Goal: Use online tool/utility

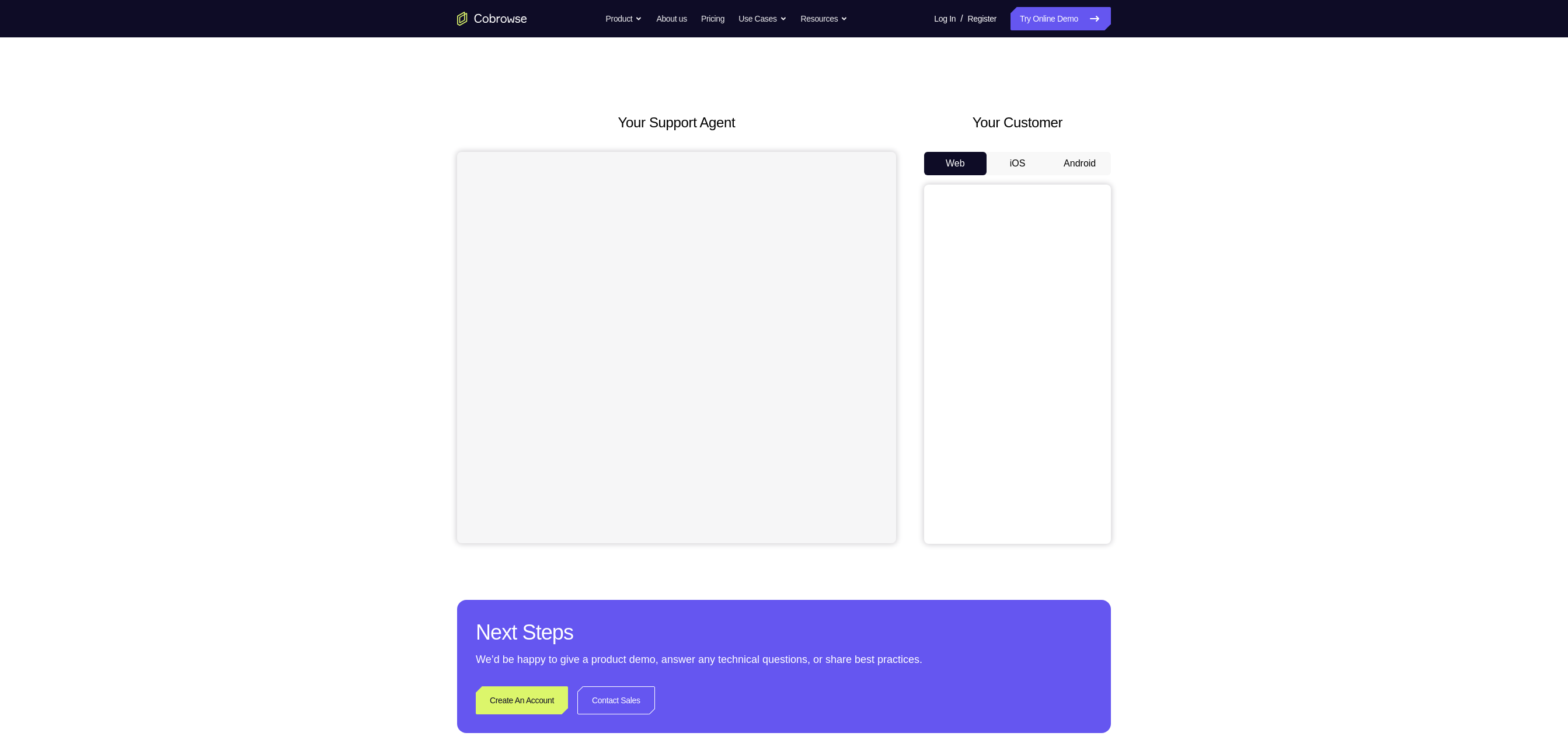
drag, startPoint x: 0, startPoint y: 0, endPoint x: 1113, endPoint y: 61, distance: 1114.7
click at [784, 61] on div "Your Support Agent Your Customer Web iOS Android Next Steps We’d be happy to gi…" at bounding box center [784, 422] width 747 height 770
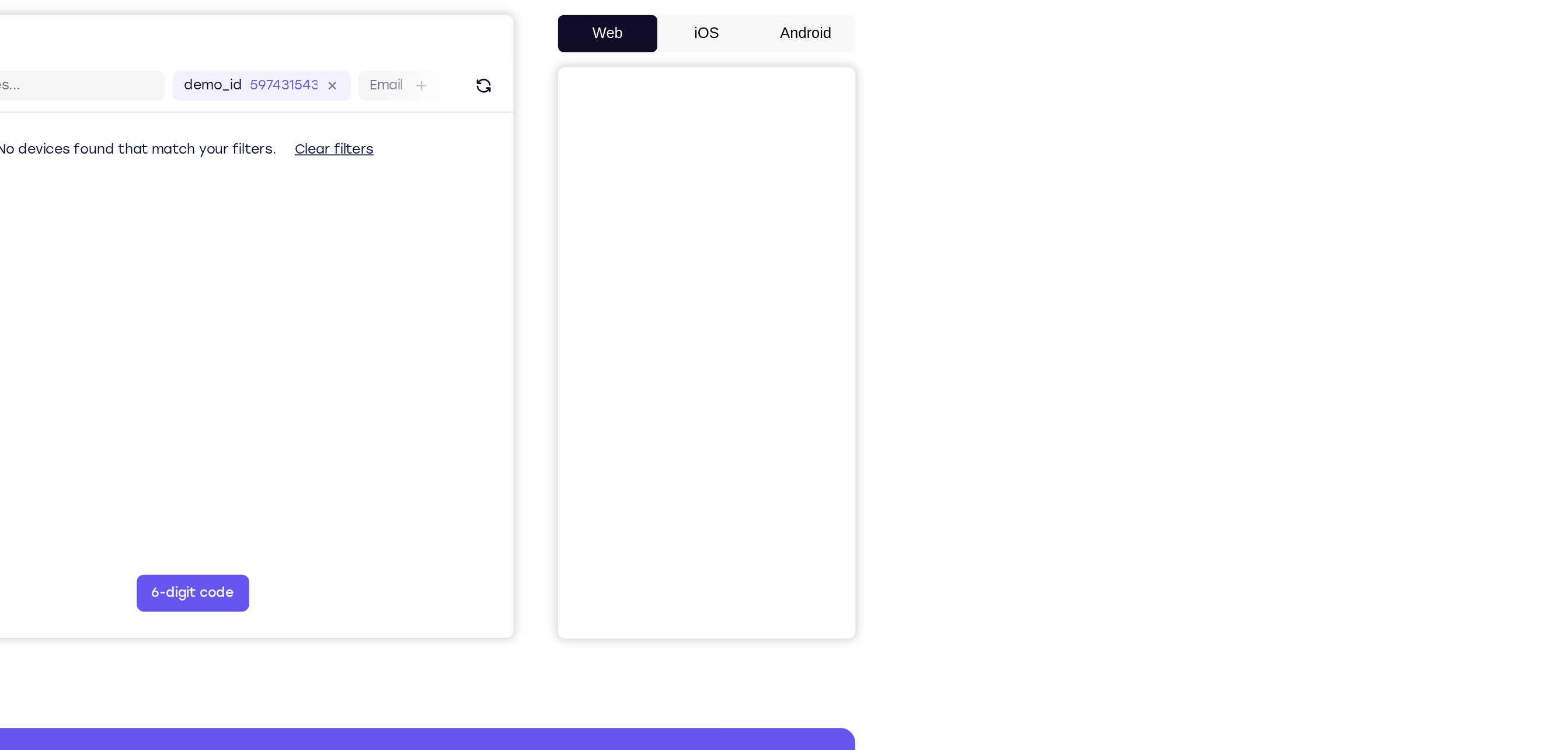
click at [784, 159] on button "Android" at bounding box center [1079, 163] width 63 height 24
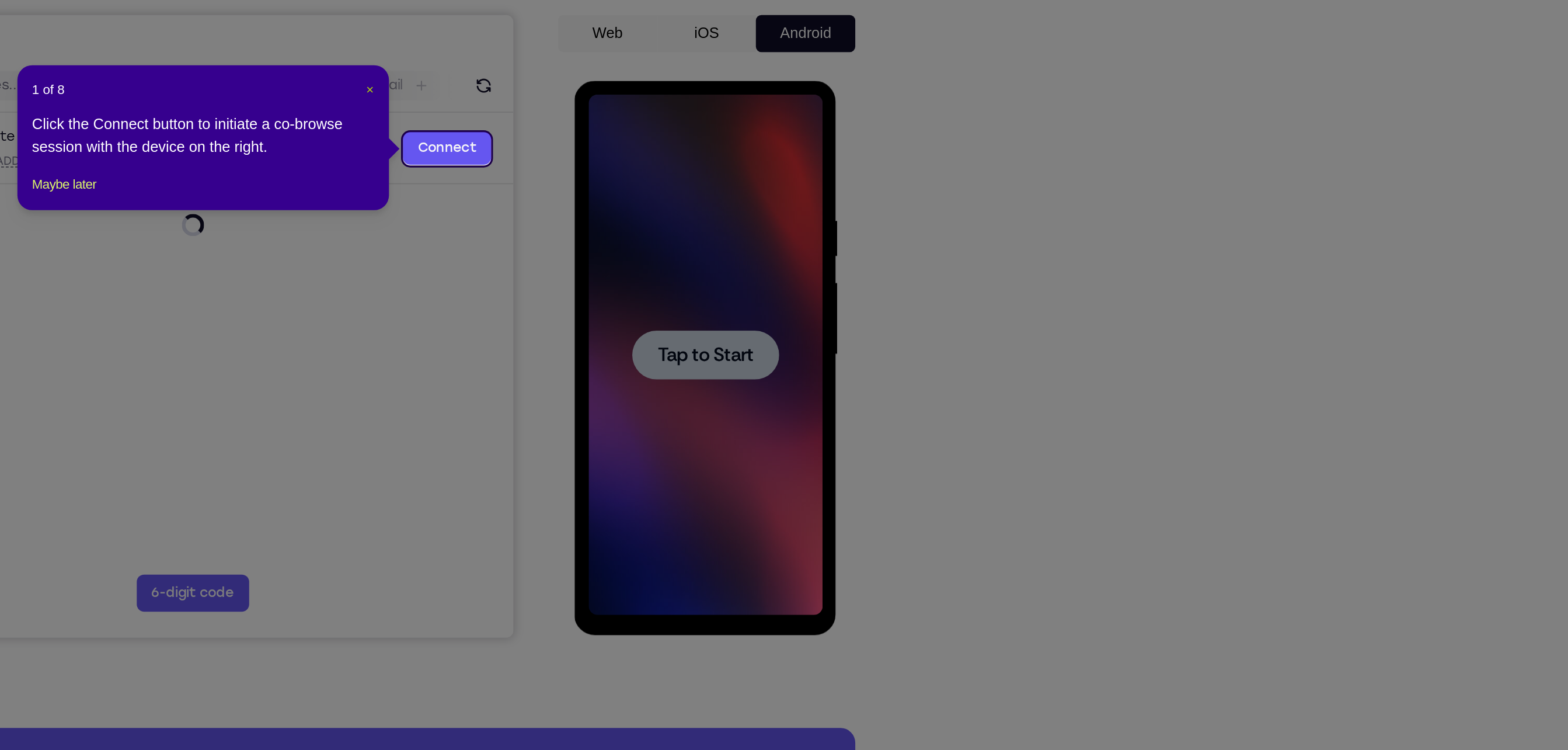
click at [784, 195] on span "×" at bounding box center [806, 199] width 5 height 9
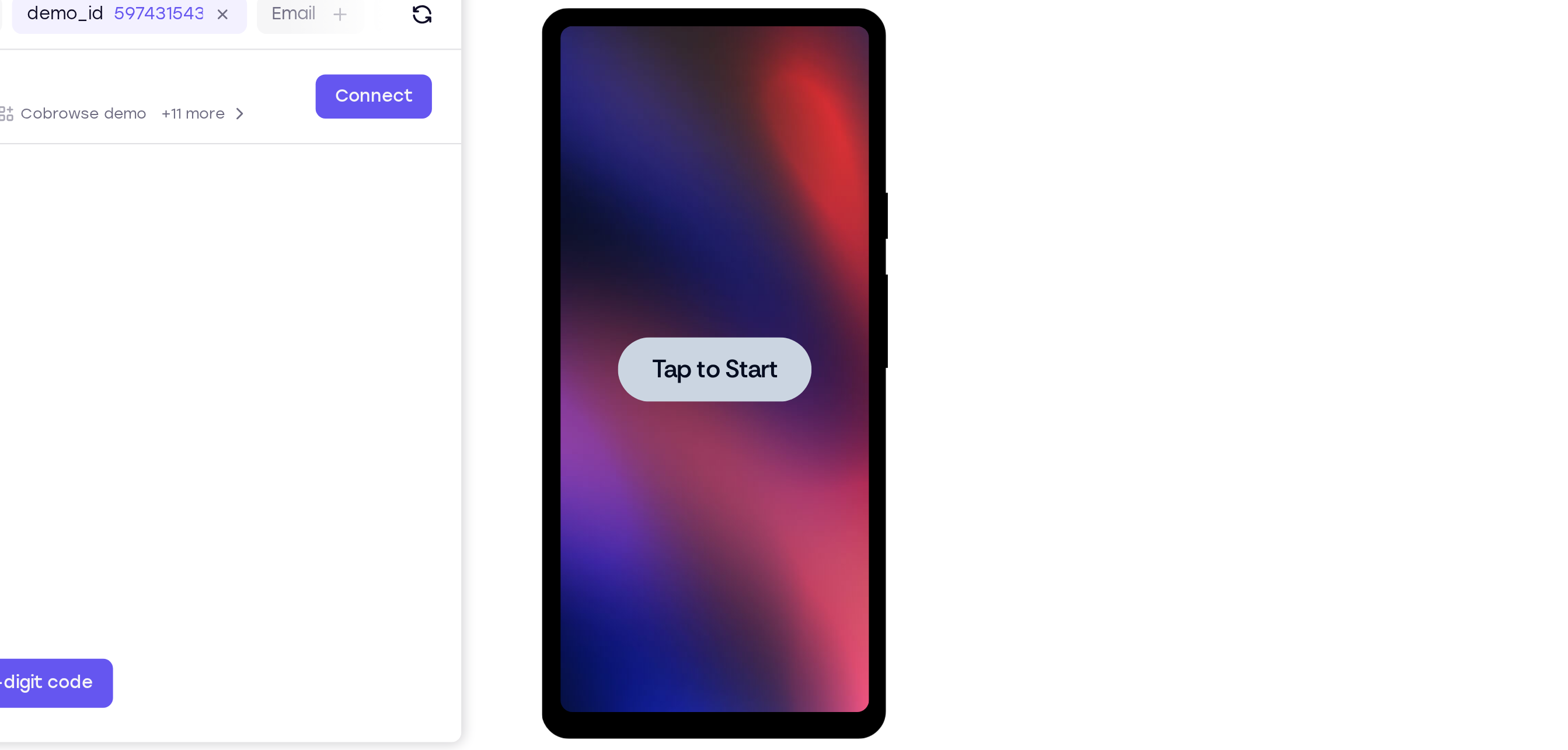
click at [623, 168] on div at bounding box center [624, 180] width 92 height 31
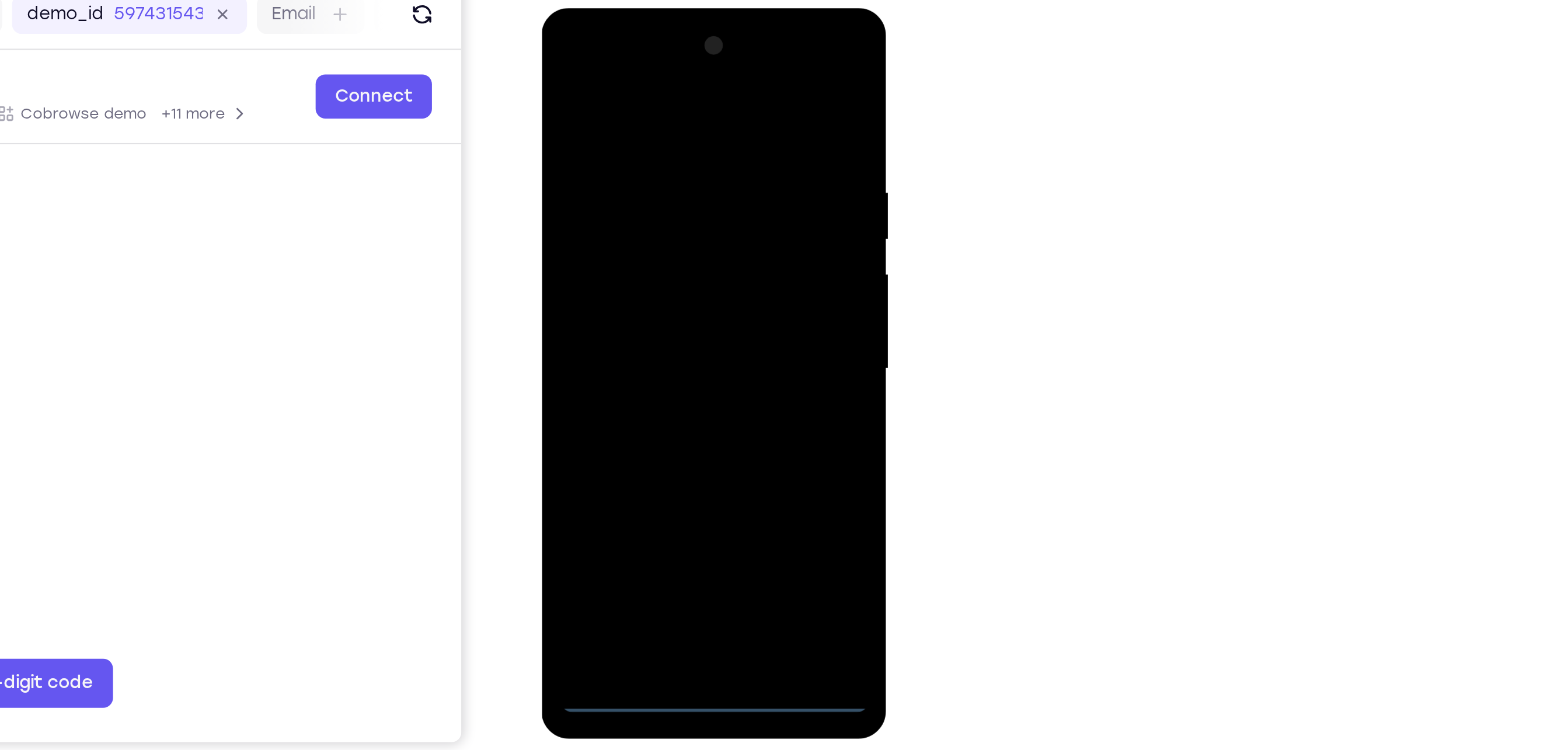
click at [622, 339] on div at bounding box center [624, 180] width 147 height 327
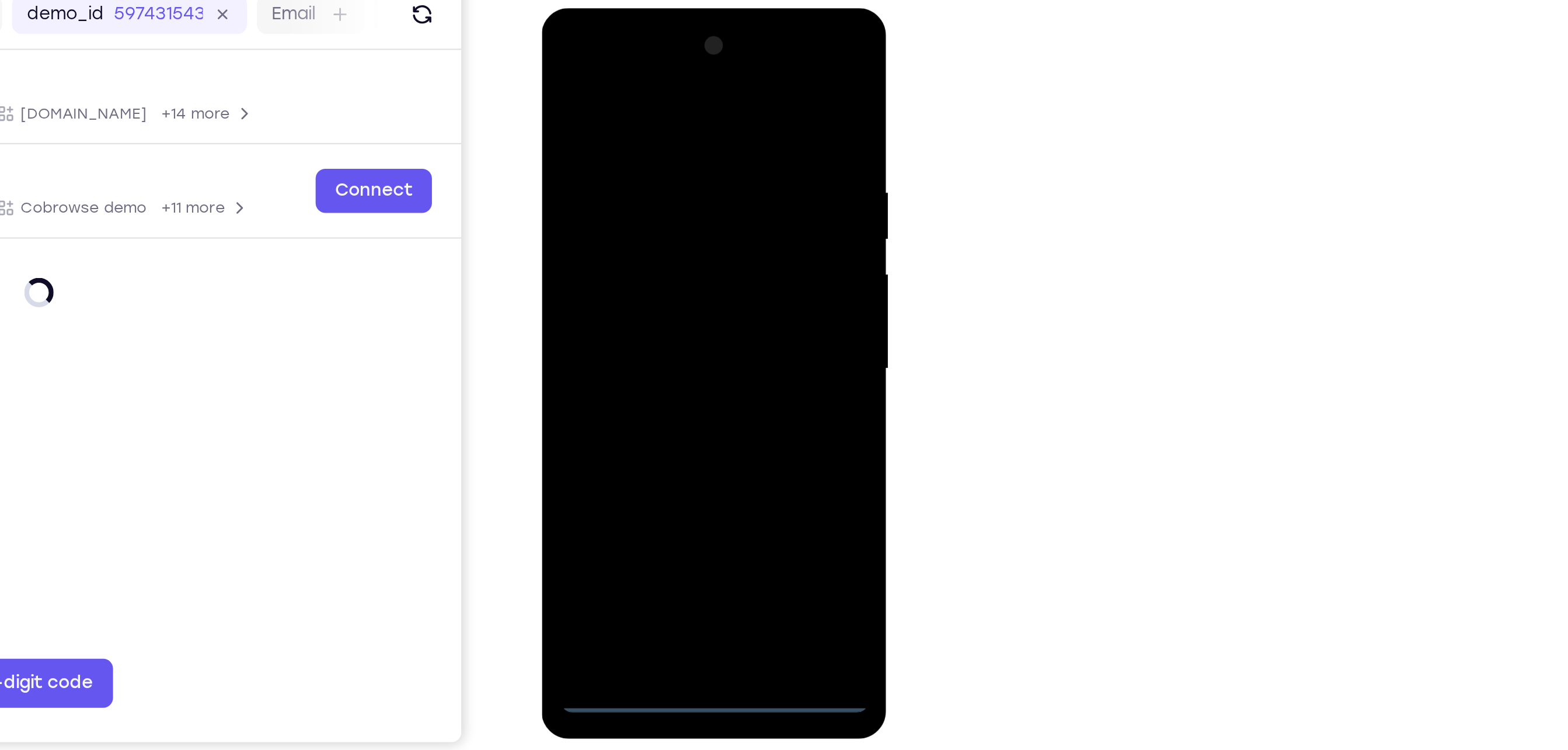
click at [667, 288] on div at bounding box center [624, 180] width 147 height 327
click at [590, 63] on div at bounding box center [624, 180] width 147 height 327
click at [671, 185] on div at bounding box center [624, 180] width 147 height 327
click at [615, 204] on div at bounding box center [624, 180] width 147 height 327
click at [637, 239] on div at bounding box center [624, 180] width 147 height 327
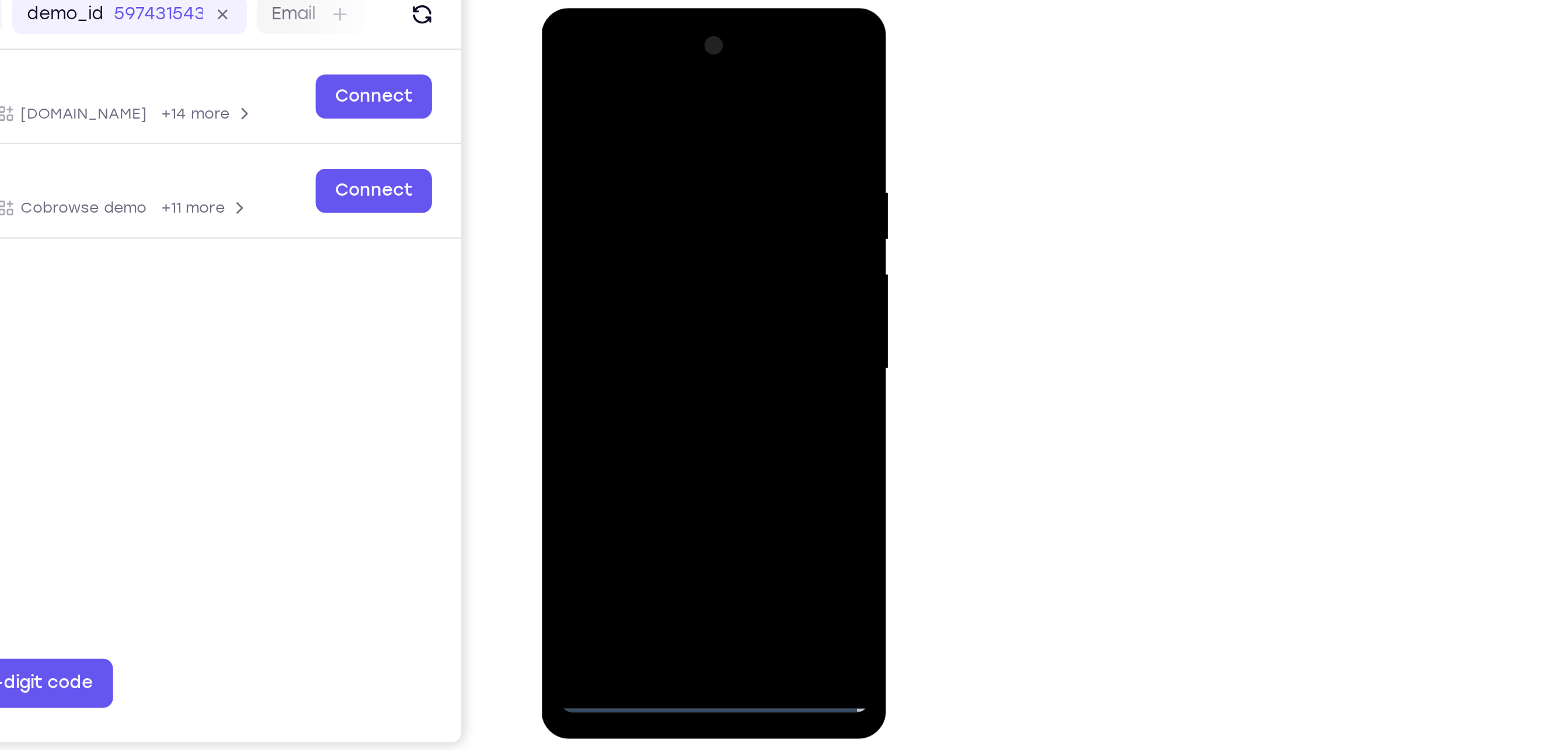
click at [632, 117] on div at bounding box center [624, 180] width 147 height 327
click at [646, 168] on div at bounding box center [624, 180] width 147 height 327
click at [614, 317] on div at bounding box center [624, 180] width 147 height 327
click at [615, 133] on div at bounding box center [624, 180] width 147 height 327
click at [691, 75] on div at bounding box center [624, 180] width 147 height 327
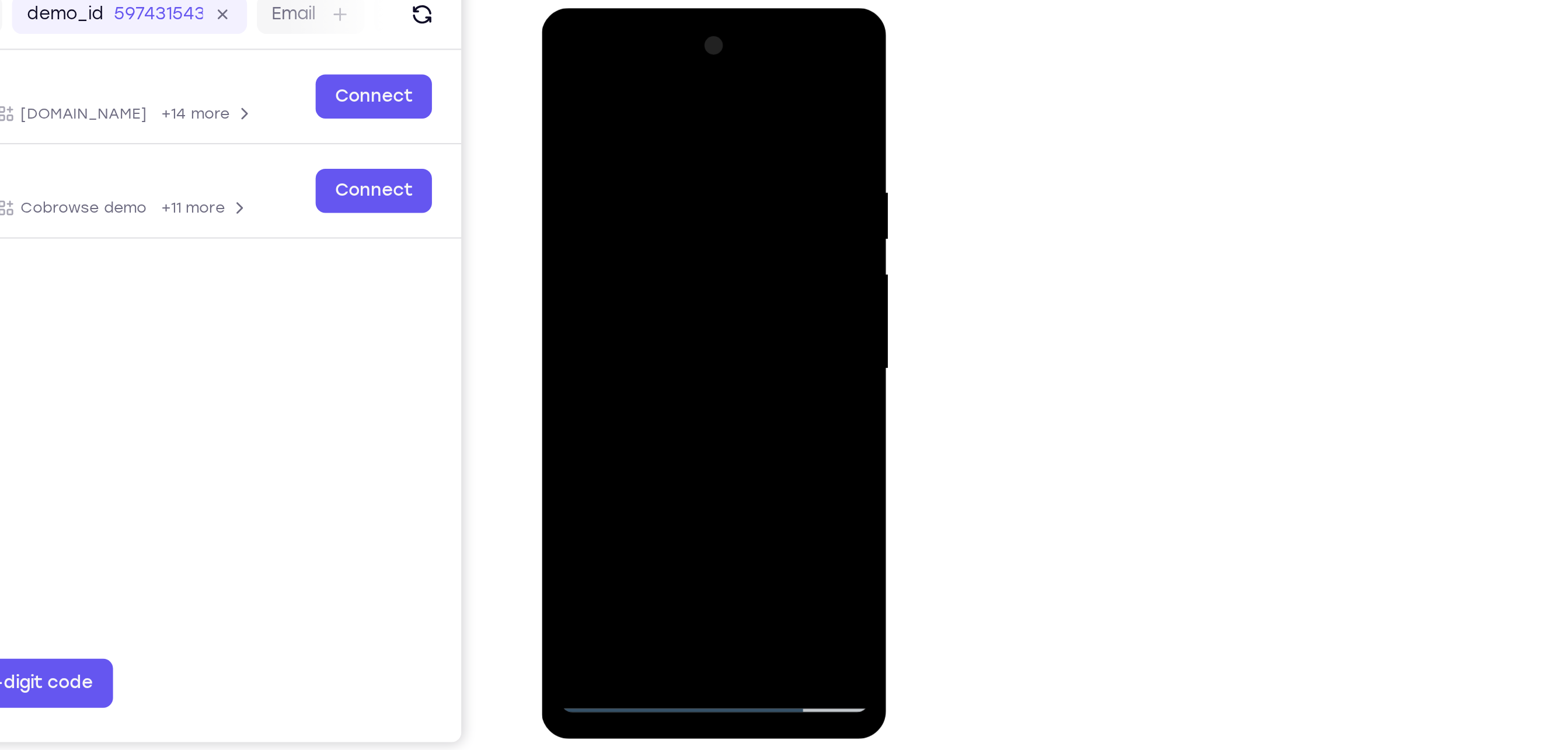
click at [650, 319] on div at bounding box center [624, 180] width 147 height 327
click at [635, 245] on div at bounding box center [624, 180] width 147 height 327
click at [644, 199] on div at bounding box center [624, 180] width 147 height 327
click at [615, 316] on div at bounding box center [624, 180] width 147 height 327
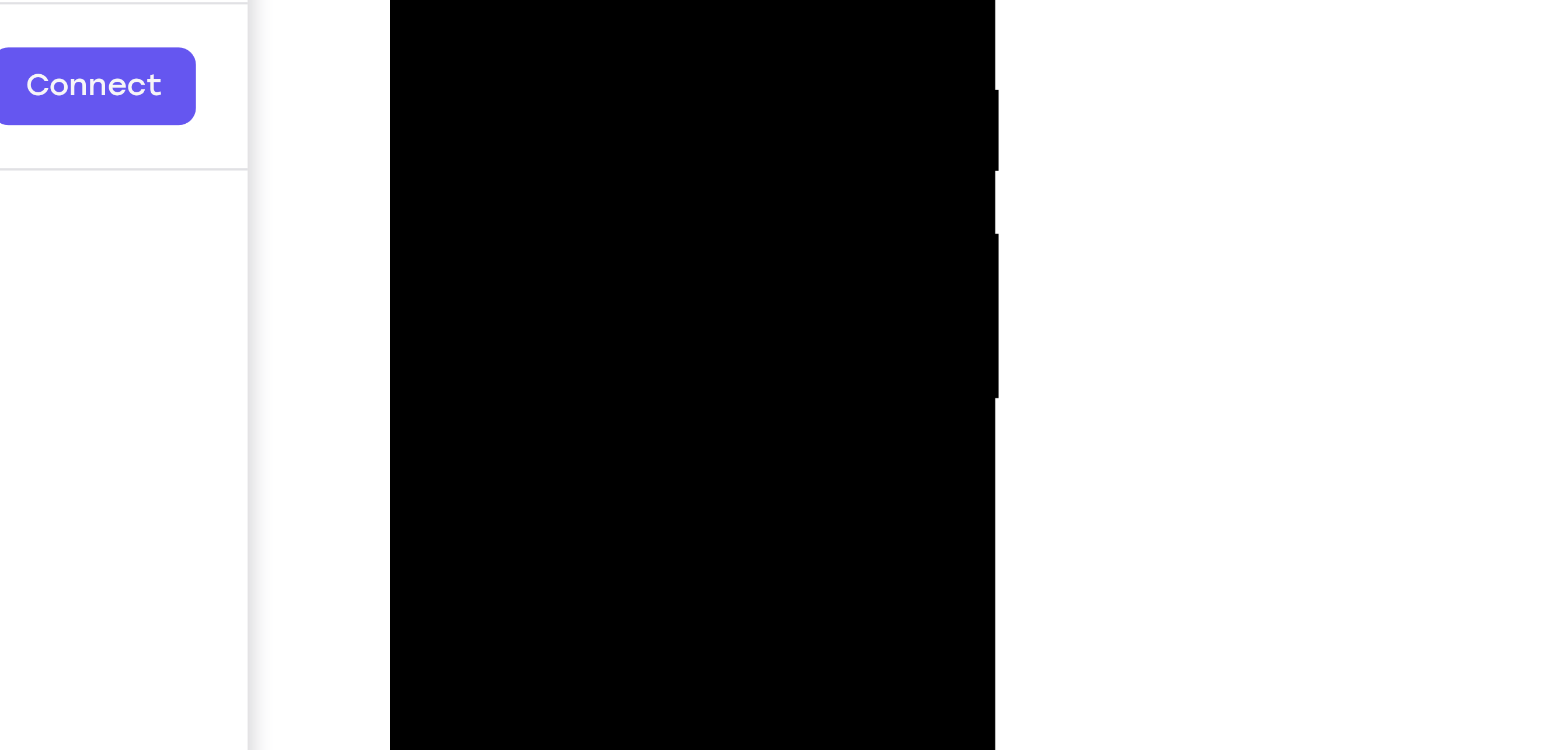
drag, startPoint x: 471, startPoint y: -139, endPoint x: 471, endPoint y: -96, distance: 43.0
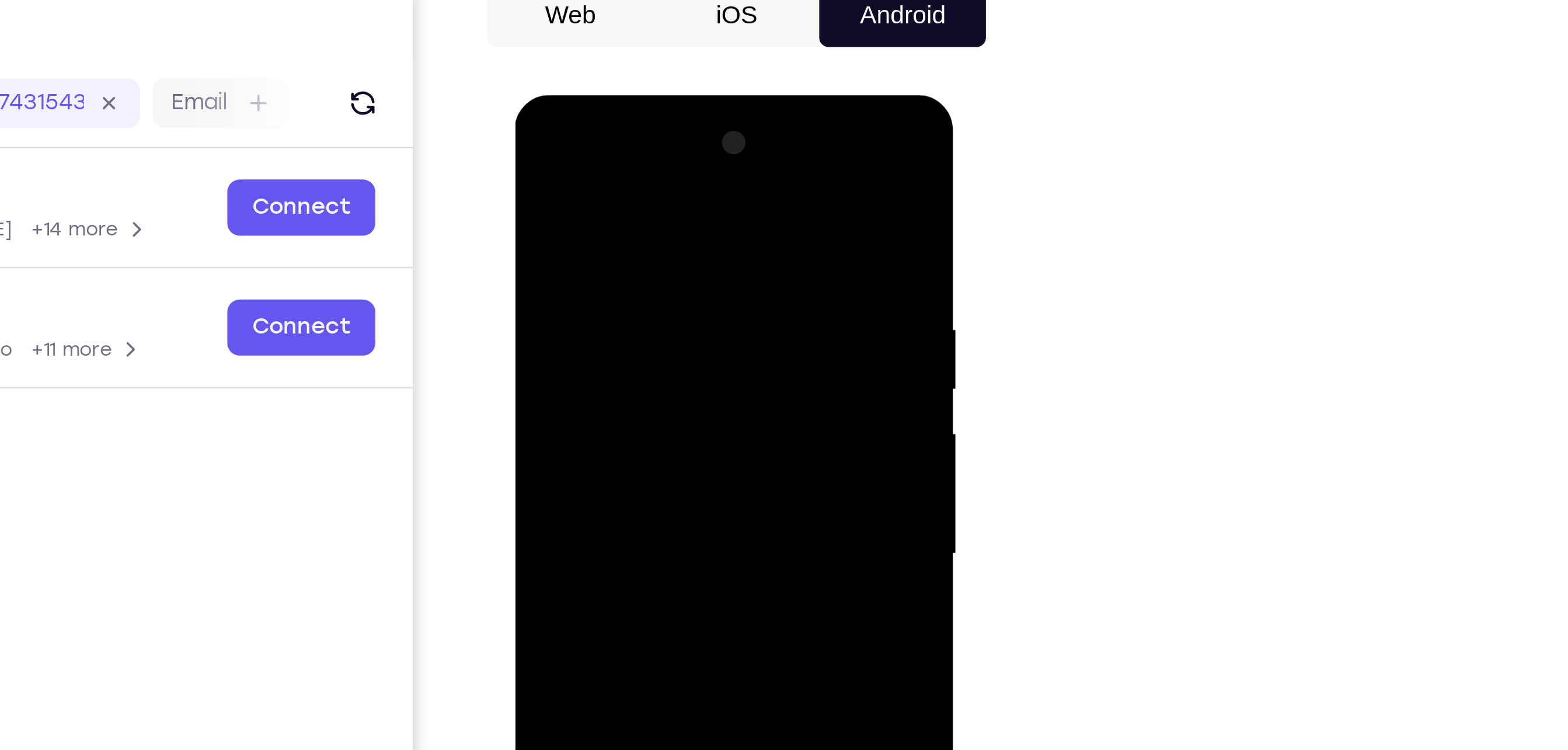
click at [534, 152] on div at bounding box center [596, 266] width 147 height 327
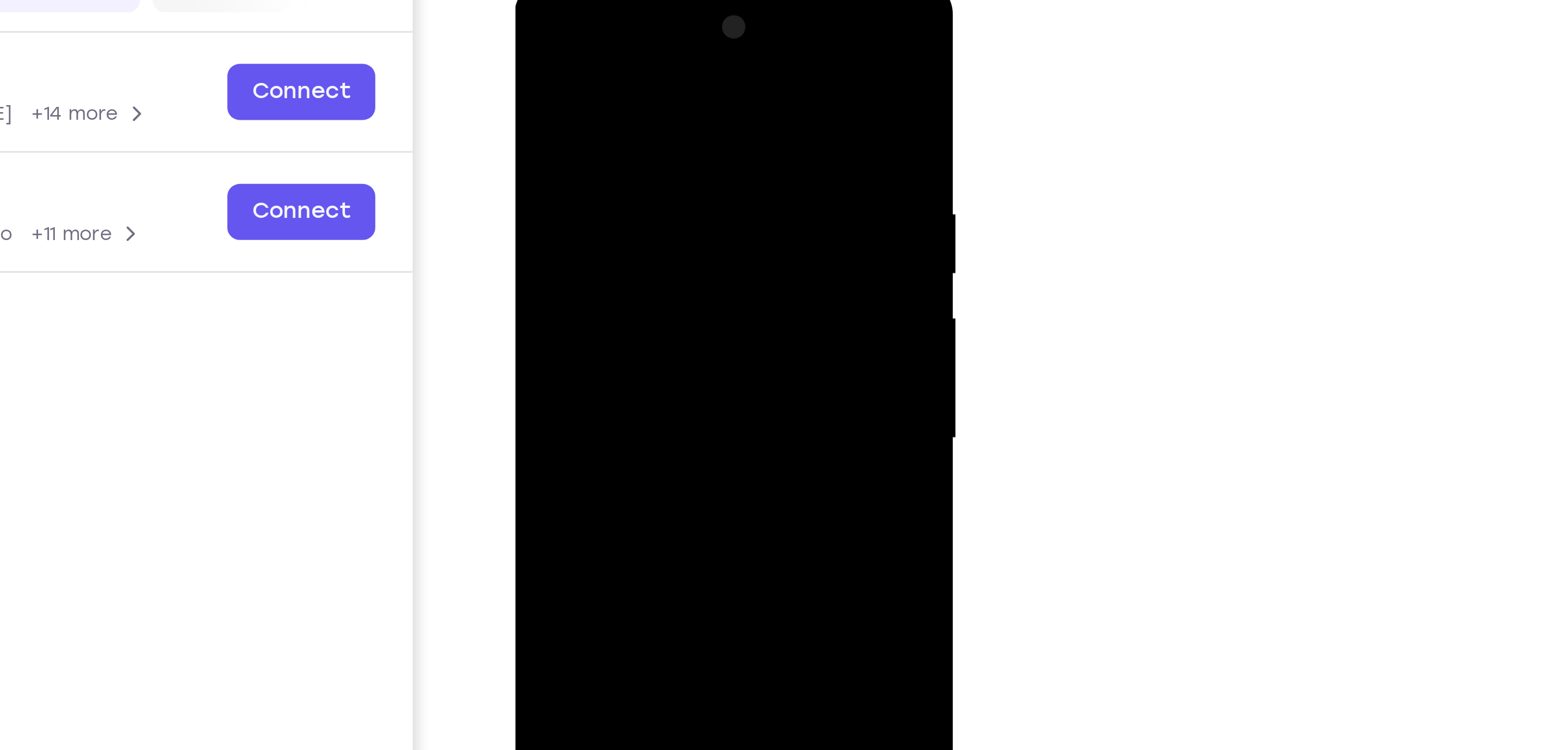
click at [576, 171] on div at bounding box center [596, 152] width 147 height 327
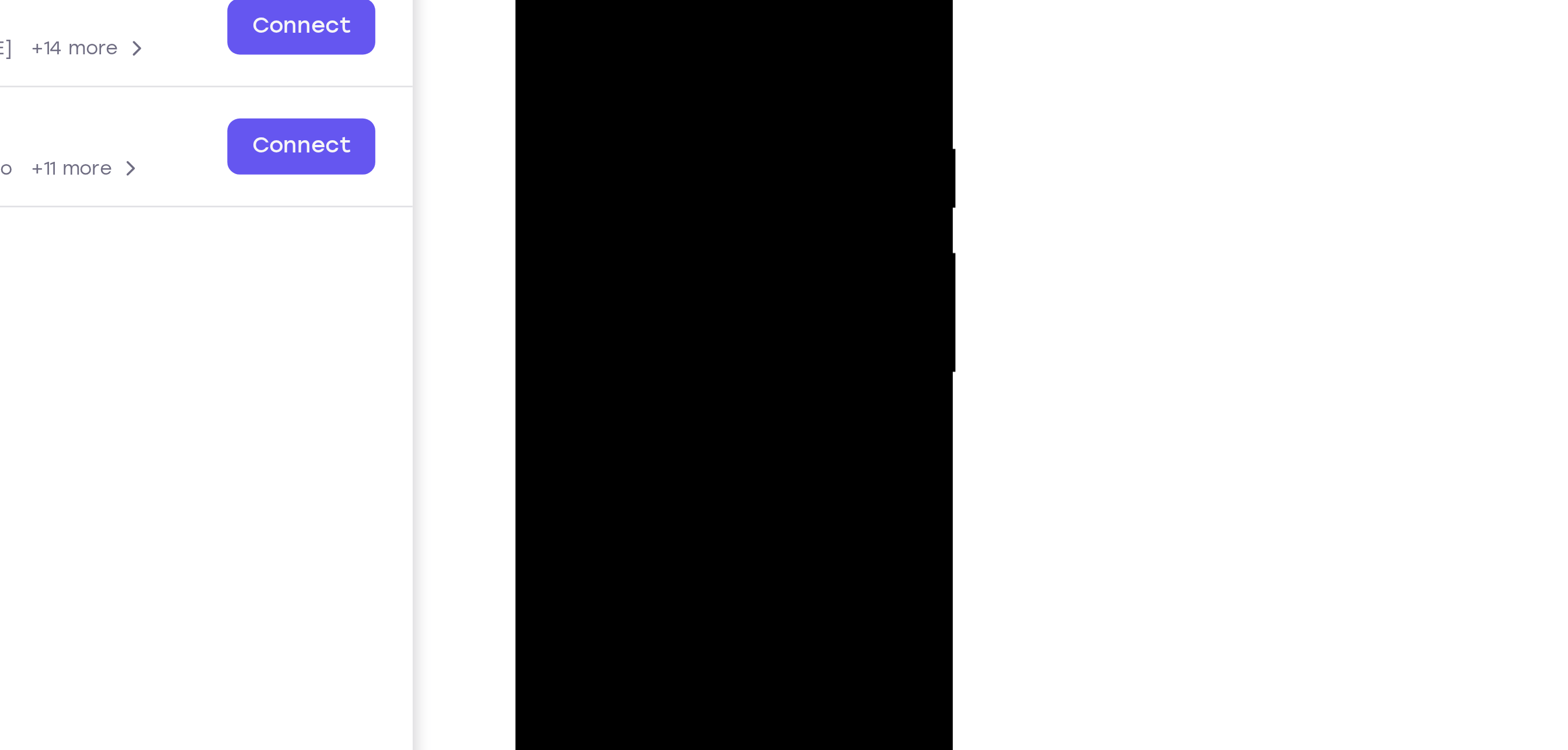
click at [594, 146] on div at bounding box center [596, 86] width 147 height 327
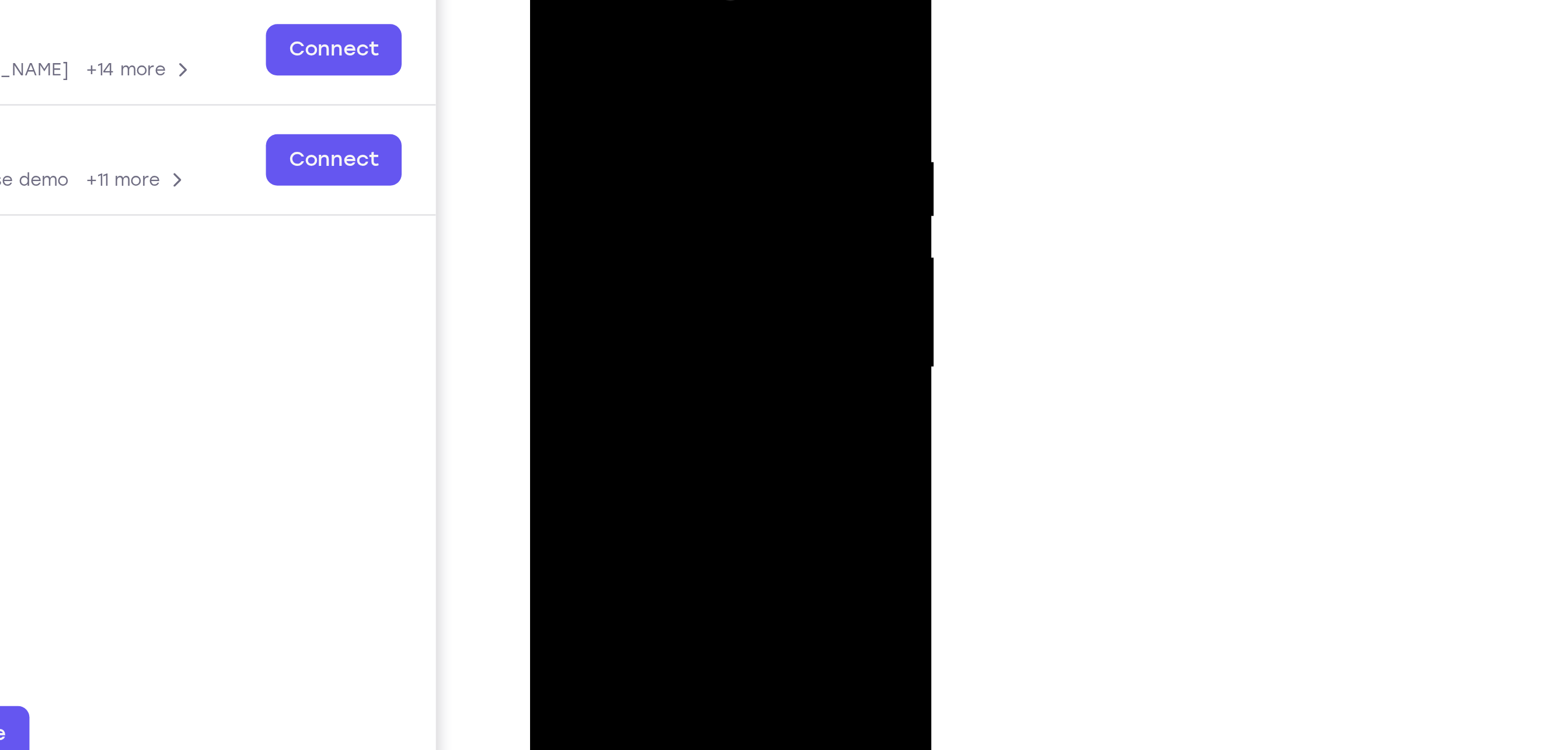
click at [549, 2] on div at bounding box center [611, 119] width 147 height 327
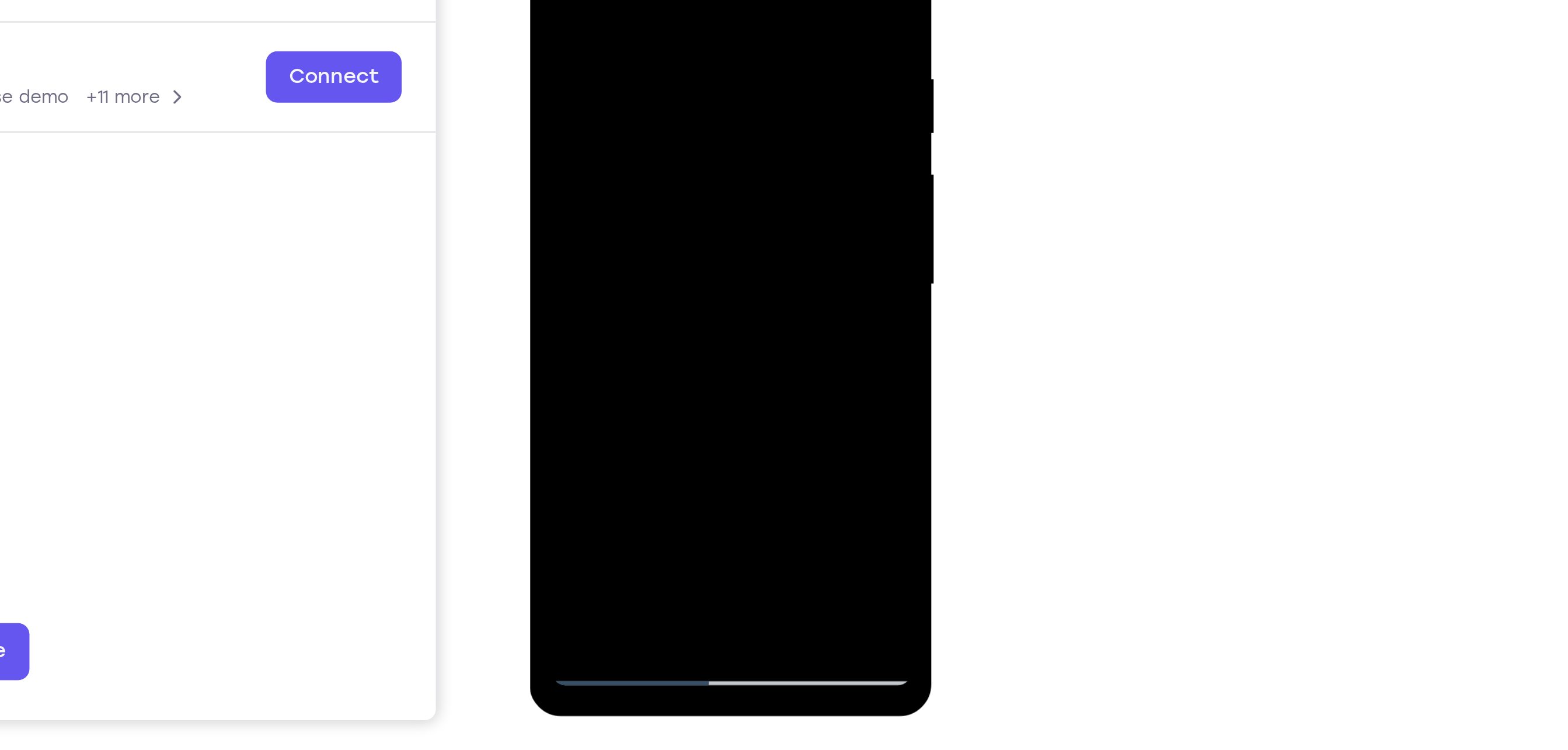
click at [677, 171] on div at bounding box center [611, 36] width 147 height 327
click at [643, 168] on div at bounding box center [611, 36] width 147 height 327
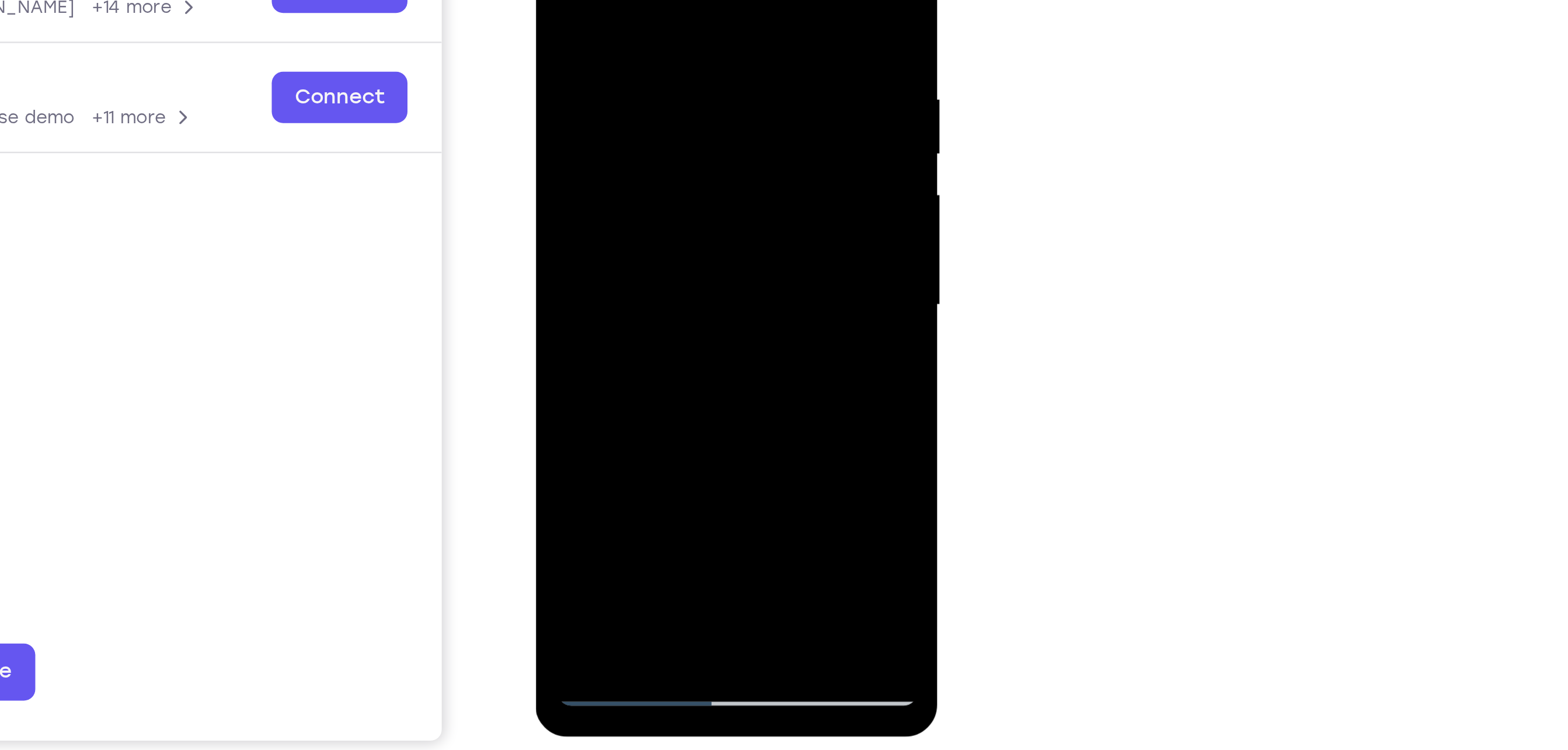
click at [616, 74] on div at bounding box center [617, 56] width 147 height 327
click at [658, 123] on div at bounding box center [617, 56] width 147 height 327
click at [639, 108] on div at bounding box center [617, 56] width 147 height 327
click at [606, 93] on div at bounding box center [617, 56] width 147 height 327
click at [555, 0] on div at bounding box center [617, 56] width 147 height 327
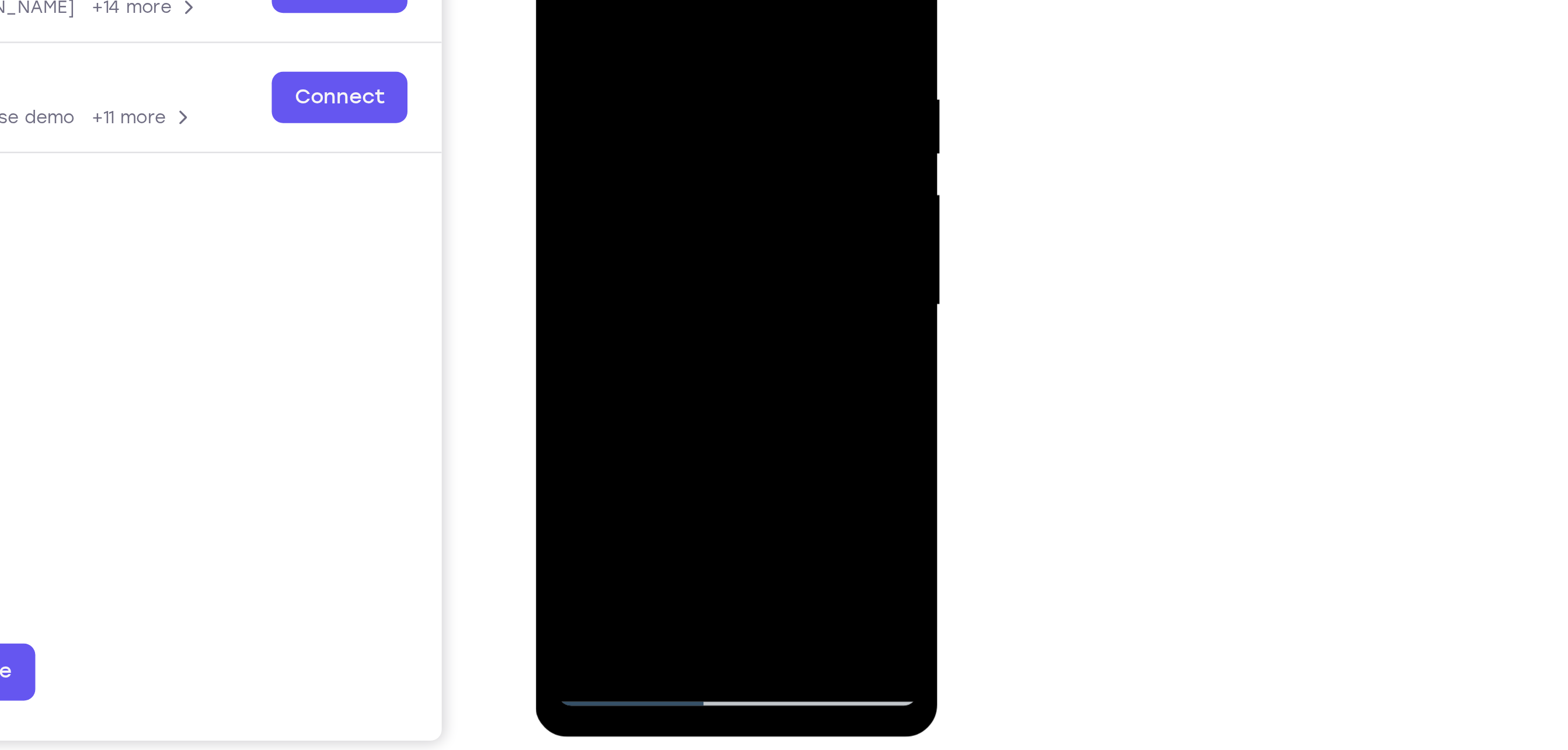
click at [555, 0] on div at bounding box center [617, 56] width 147 height 327
click at [632, 0] on div at bounding box center [617, 56] width 147 height 327
click at [683, 80] on div at bounding box center [617, 56] width 147 height 327
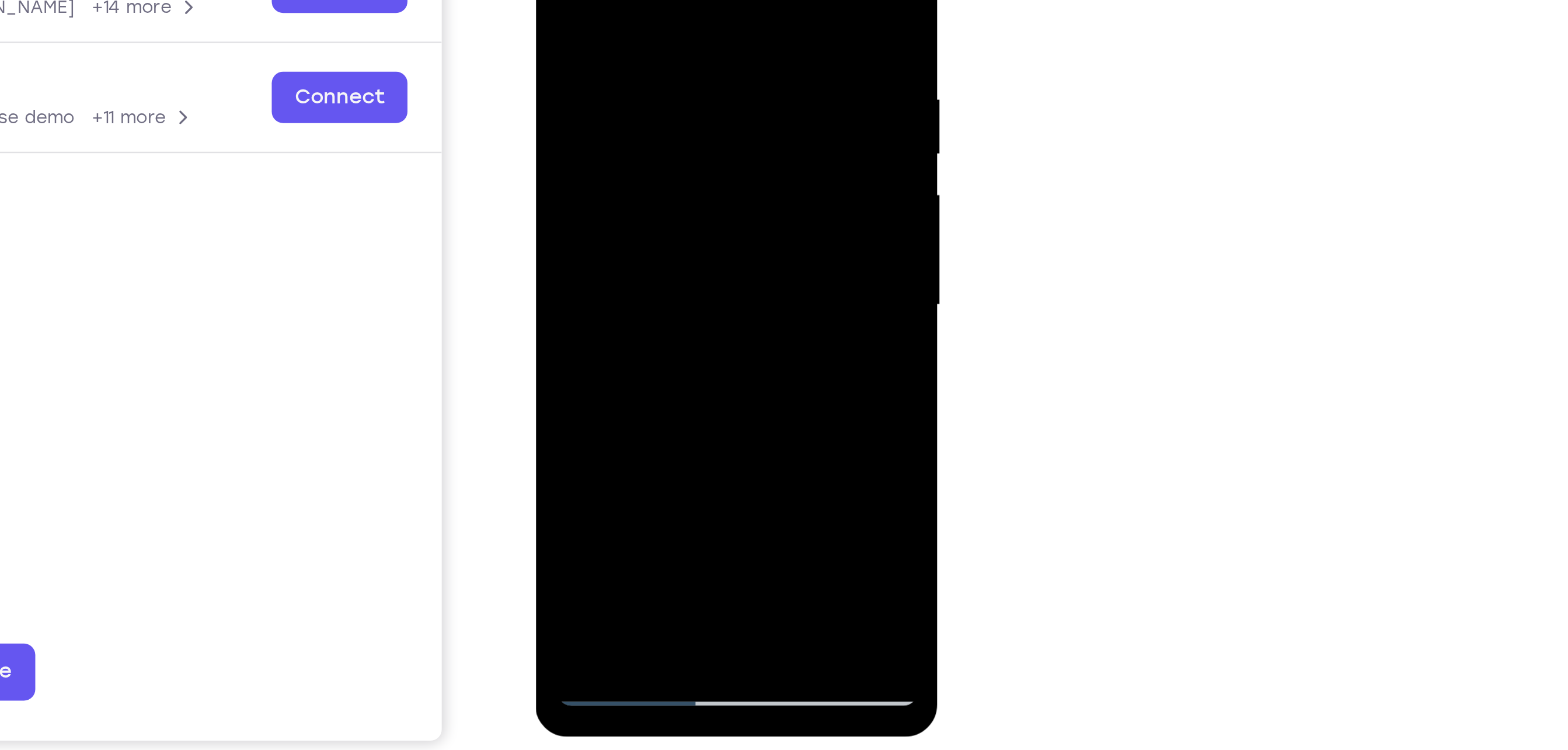
click at [683, 80] on div at bounding box center [617, 56] width 147 height 327
drag, startPoint x: 549, startPoint y: 40, endPoint x: 706, endPoint y: 83, distance: 162.8
click at [701, 83] on html "Online web based iOS Simulators and Android Emulators. Run iPhone, iPad, Mobile…" at bounding box center [618, 59] width 166 height 350
drag, startPoint x: 565, startPoint y: 52, endPoint x: 720, endPoint y: 75, distance: 156.7
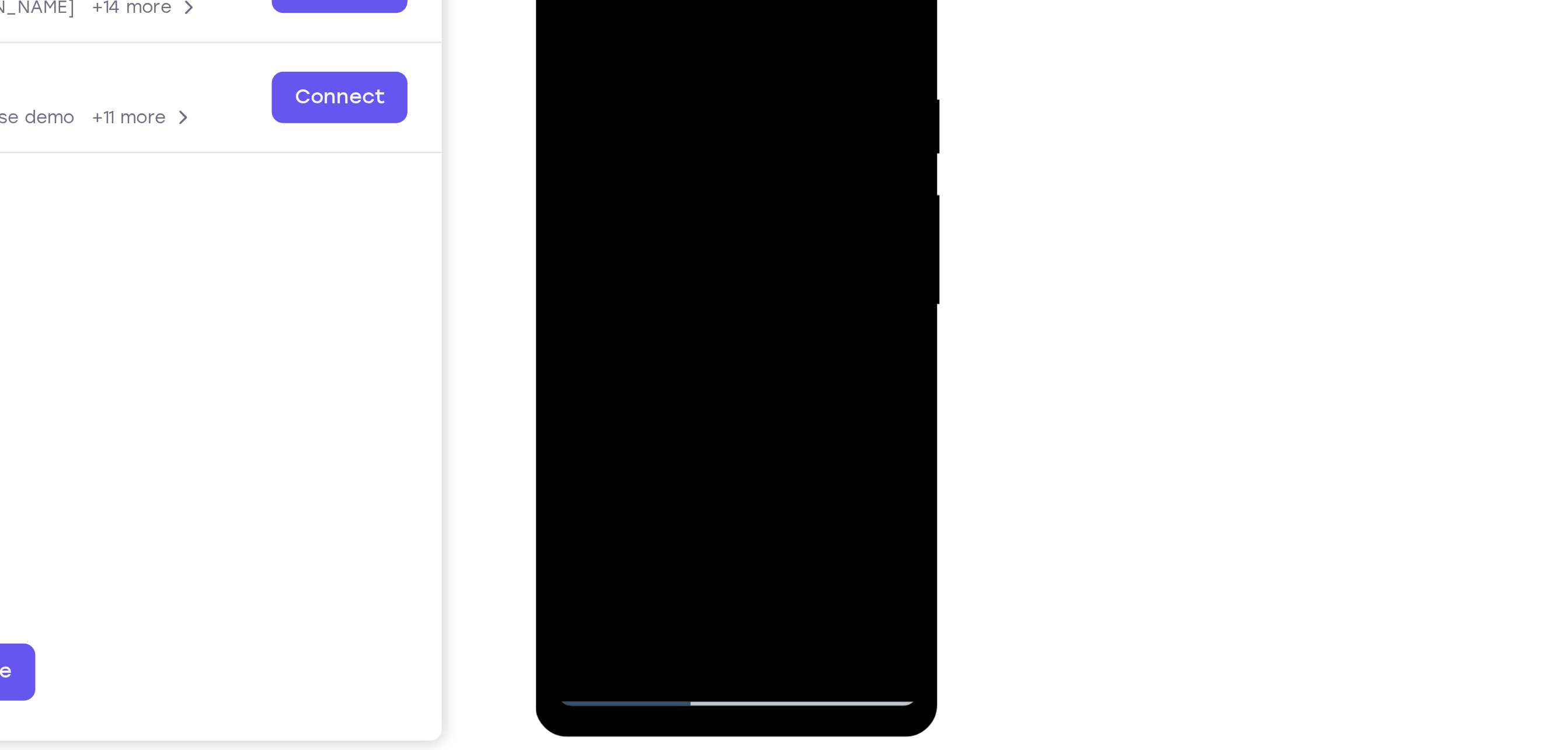
click at [701, 75] on html "Online web based iOS Simulators and Android Emulators. Run iPhone, iPad, Mobile…" at bounding box center [618, 59] width 166 height 350
click at [673, 57] on div at bounding box center [617, 56] width 147 height 327
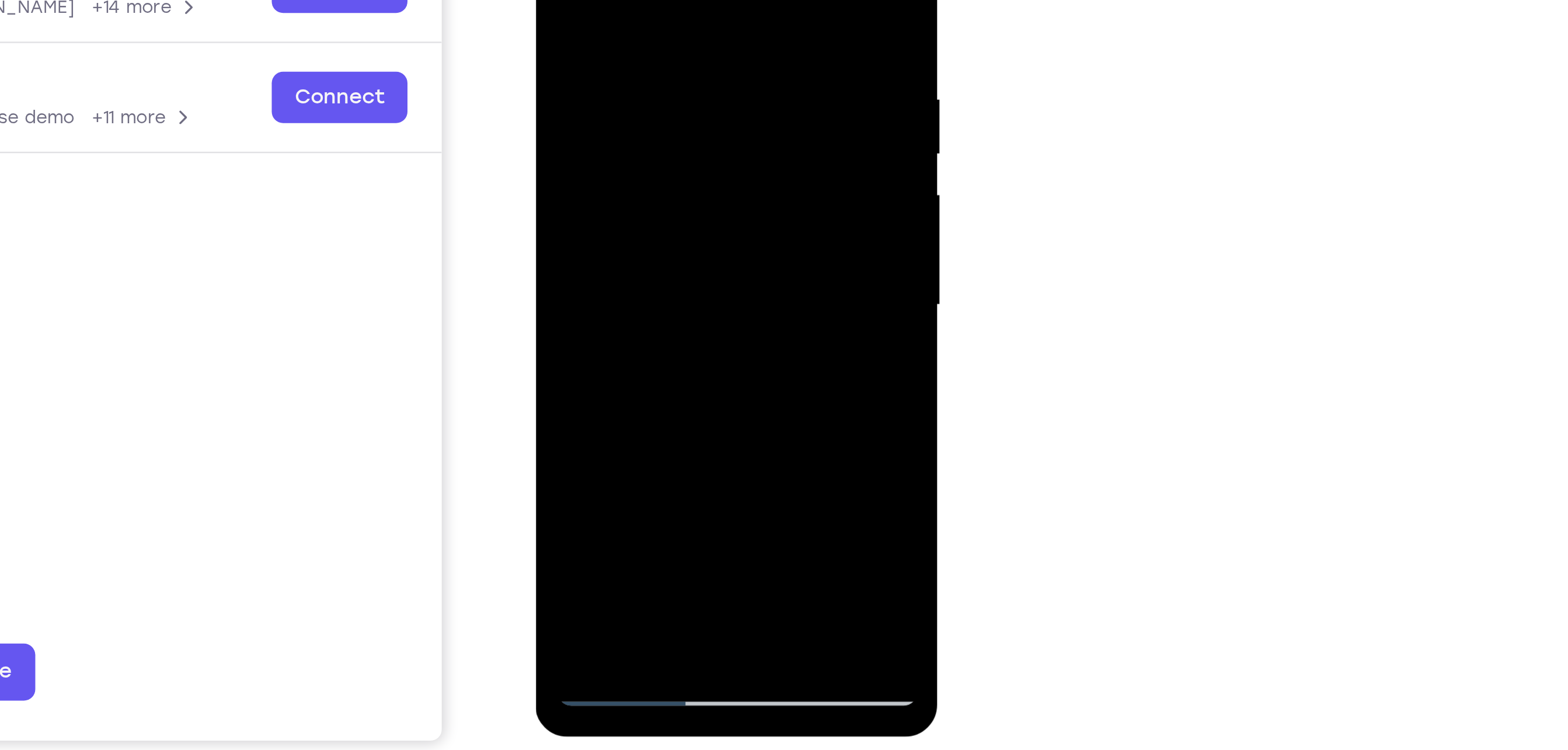
click at [673, 57] on div at bounding box center [617, 56] width 147 height 327
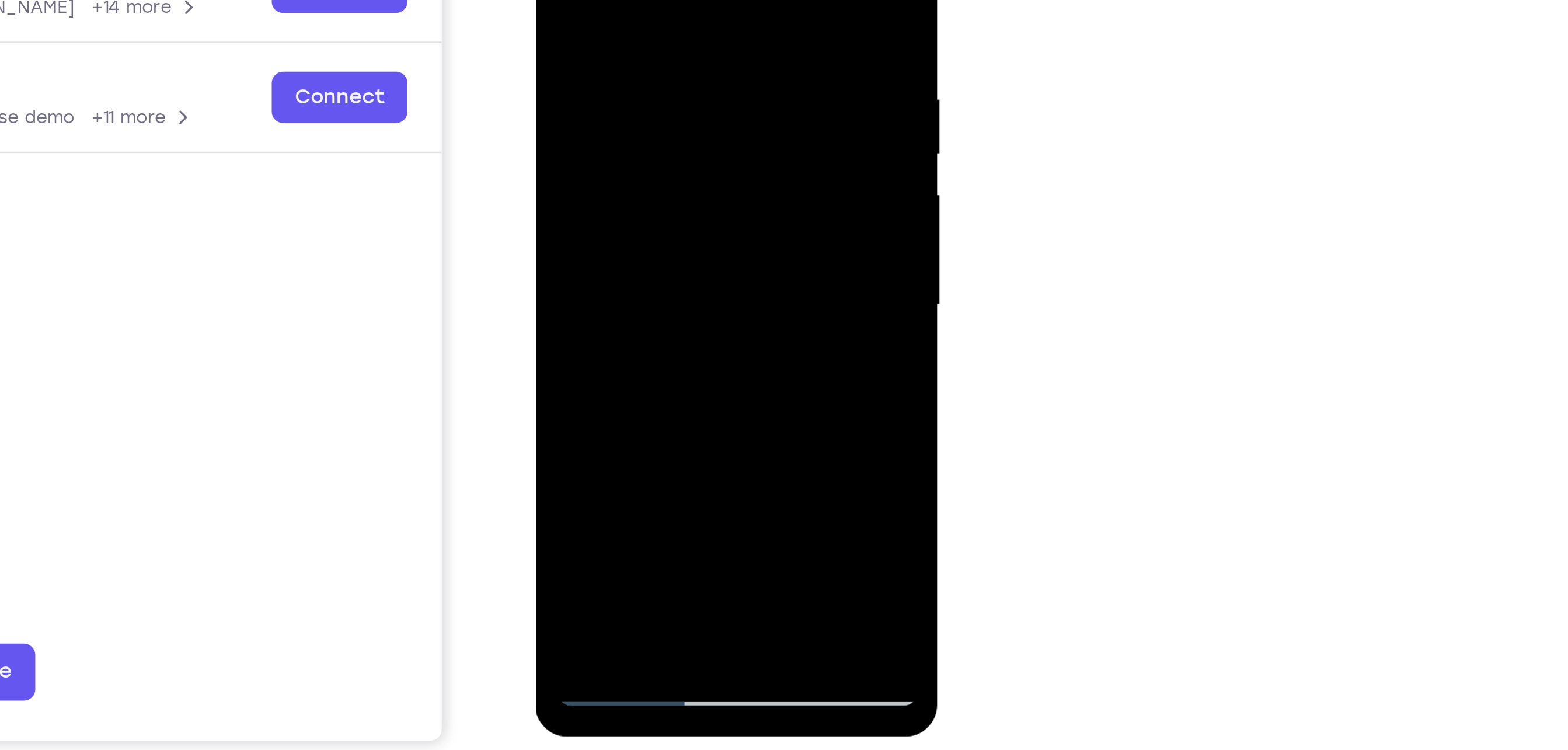
click at [673, 57] on div at bounding box center [617, 56] width 147 height 327
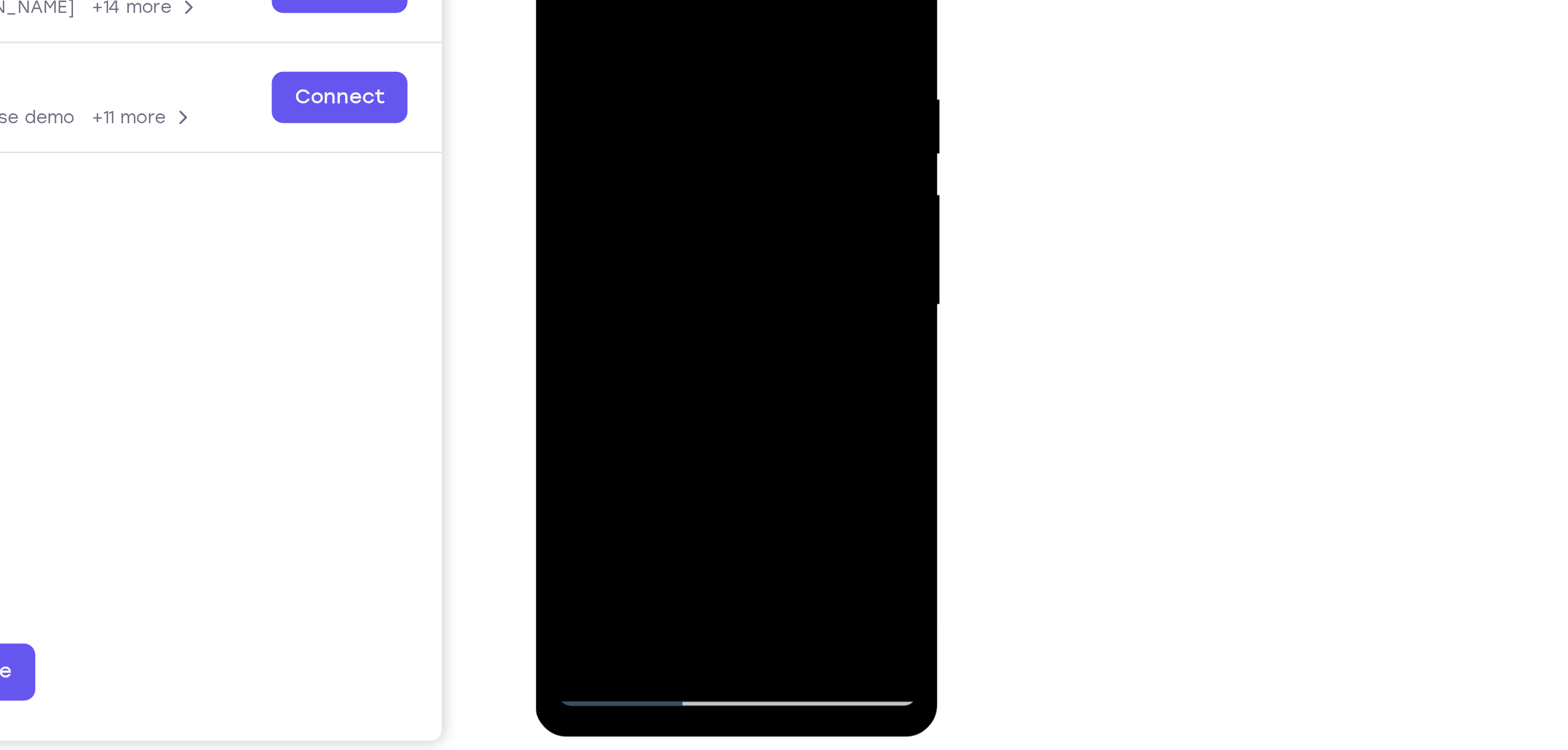
click at [673, 57] on div at bounding box center [617, 56] width 147 height 327
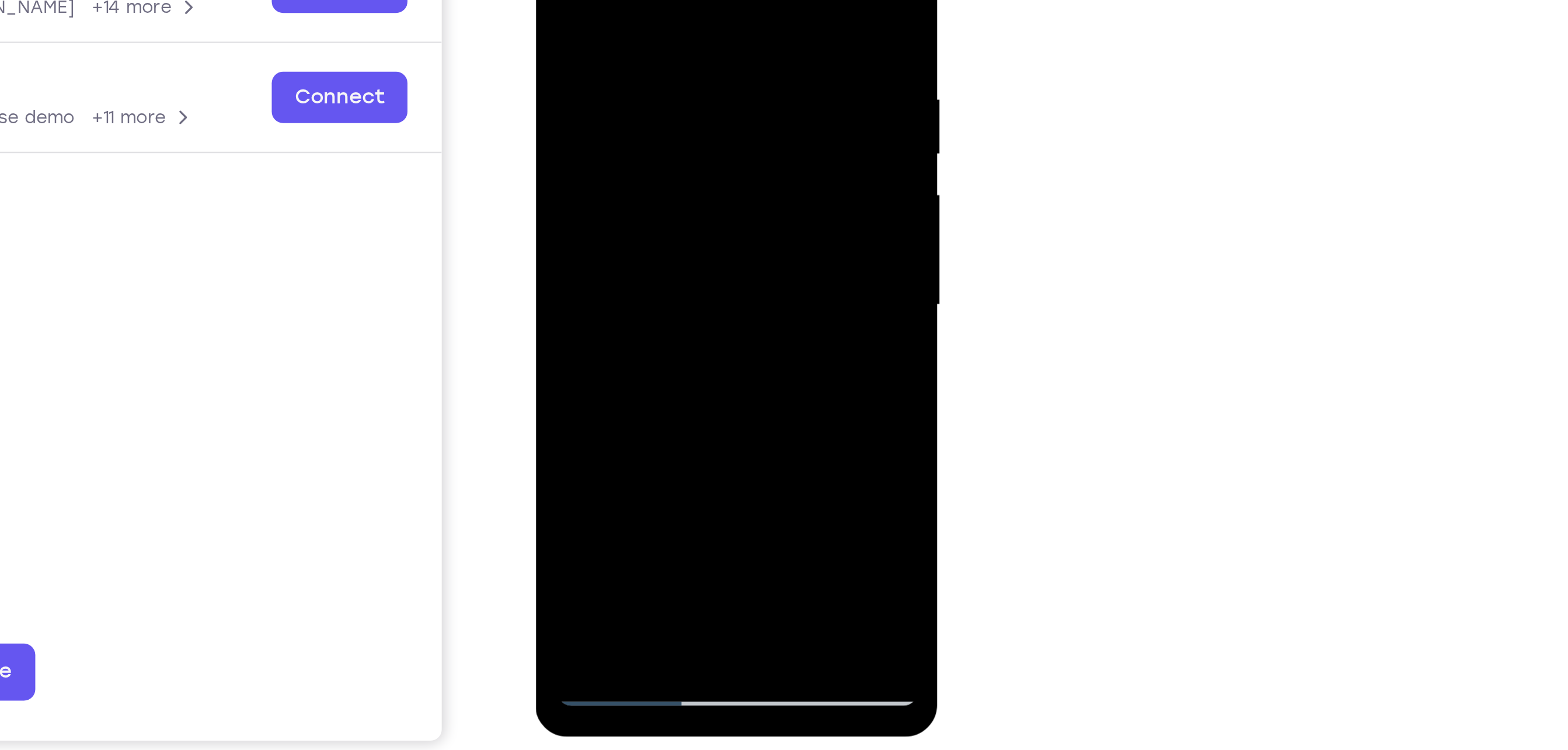
click at [673, 57] on div at bounding box center [617, 56] width 147 height 327
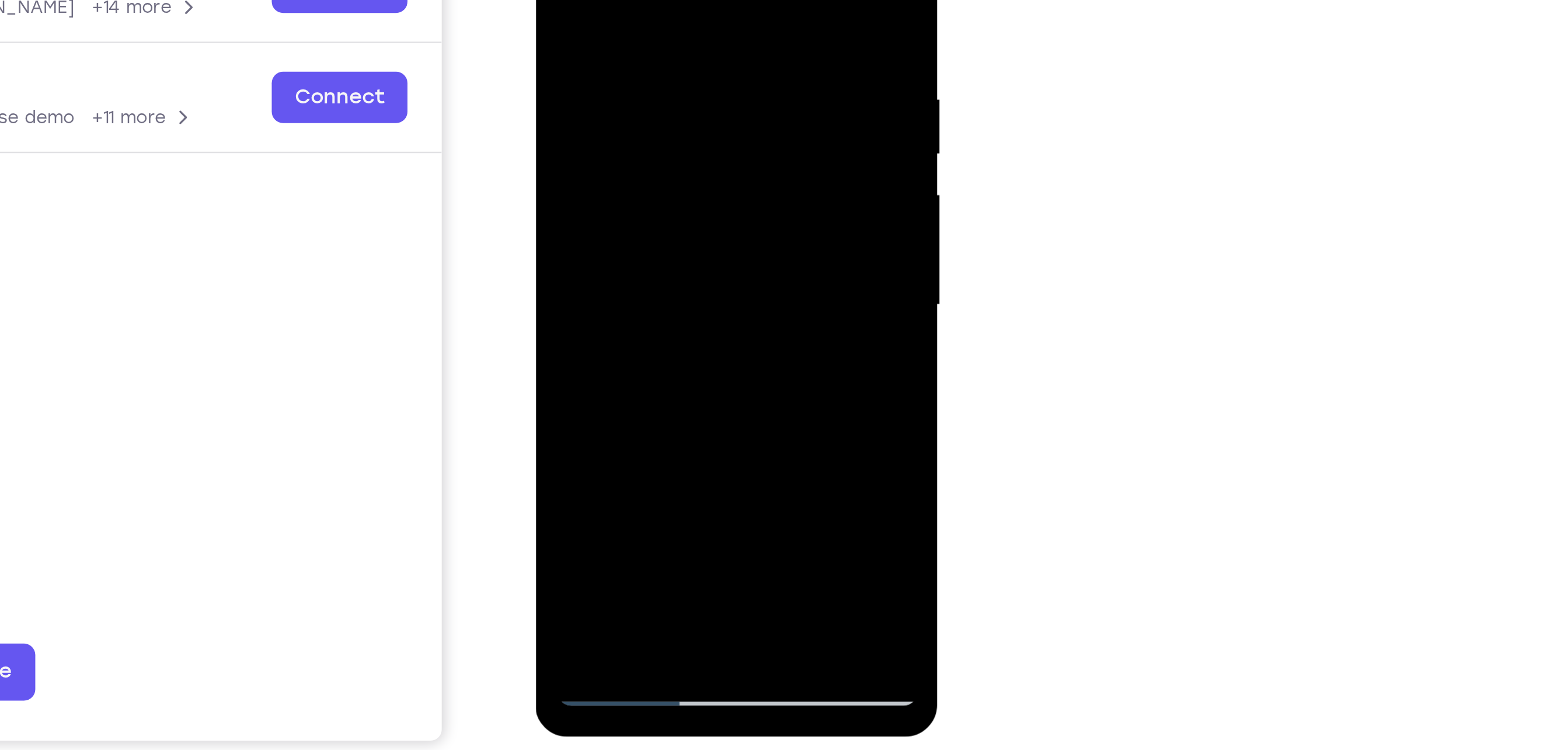
click at [673, 57] on div at bounding box center [617, 56] width 147 height 327
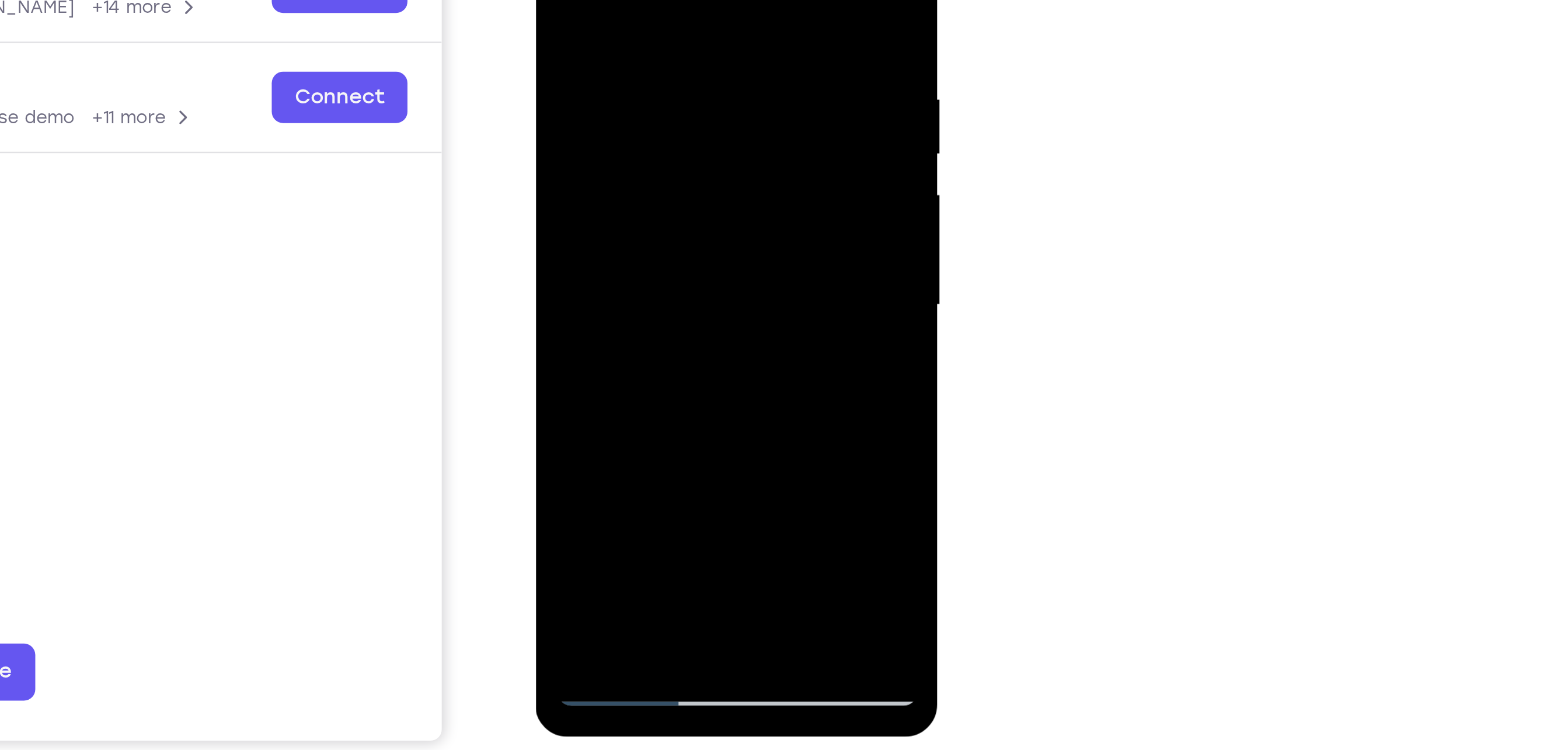
click at [673, 57] on div at bounding box center [617, 56] width 147 height 327
click at [557, 55] on div at bounding box center [617, 56] width 147 height 327
click at [555, 55] on div at bounding box center [617, 56] width 147 height 327
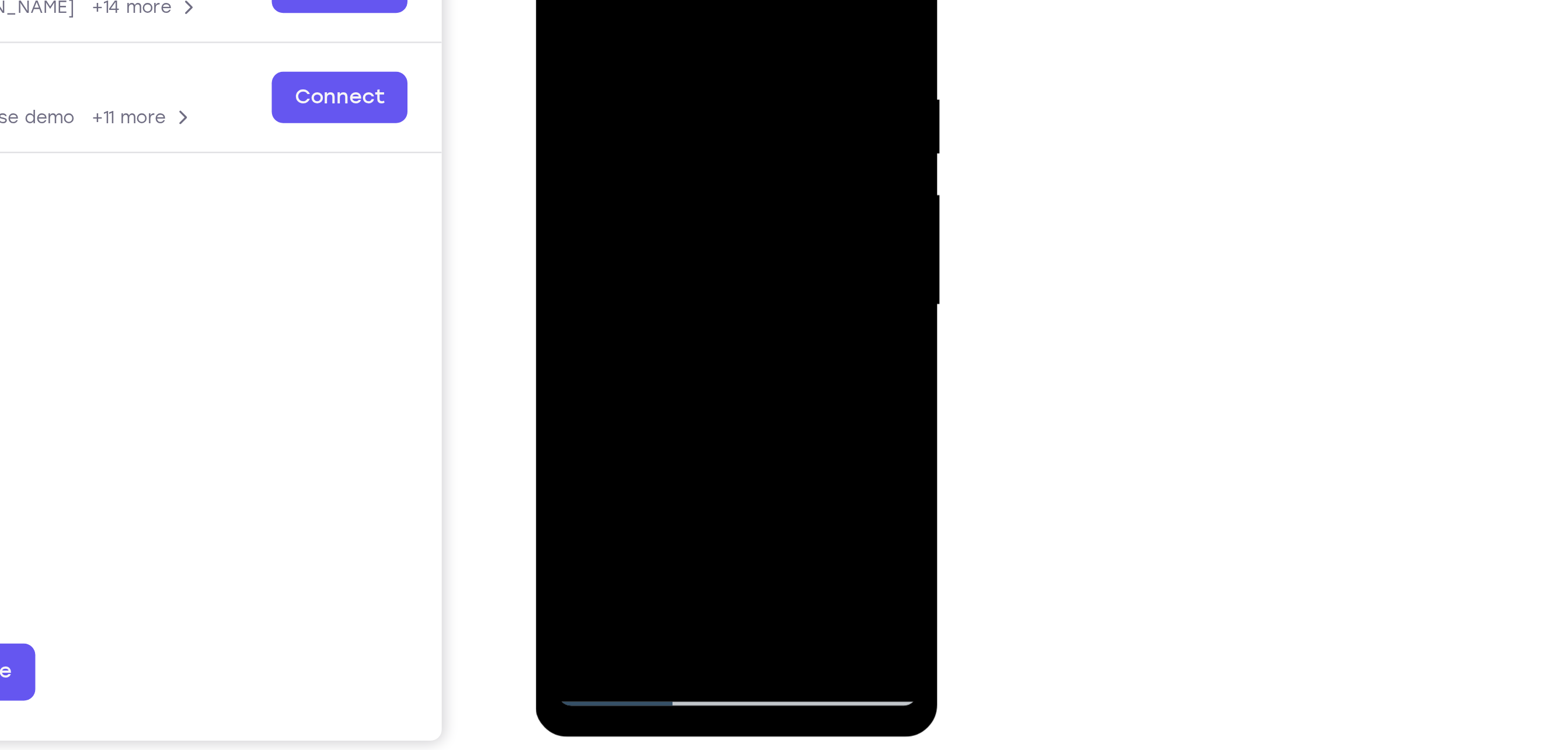
click at [553, 59] on div at bounding box center [617, 56] width 147 height 327
click at [663, 190] on div at bounding box center [617, 56] width 147 height 327
drag, startPoint x: 672, startPoint y: 120, endPoint x: 581, endPoint y: 131, distance: 91.7
click at [581, 131] on div at bounding box center [617, 56] width 147 height 327
click at [681, 96] on div at bounding box center [617, 56] width 147 height 327
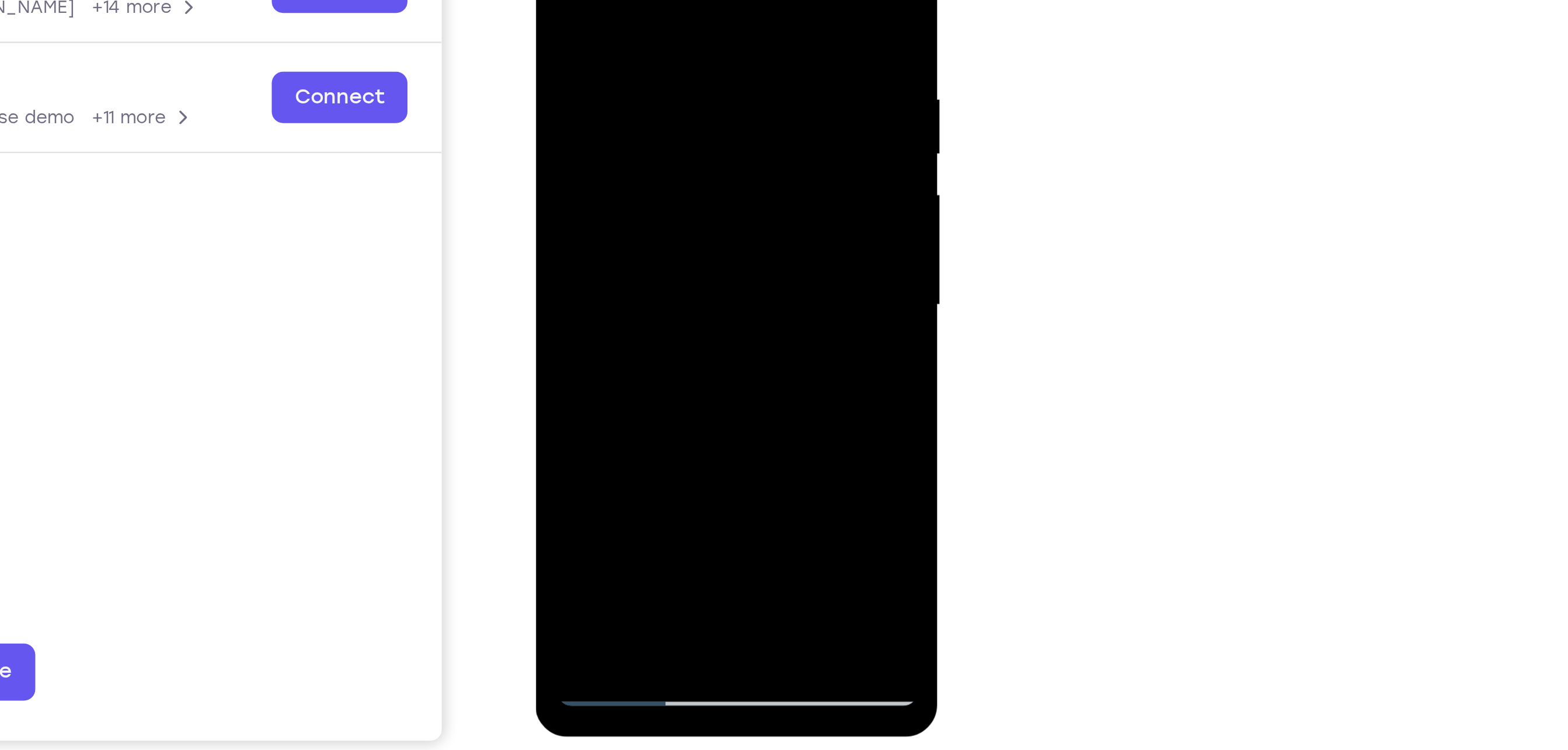
click at [681, 96] on div at bounding box center [617, 56] width 147 height 327
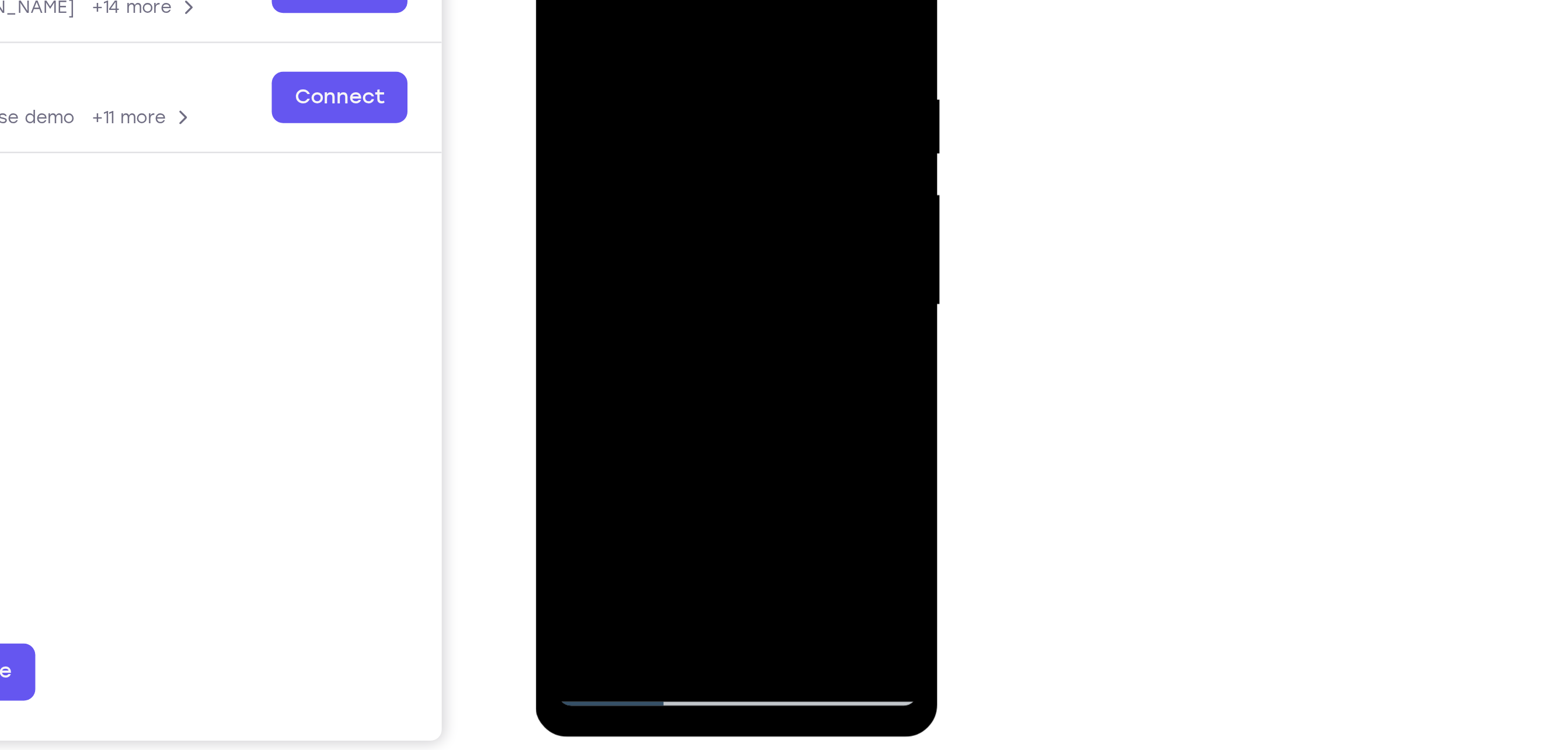
click at [681, 96] on div at bounding box center [617, 56] width 147 height 327
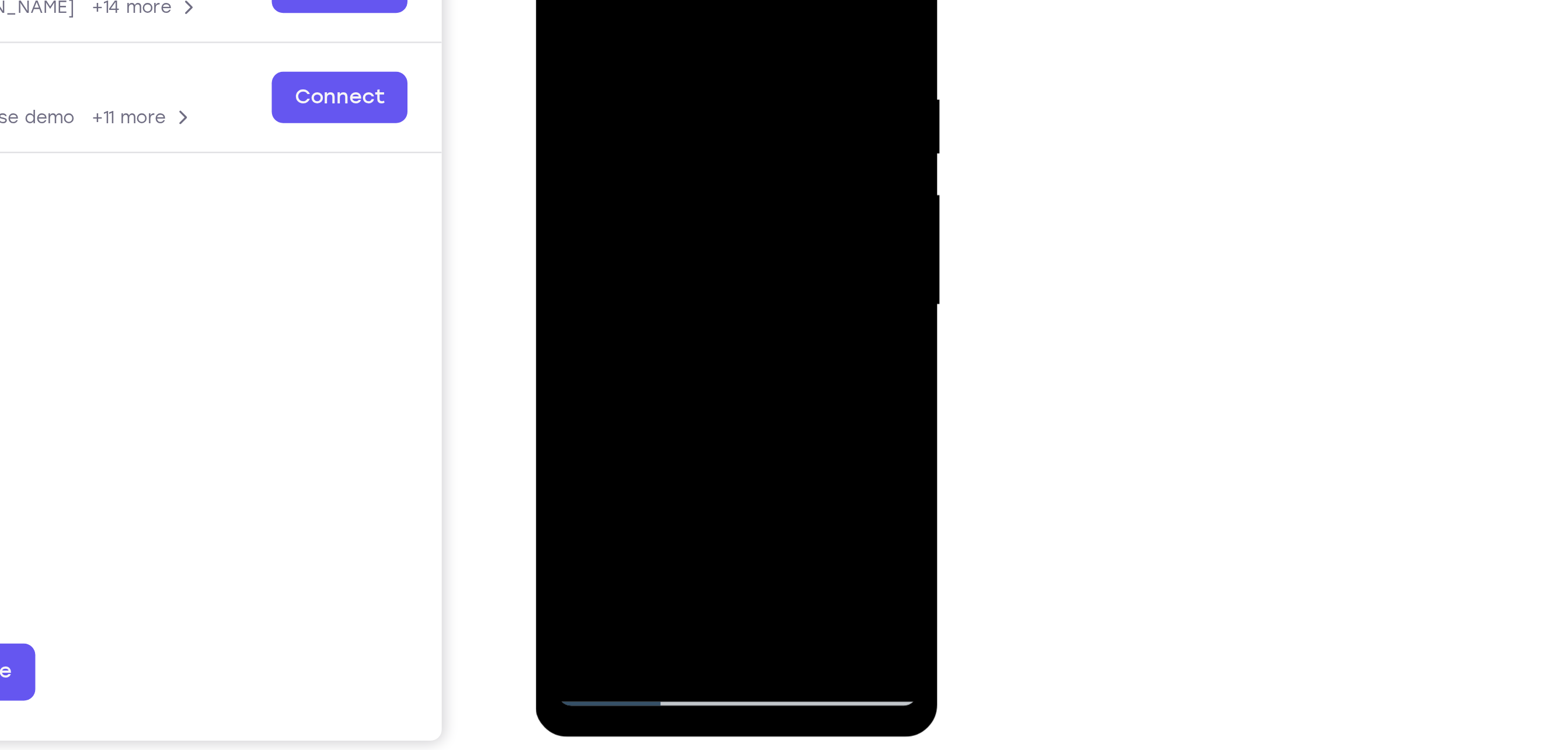
drag, startPoint x: 560, startPoint y: 62, endPoint x: 698, endPoint y: 77, distance: 138.8
click at [698, 77] on div at bounding box center [617, 58] width 165 height 348
click at [677, 122] on div at bounding box center [617, 56] width 147 height 327
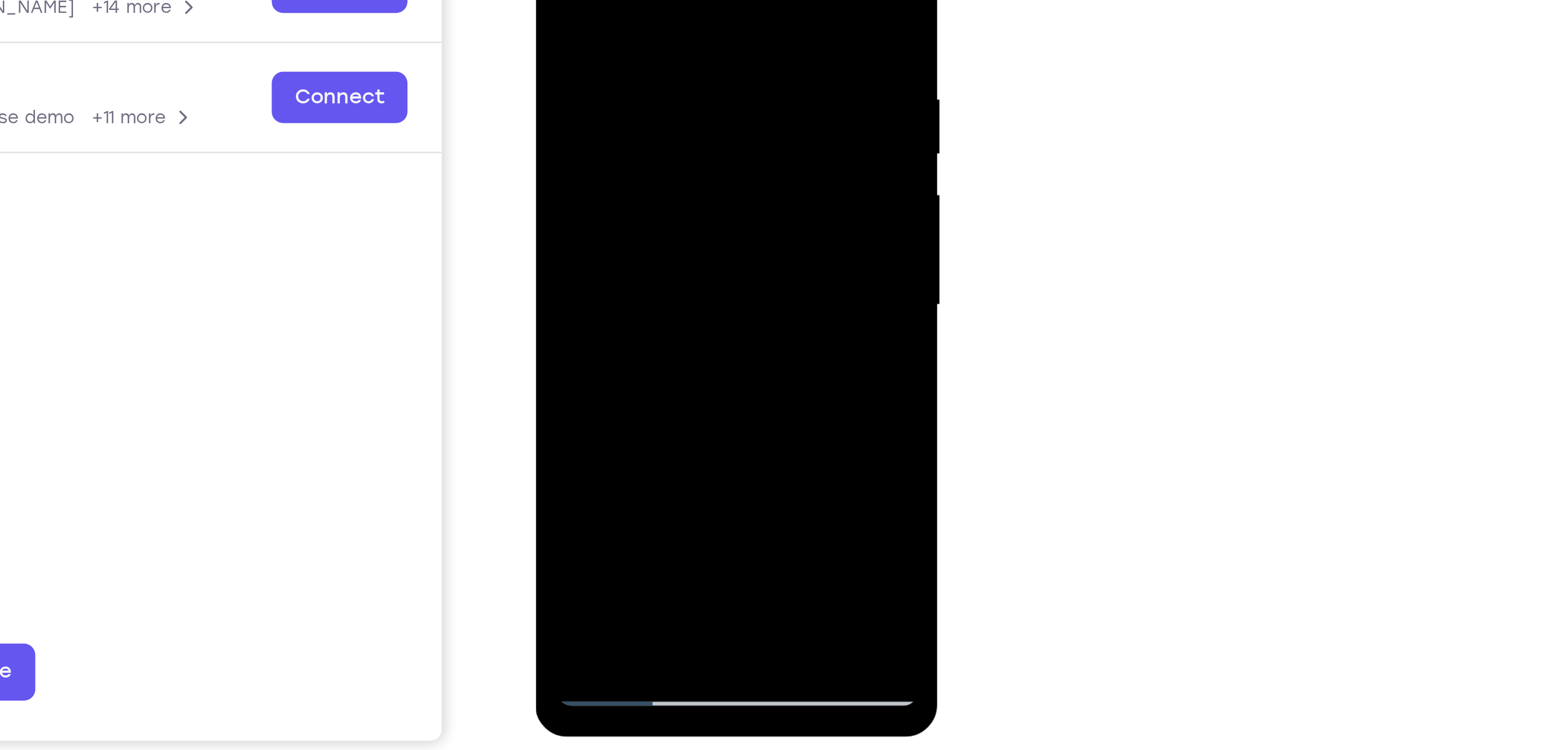
click at [677, 122] on div at bounding box center [617, 56] width 147 height 327
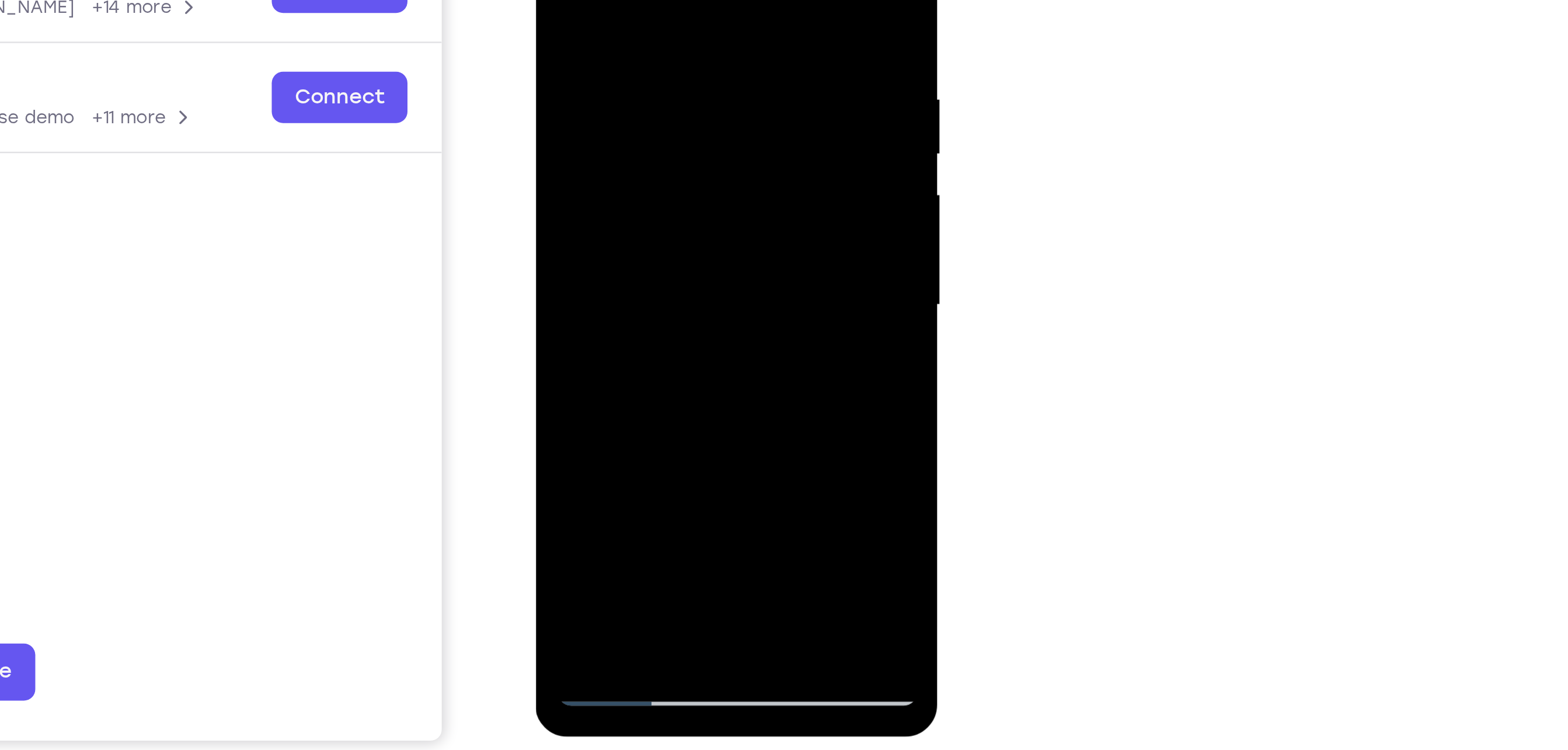
click at [677, 122] on div at bounding box center [617, 56] width 147 height 327
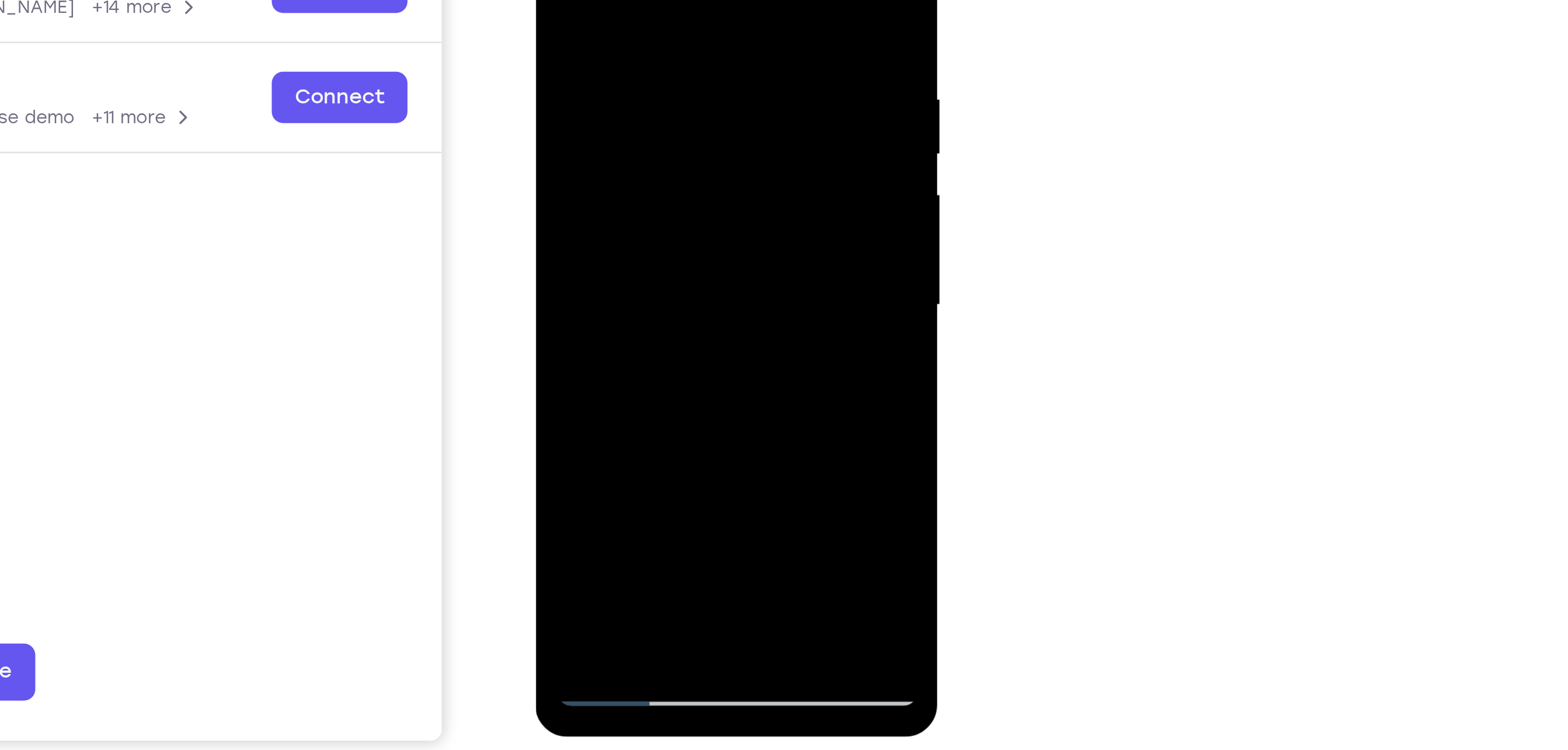
click at [677, 122] on div at bounding box center [617, 56] width 147 height 327
drag, startPoint x: 561, startPoint y: 84, endPoint x: 699, endPoint y: 117, distance: 141.9
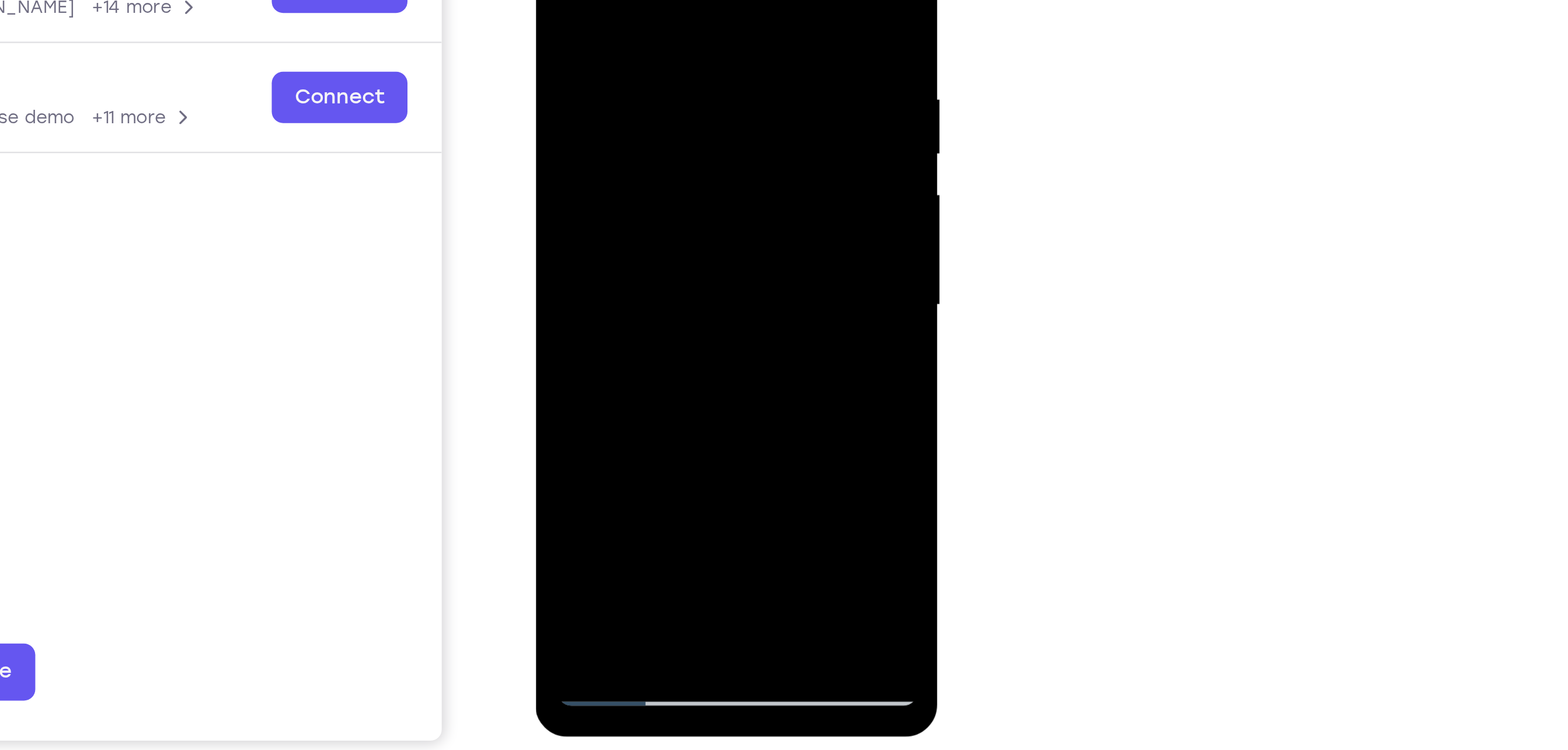
click at [699, 117] on div at bounding box center [617, 58] width 165 height 348
click at [680, 113] on div at bounding box center [617, 56] width 147 height 327
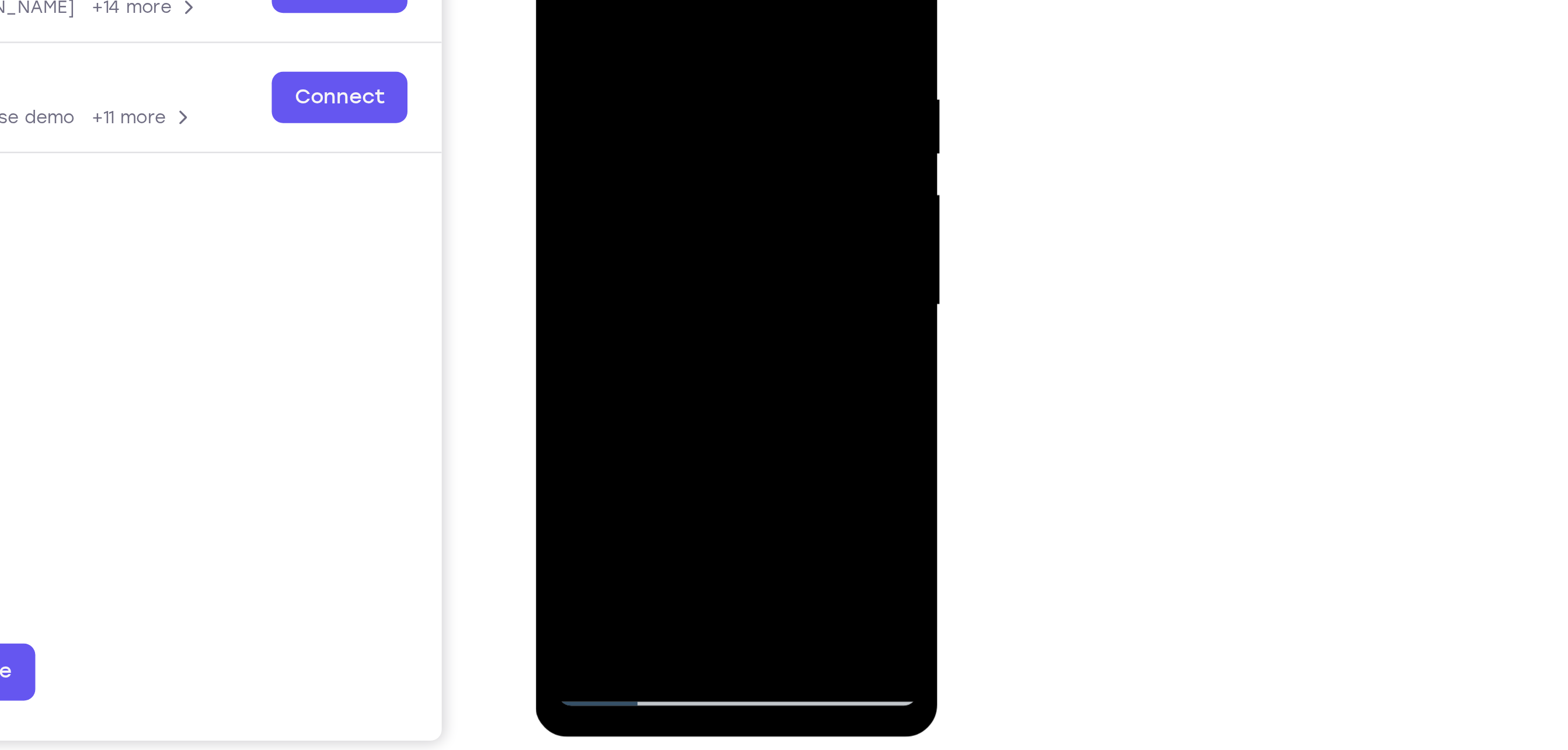
click at [680, 113] on div at bounding box center [617, 56] width 147 height 327
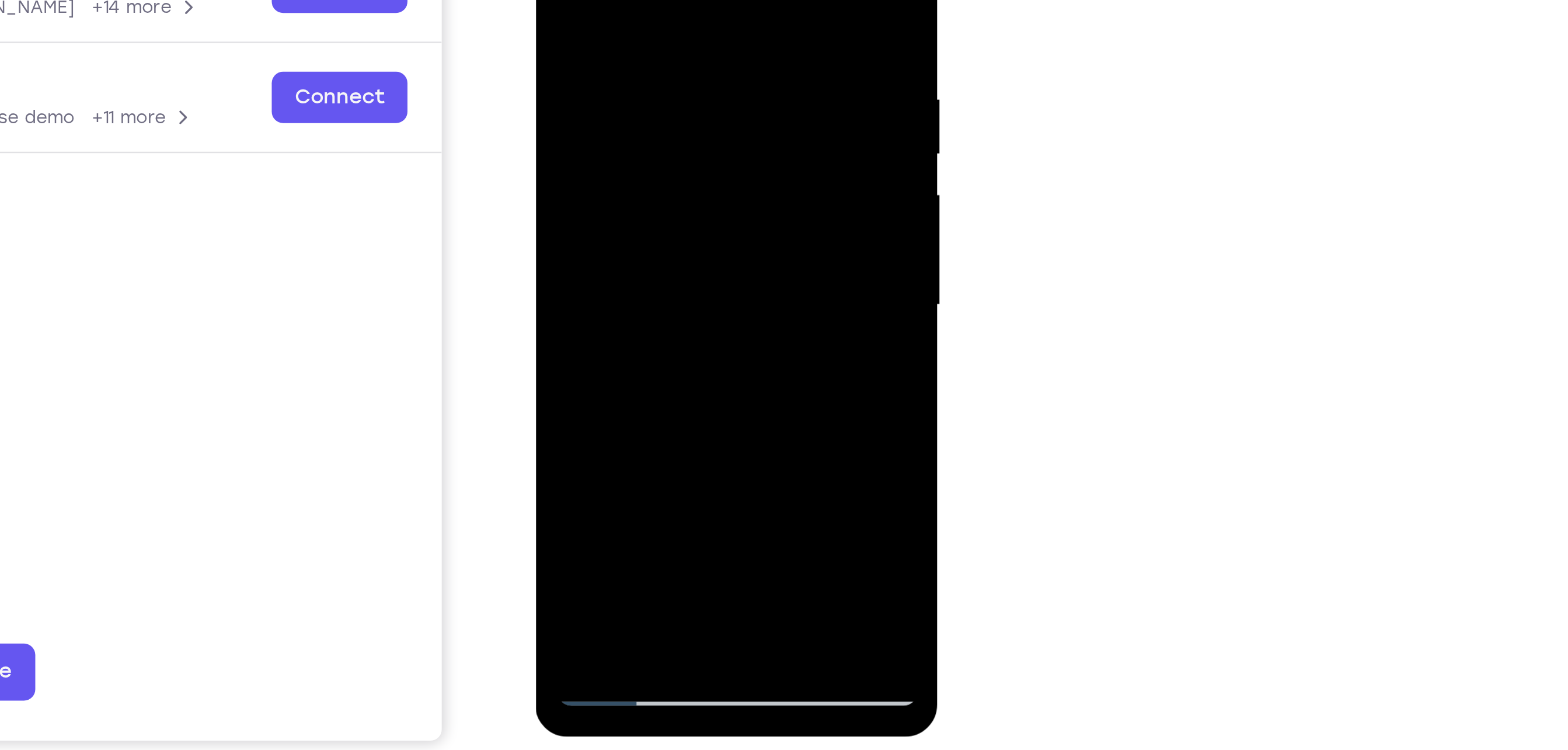
click at [680, 113] on div at bounding box center [617, 56] width 147 height 327
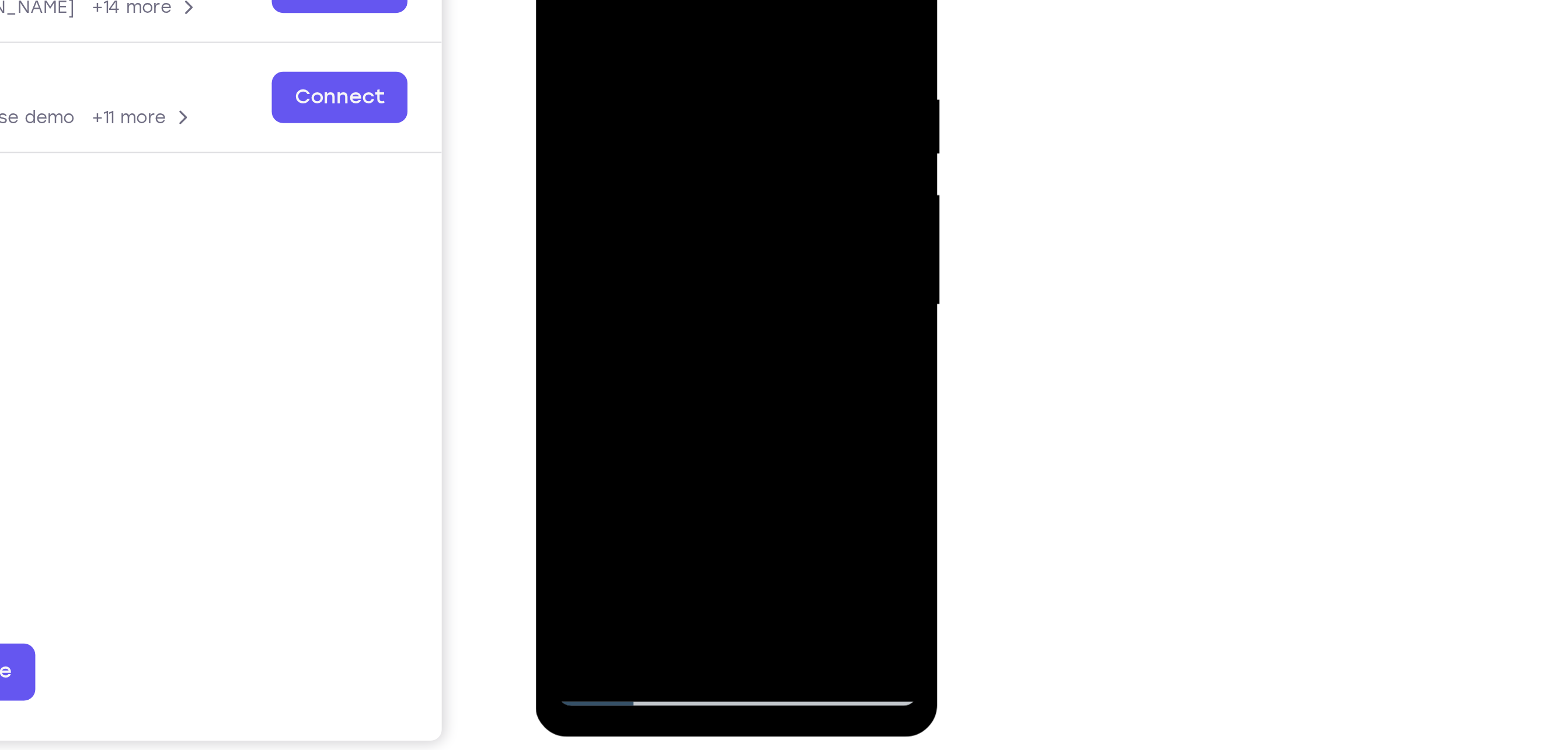
click at [680, 113] on div at bounding box center [617, 56] width 147 height 327
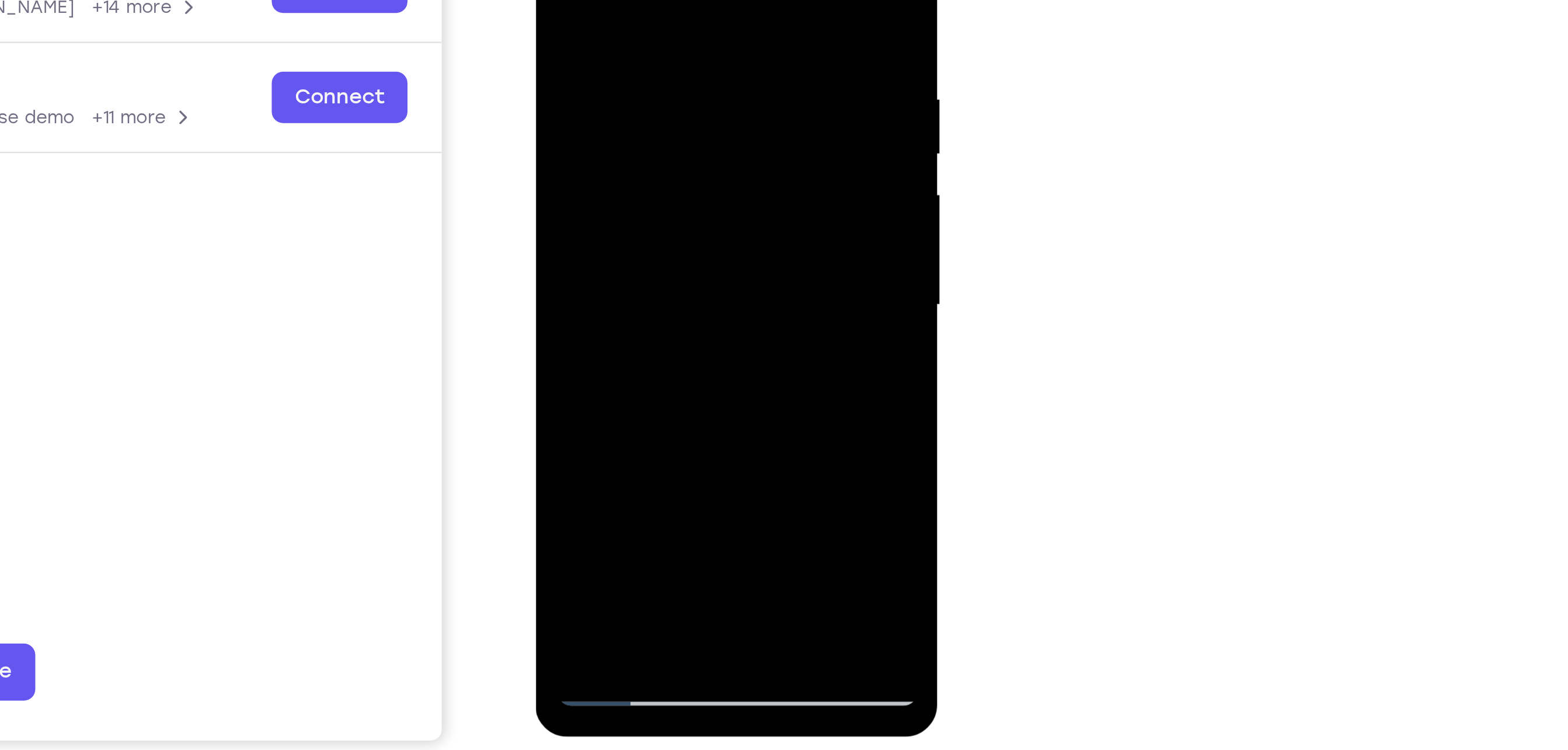
click at [680, 113] on div at bounding box center [617, 56] width 147 height 327
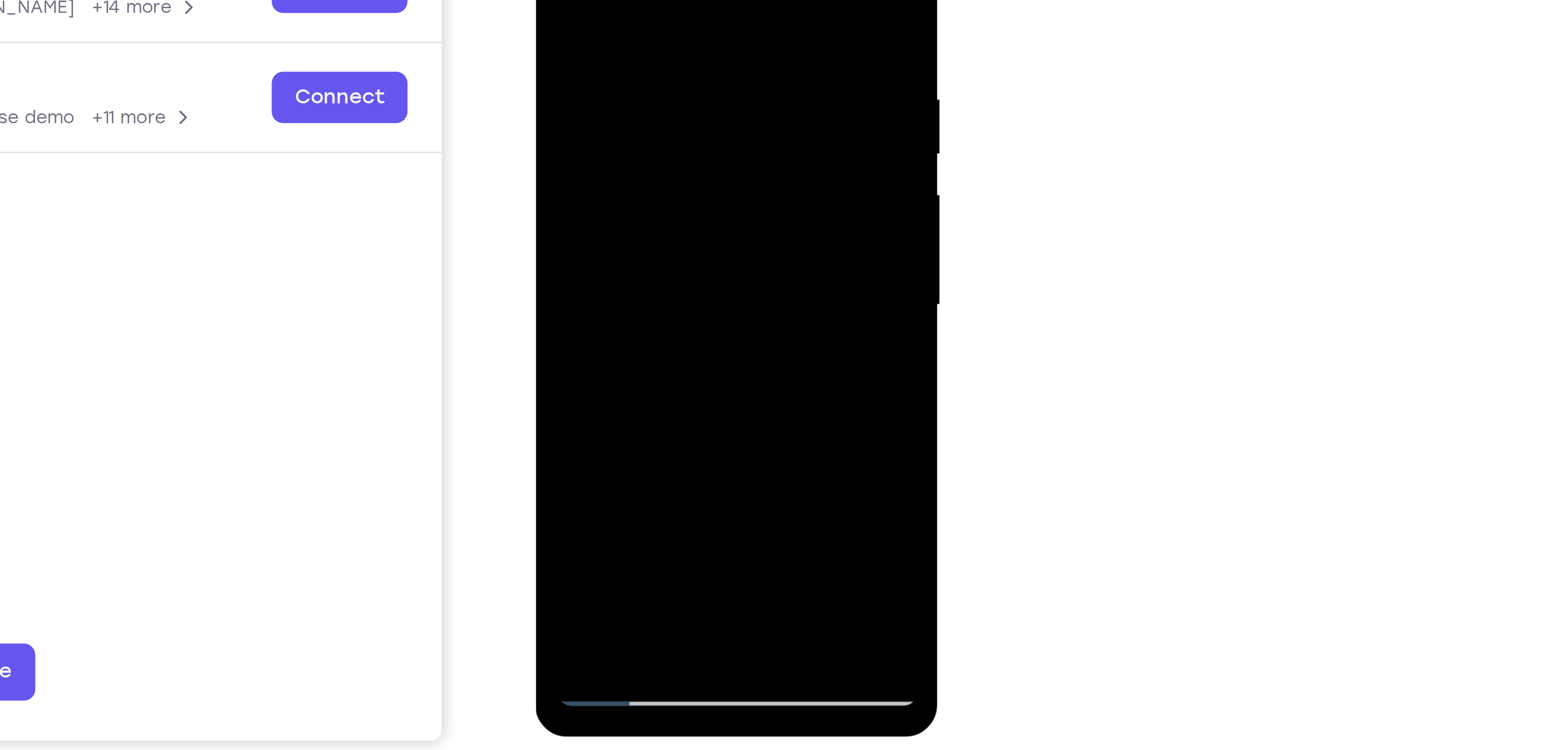
click at [680, 113] on div at bounding box center [617, 56] width 147 height 327
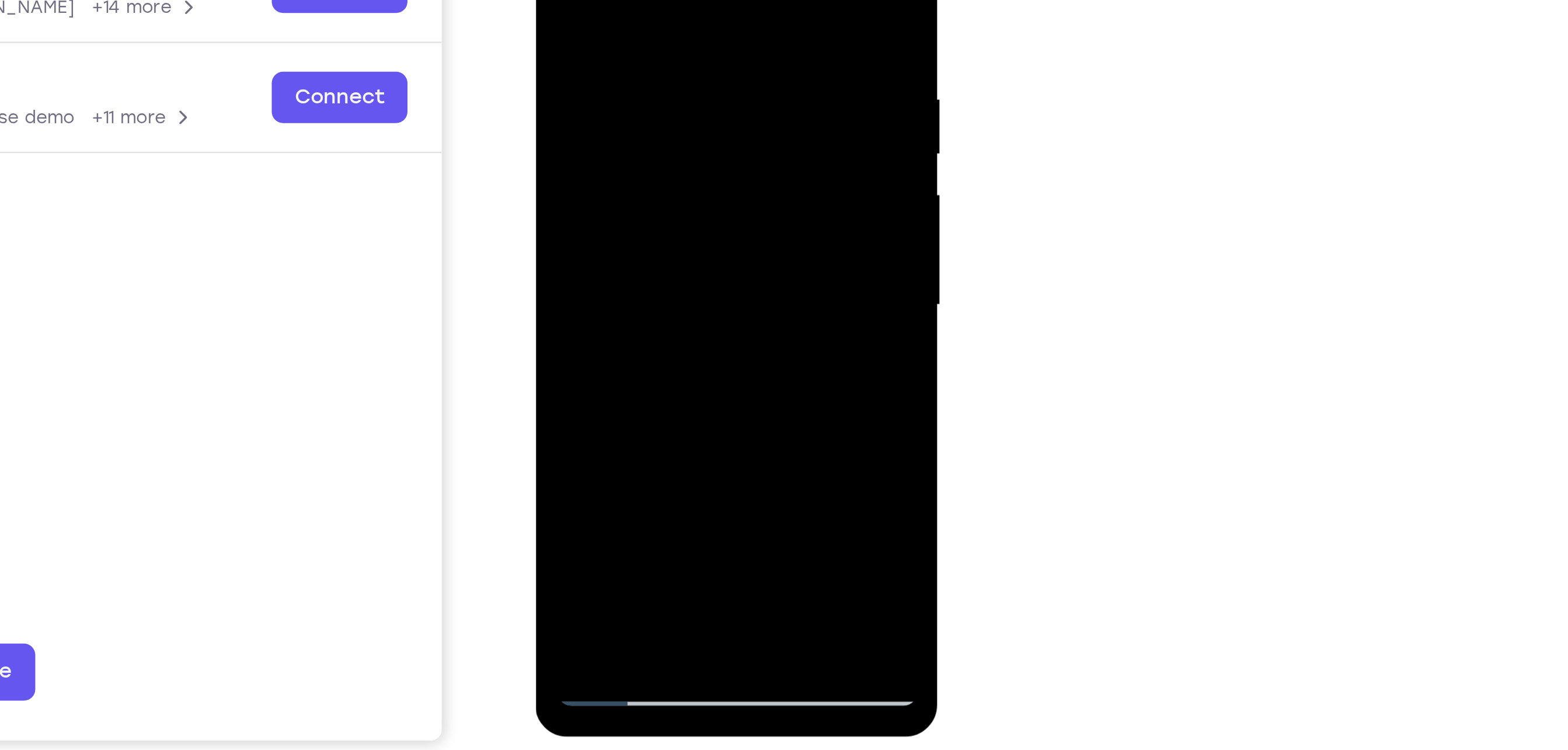
click at [680, 113] on div at bounding box center [617, 56] width 147 height 327
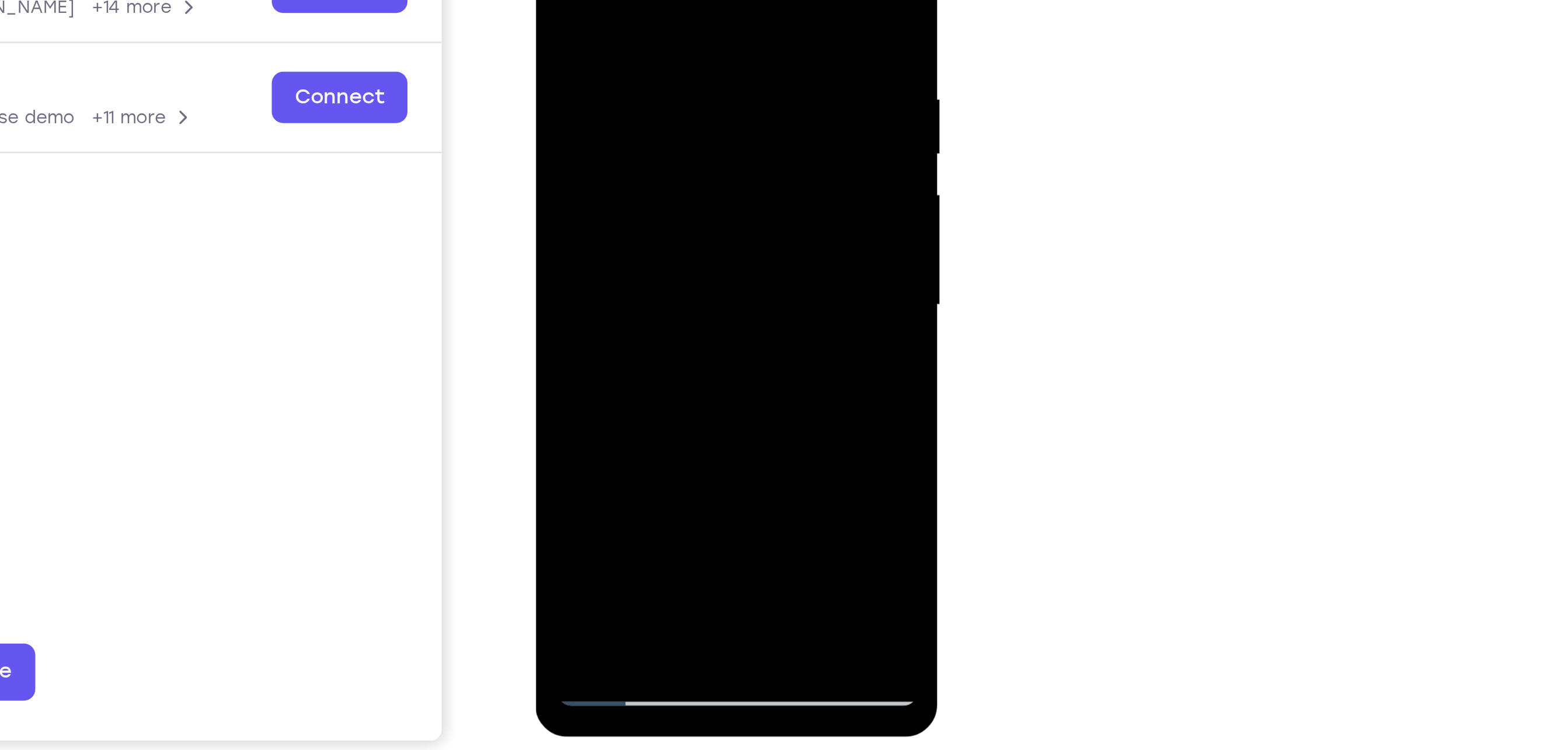
click at [680, 113] on div at bounding box center [617, 56] width 147 height 327
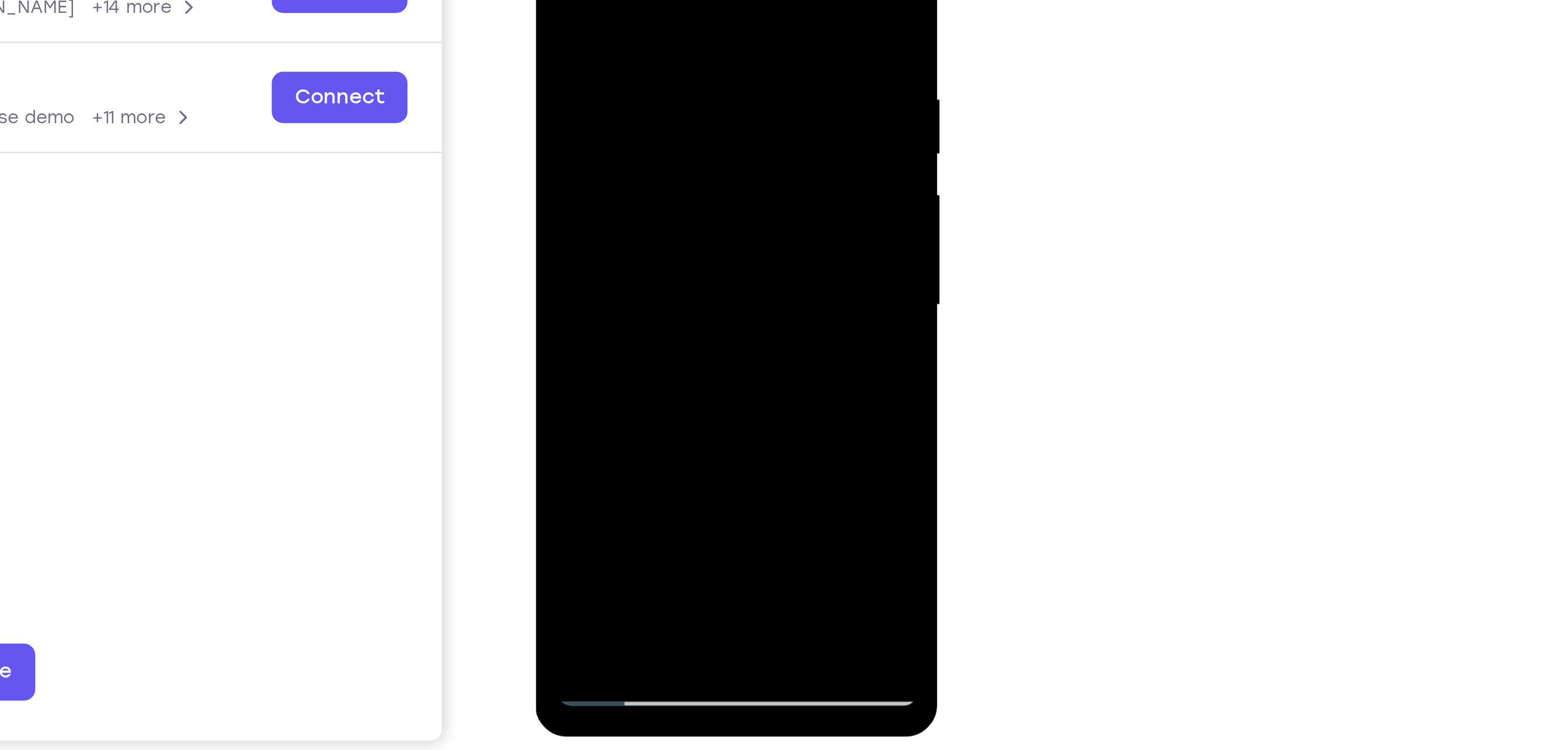
click at [680, 113] on div at bounding box center [617, 56] width 147 height 327
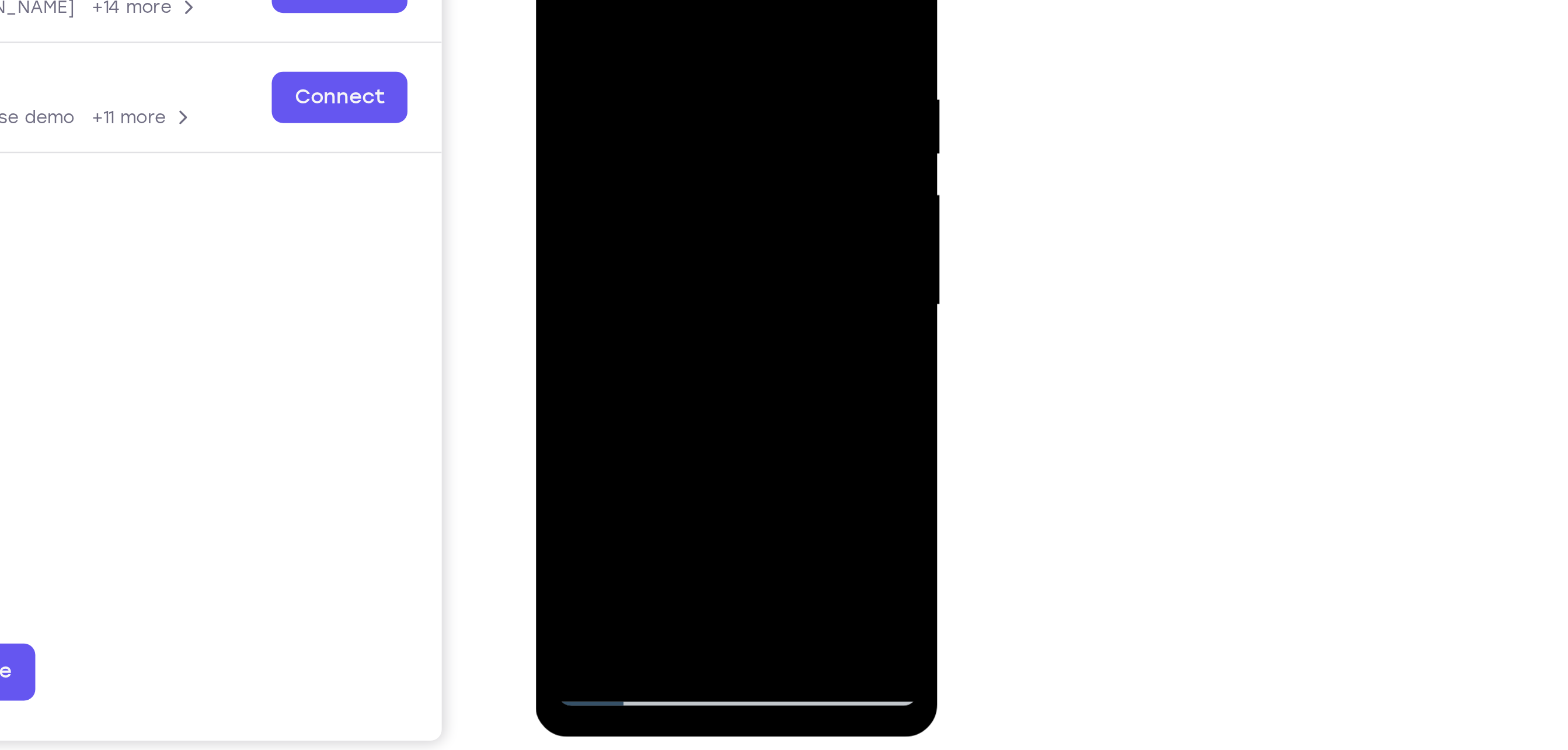
click at [680, 113] on div at bounding box center [617, 56] width 147 height 327
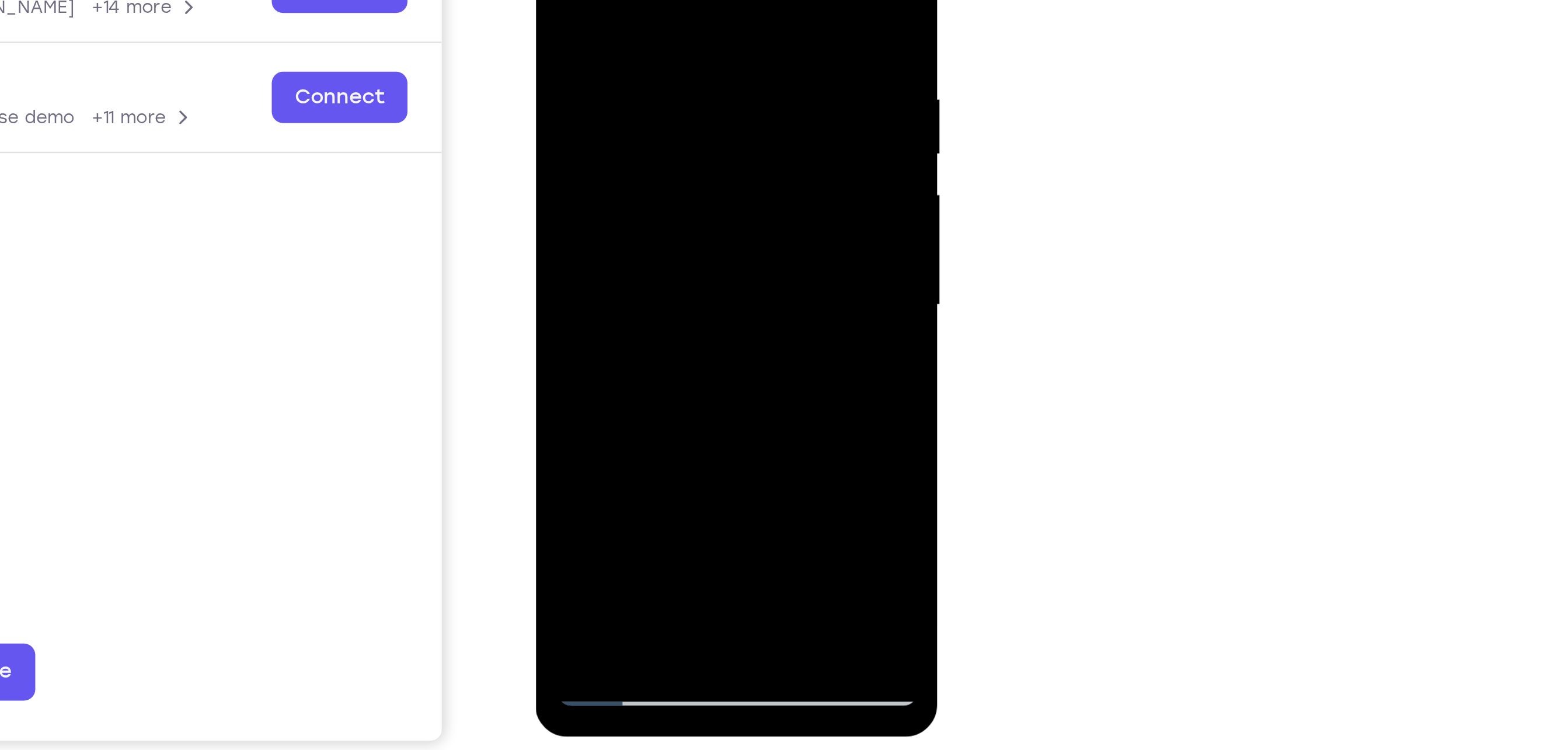
click at [680, 113] on div at bounding box center [617, 56] width 147 height 327
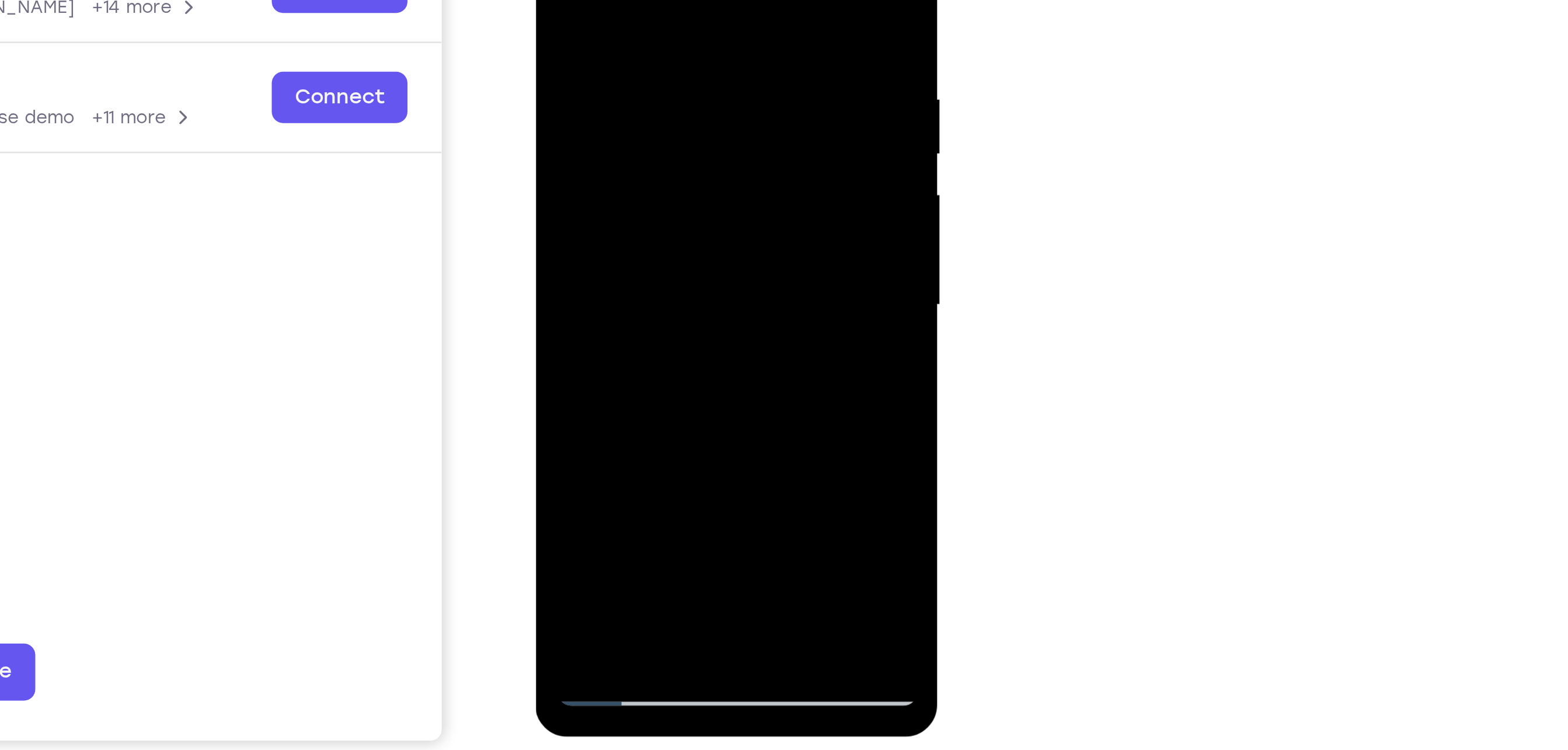
click at [680, 113] on div at bounding box center [617, 56] width 147 height 327
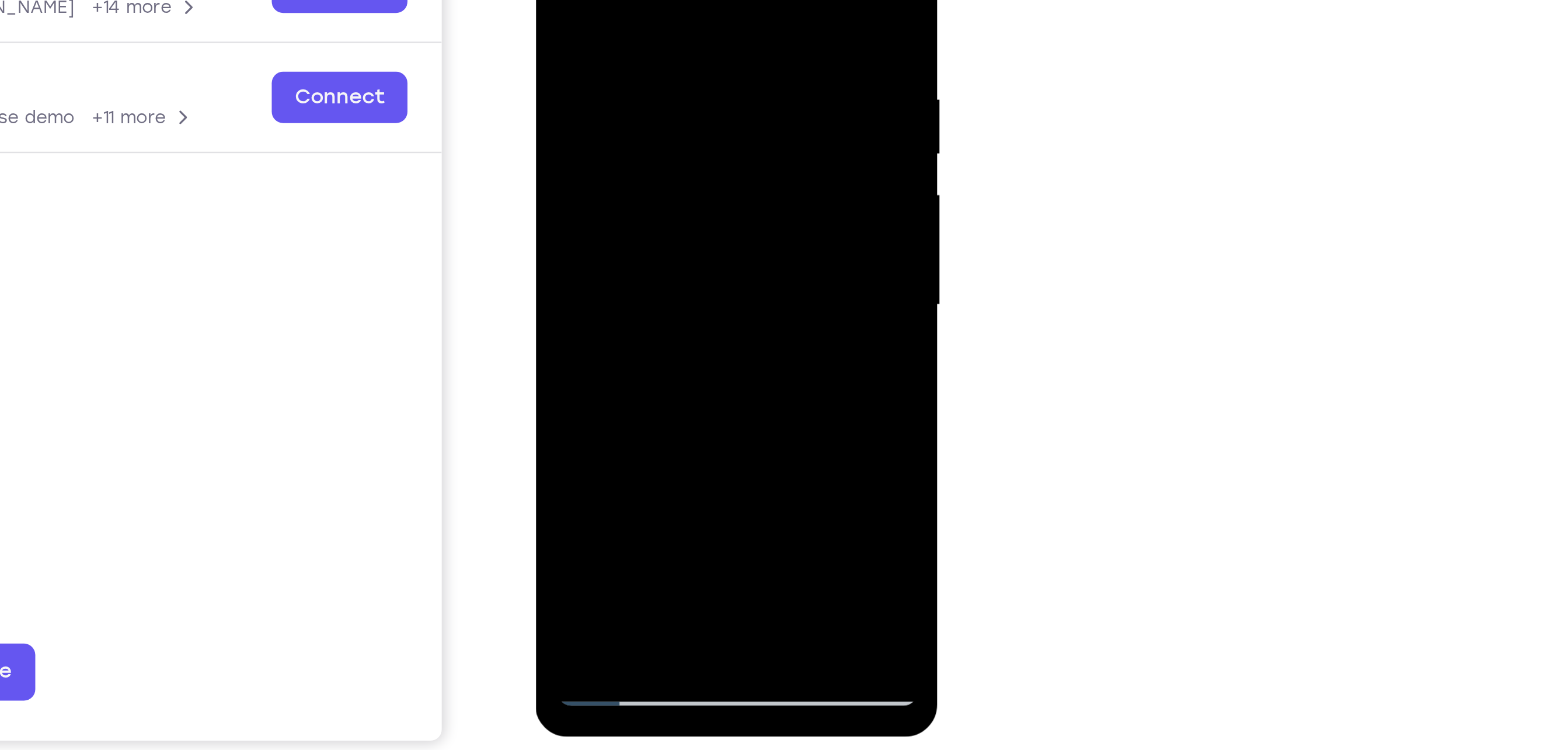
click at [680, 113] on div at bounding box center [617, 56] width 147 height 327
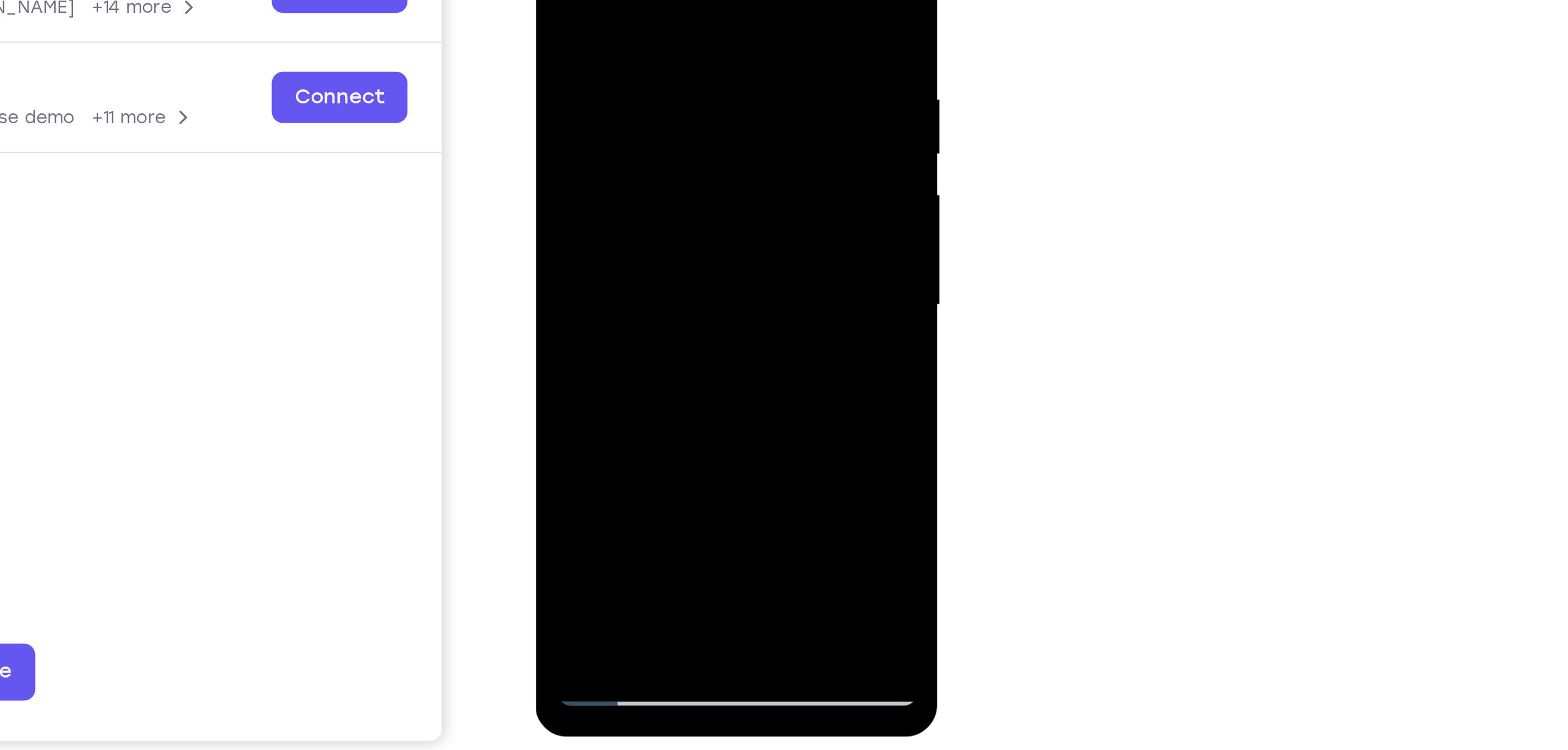
click at [680, 113] on div at bounding box center [617, 56] width 147 height 327
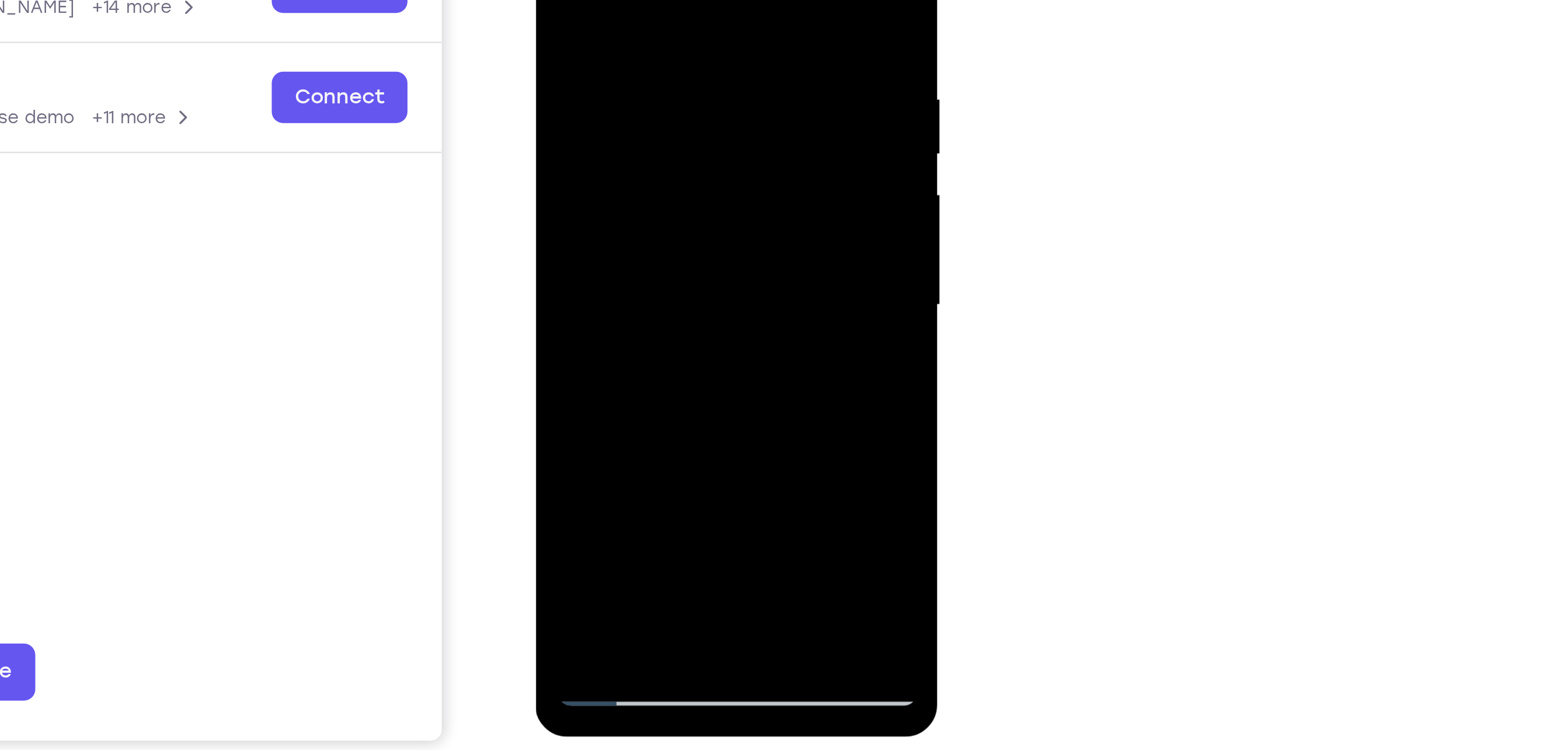
click at [680, 113] on div at bounding box center [617, 56] width 147 height 327
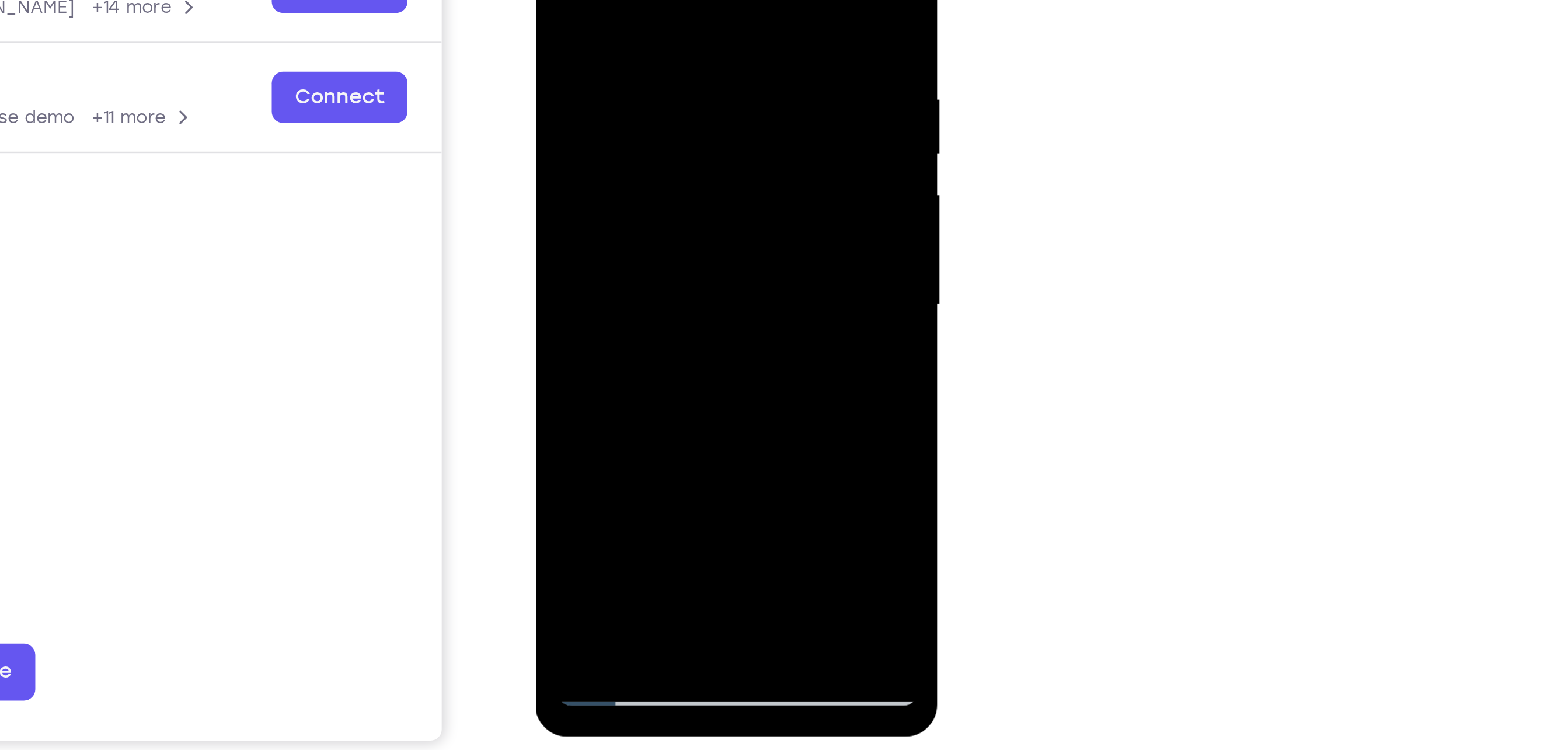
click at [680, 113] on div at bounding box center [617, 56] width 147 height 327
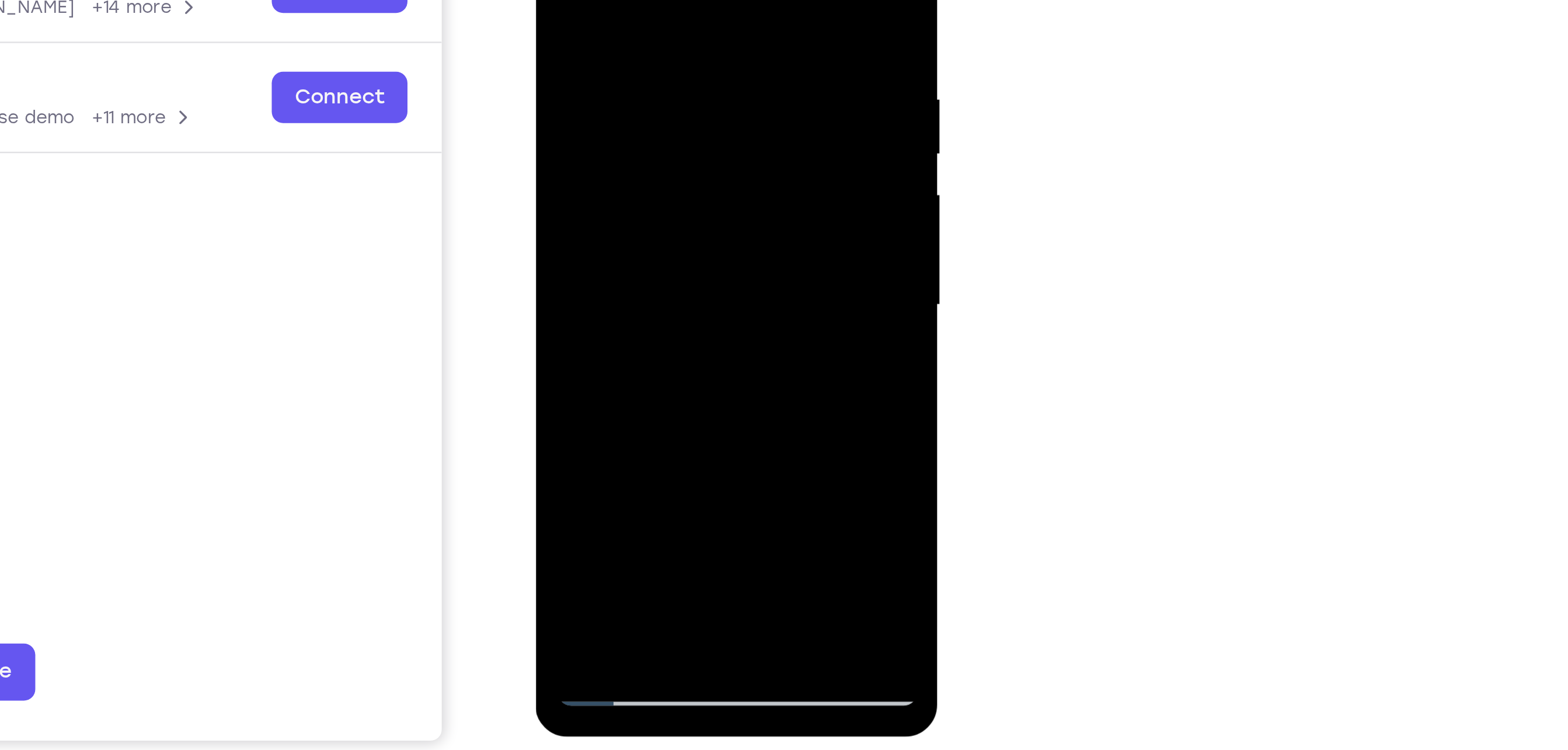
click at [680, 113] on div at bounding box center [617, 56] width 147 height 327
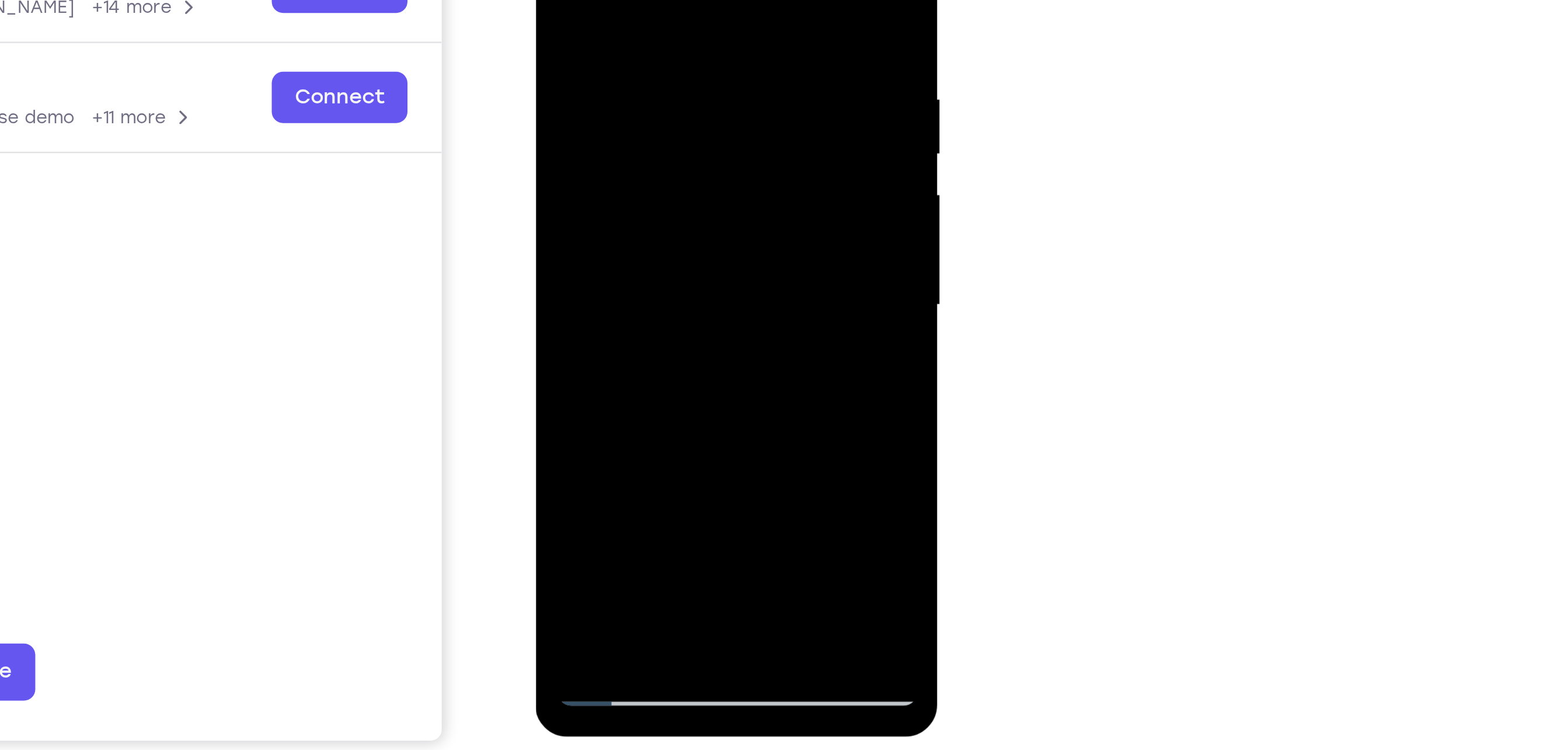
click at [680, 113] on div at bounding box center [617, 56] width 147 height 327
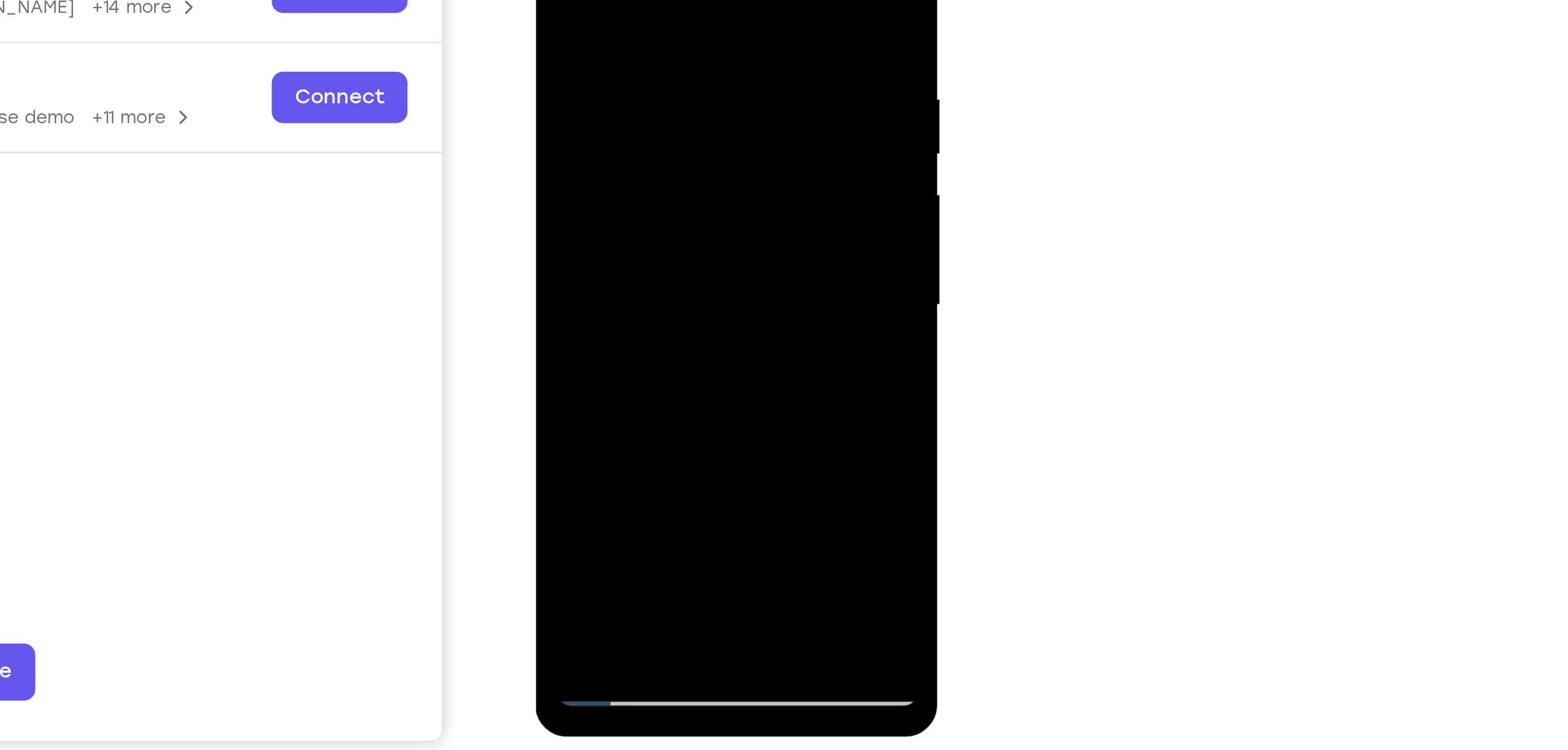
click at [680, 113] on div at bounding box center [617, 56] width 147 height 327
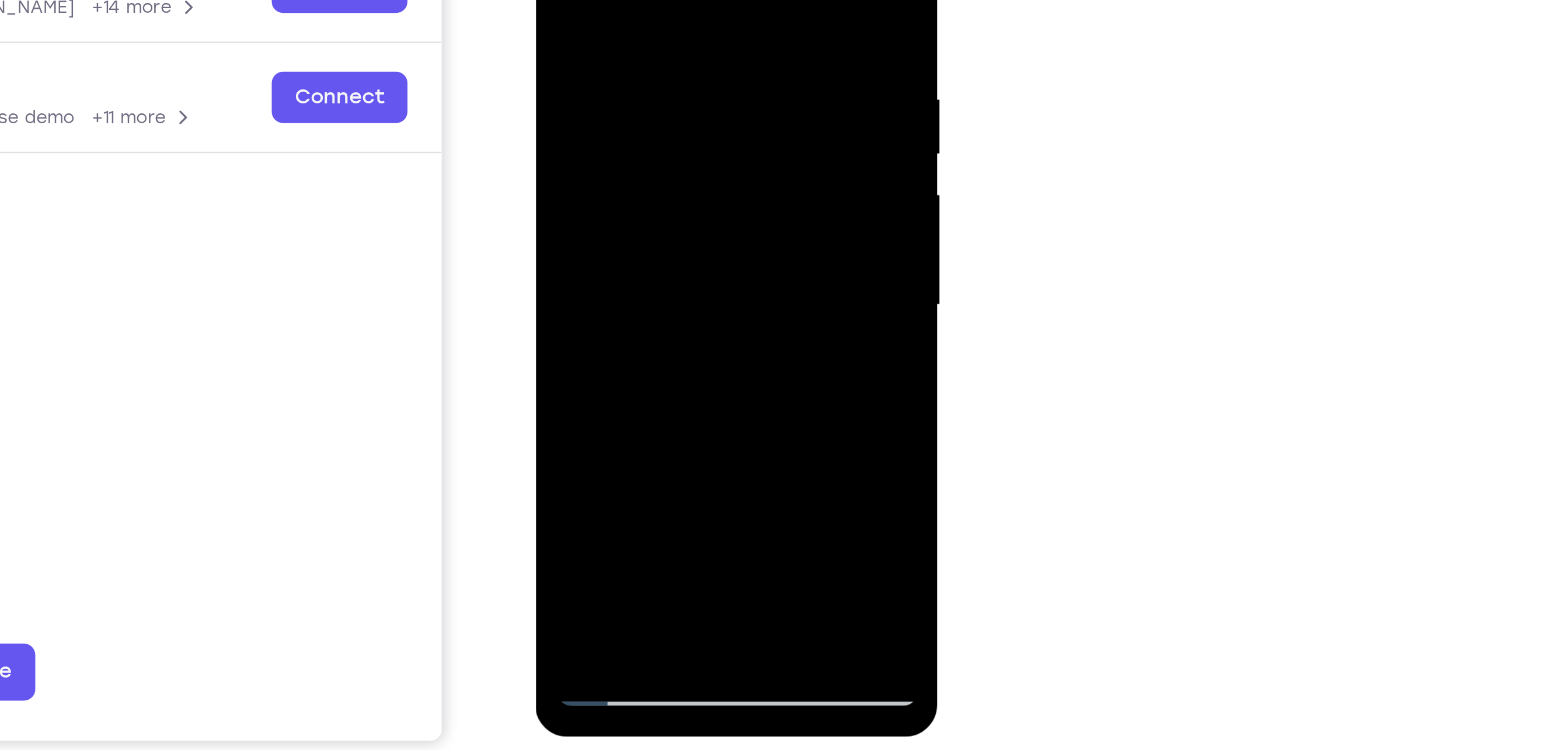
click at [680, 113] on div at bounding box center [617, 56] width 147 height 327
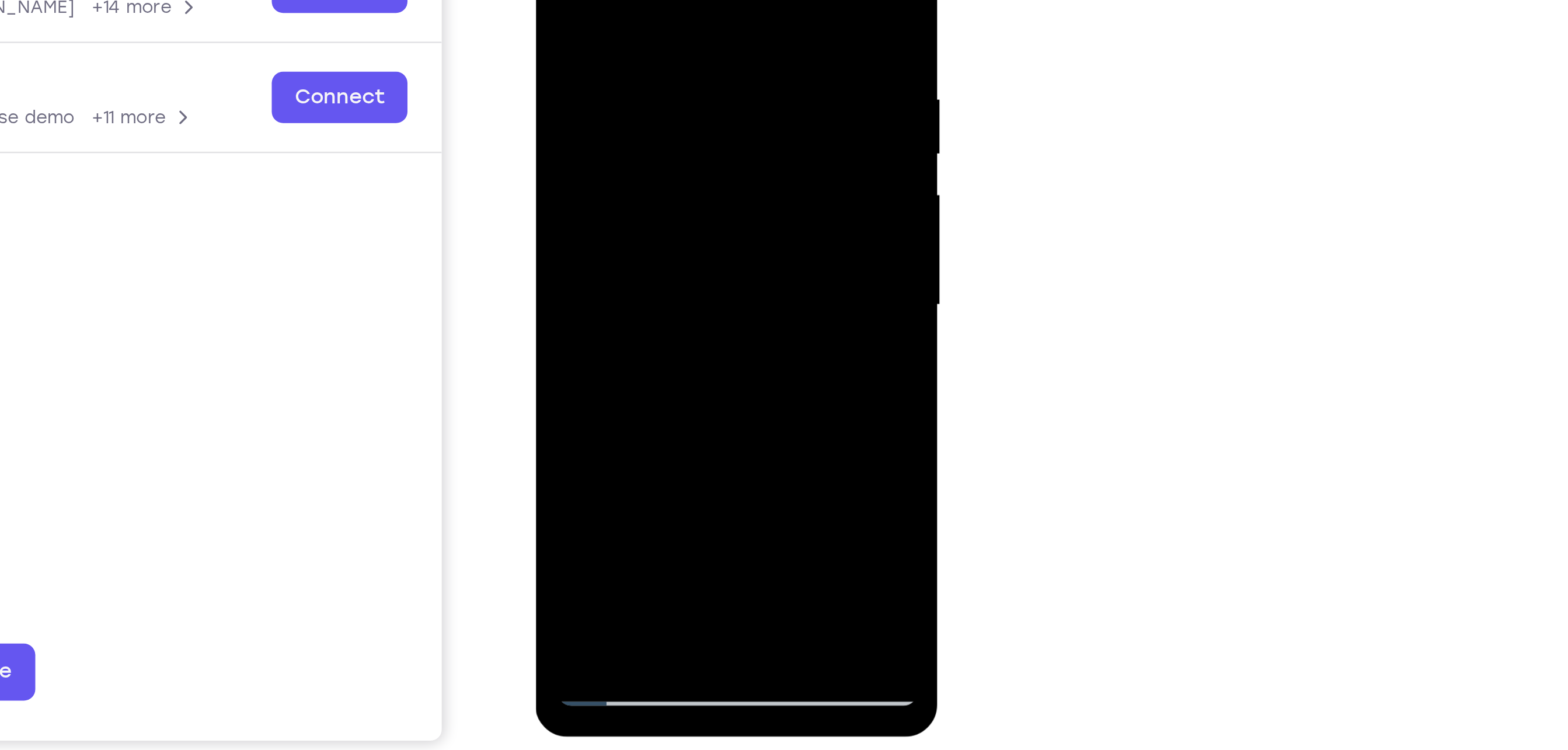
click at [680, 113] on div at bounding box center [617, 56] width 147 height 327
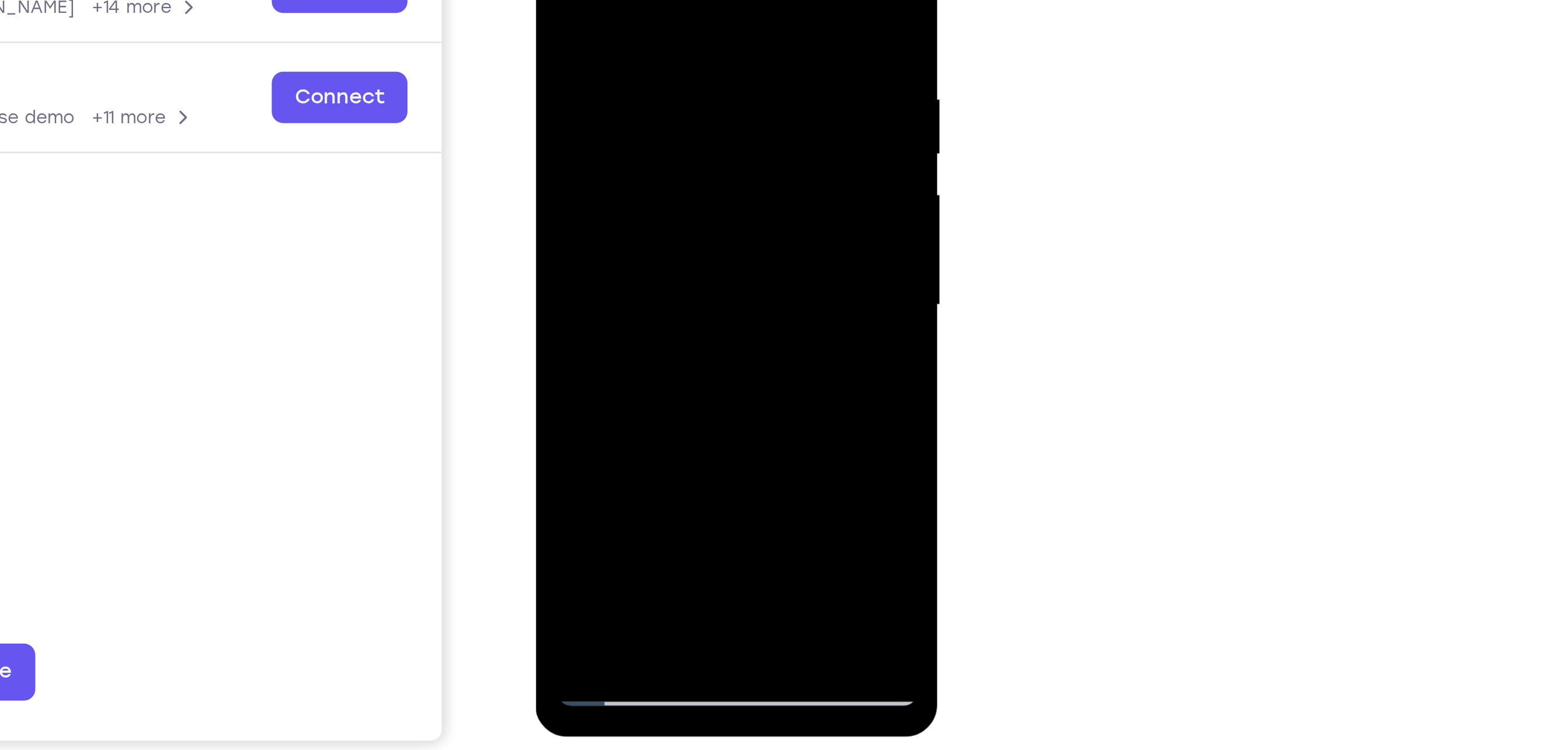
click at [680, 113] on div at bounding box center [617, 56] width 147 height 327
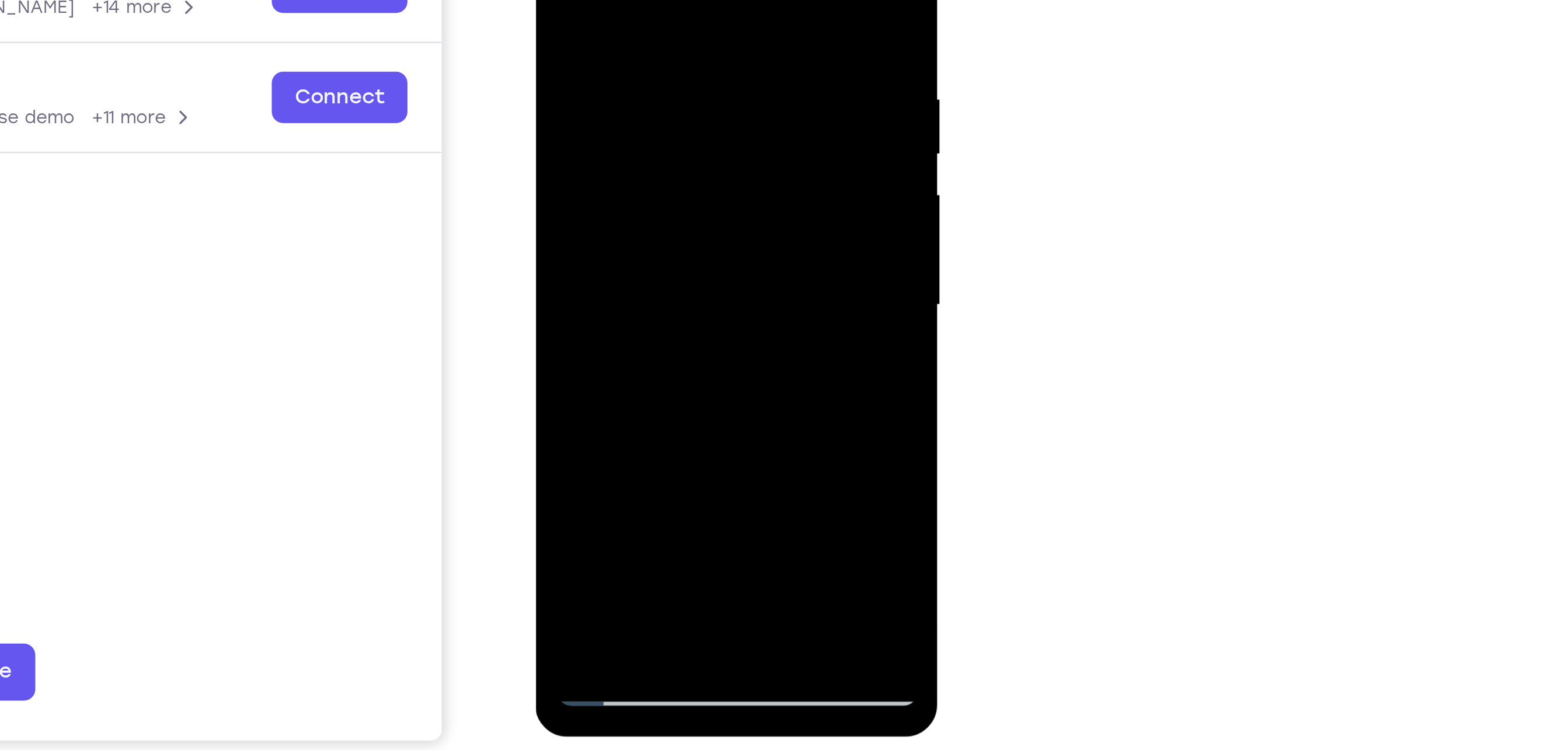
click at [680, 113] on div at bounding box center [617, 56] width 147 height 327
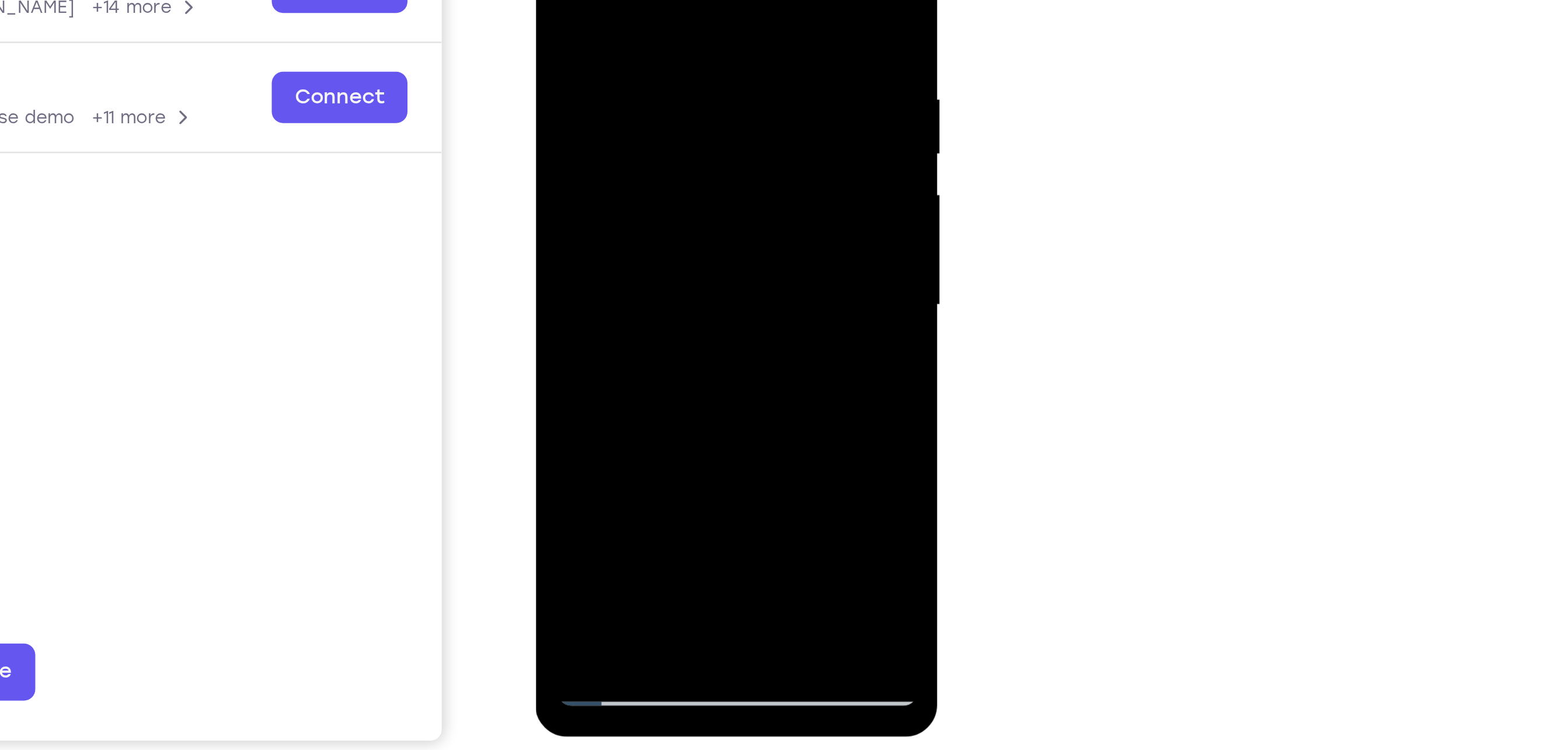
click at [680, 113] on div at bounding box center [617, 56] width 147 height 327
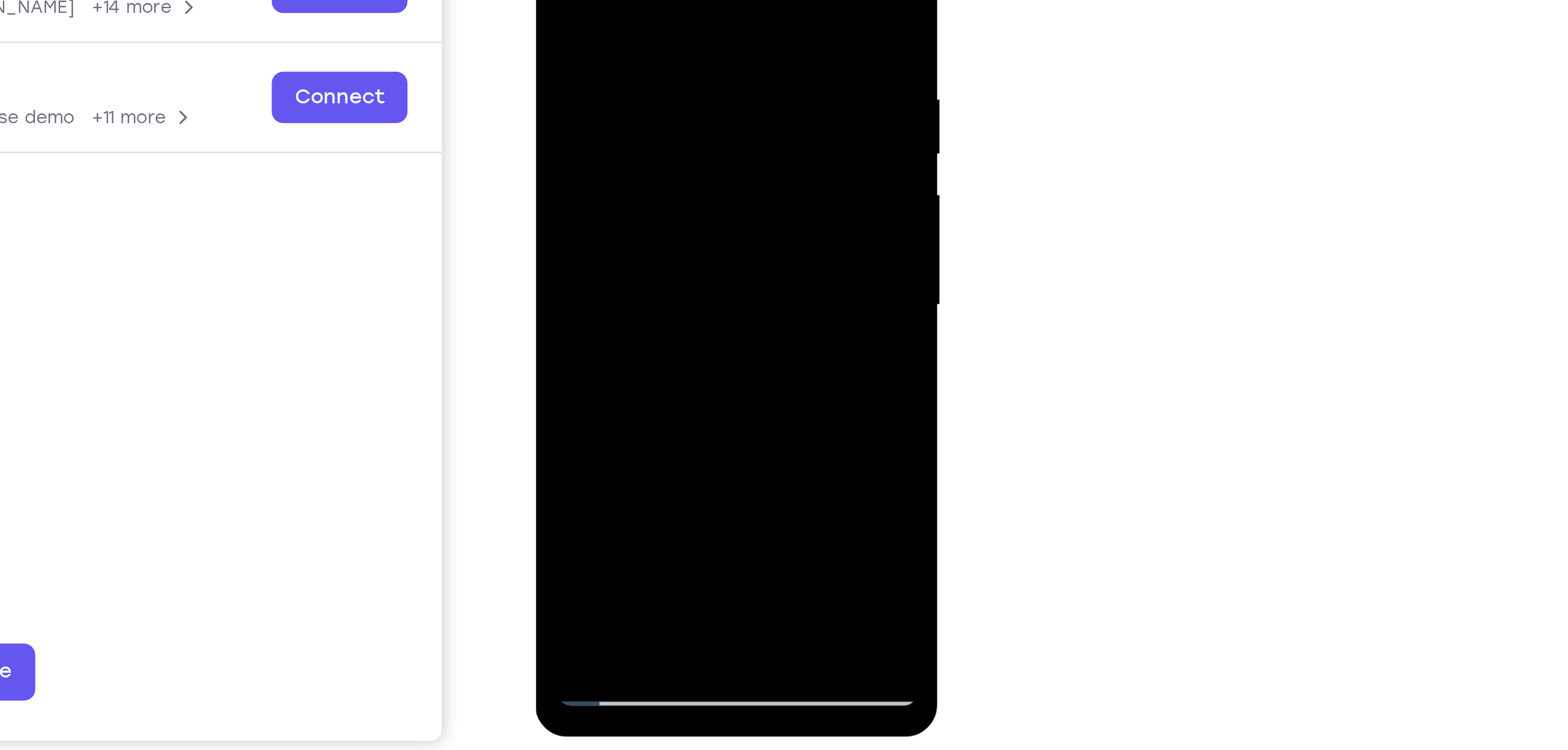
click at [680, 113] on div at bounding box center [617, 56] width 147 height 327
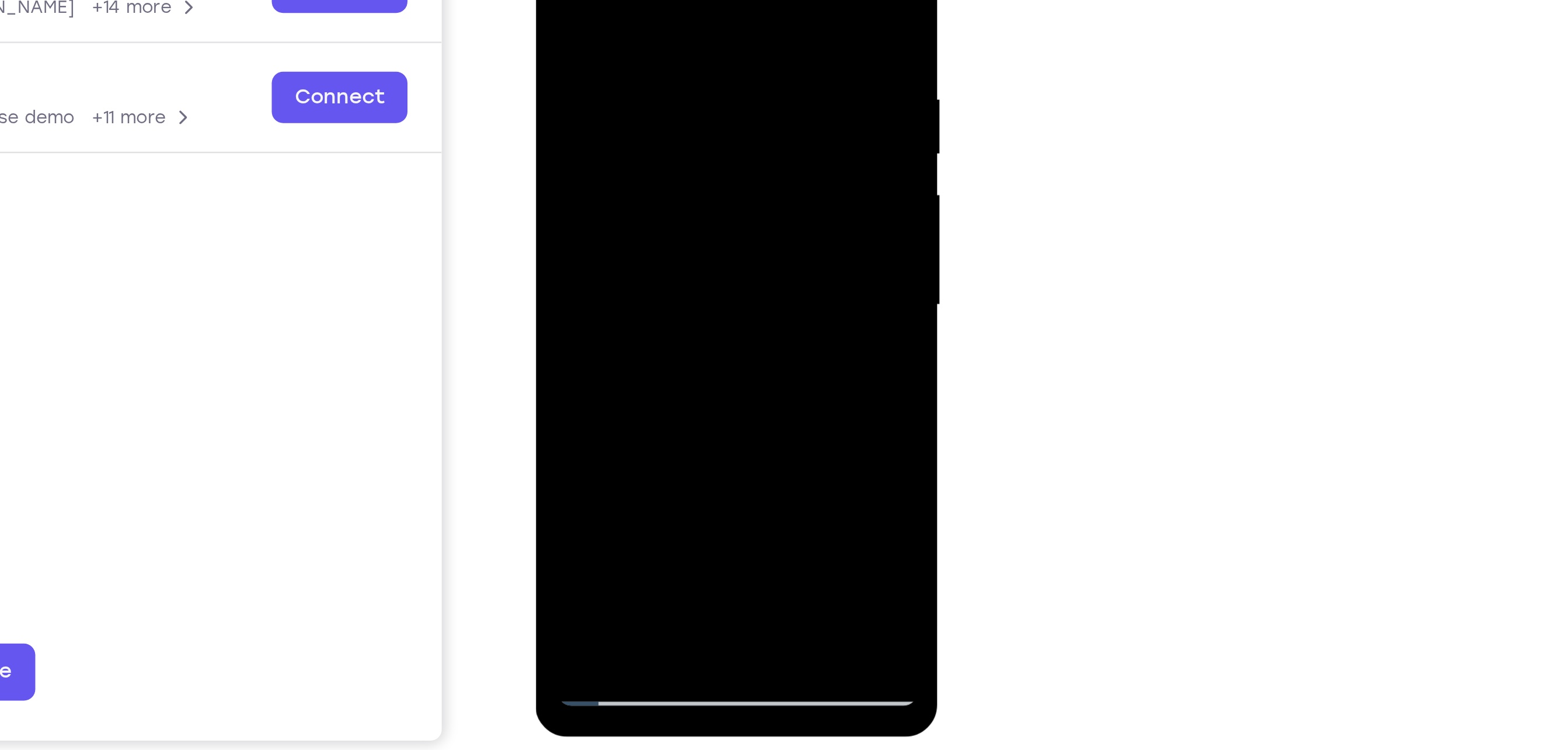
click at [680, 113] on div at bounding box center [617, 56] width 147 height 327
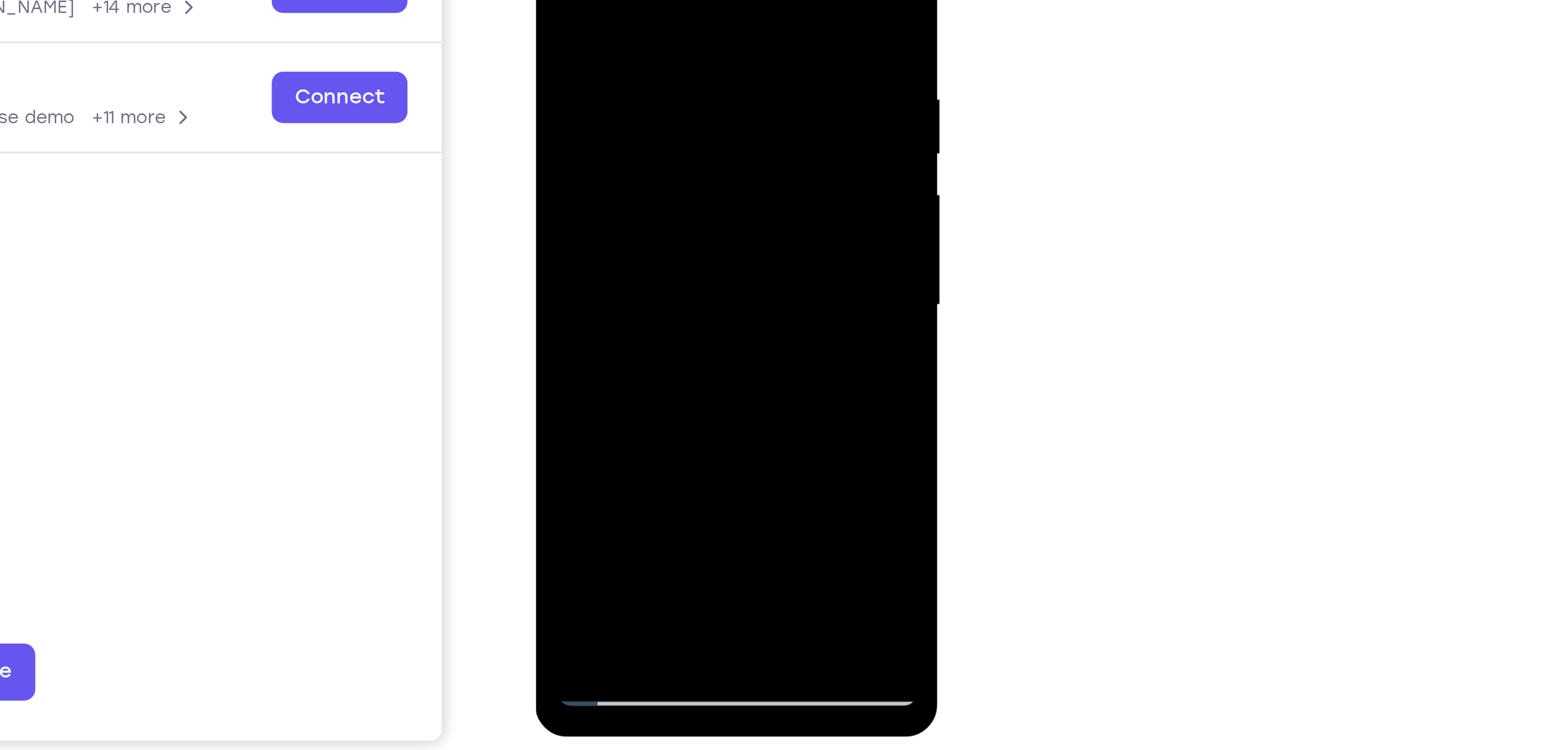
click at [680, 113] on div at bounding box center [617, 56] width 147 height 327
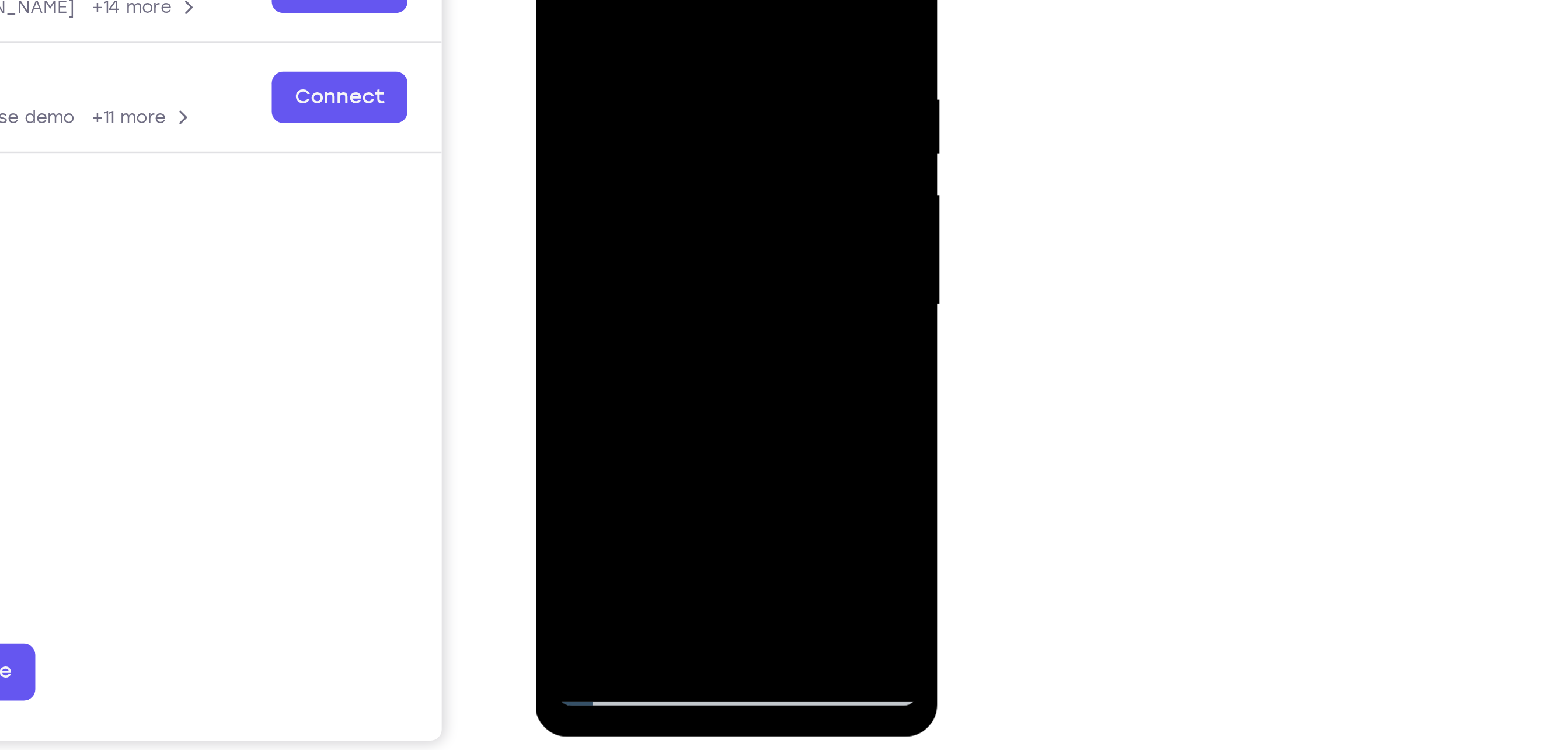
click at [647, 195] on div at bounding box center [617, 56] width 147 height 327
click at [558, 0] on div at bounding box center [617, 56] width 147 height 327
click at [684, 0] on div at bounding box center [617, 56] width 147 height 327
click at [566, 195] on div at bounding box center [617, 56] width 147 height 327
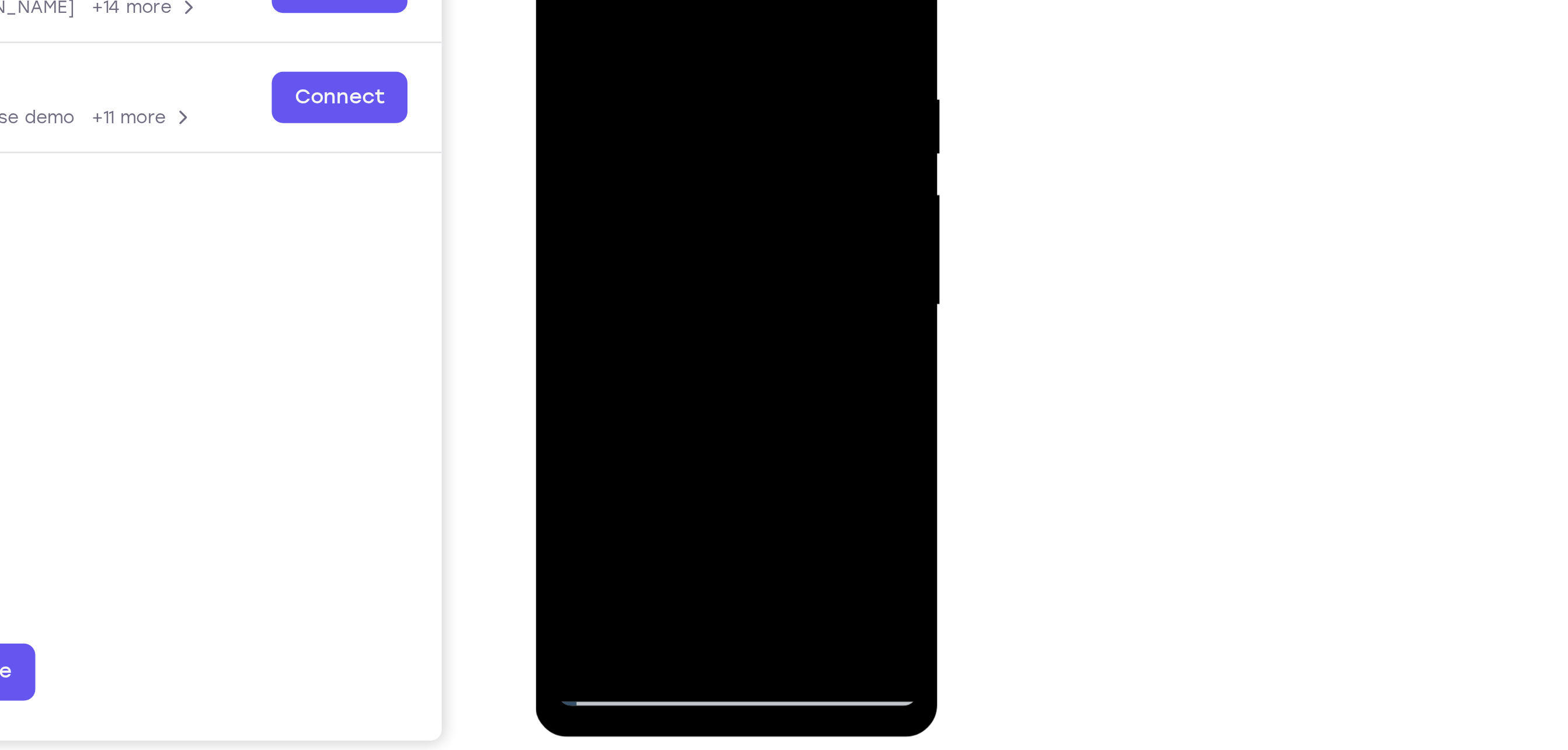
click at [566, 195] on div at bounding box center [617, 56] width 147 height 327
drag, startPoint x: 592, startPoint y: -8, endPoint x: 581, endPoint y: 162, distance: 170.4
click at [581, 162] on div at bounding box center [617, 56] width 147 height 327
drag, startPoint x: 652, startPoint y: 151, endPoint x: 633, endPoint y: -9, distance: 161.1
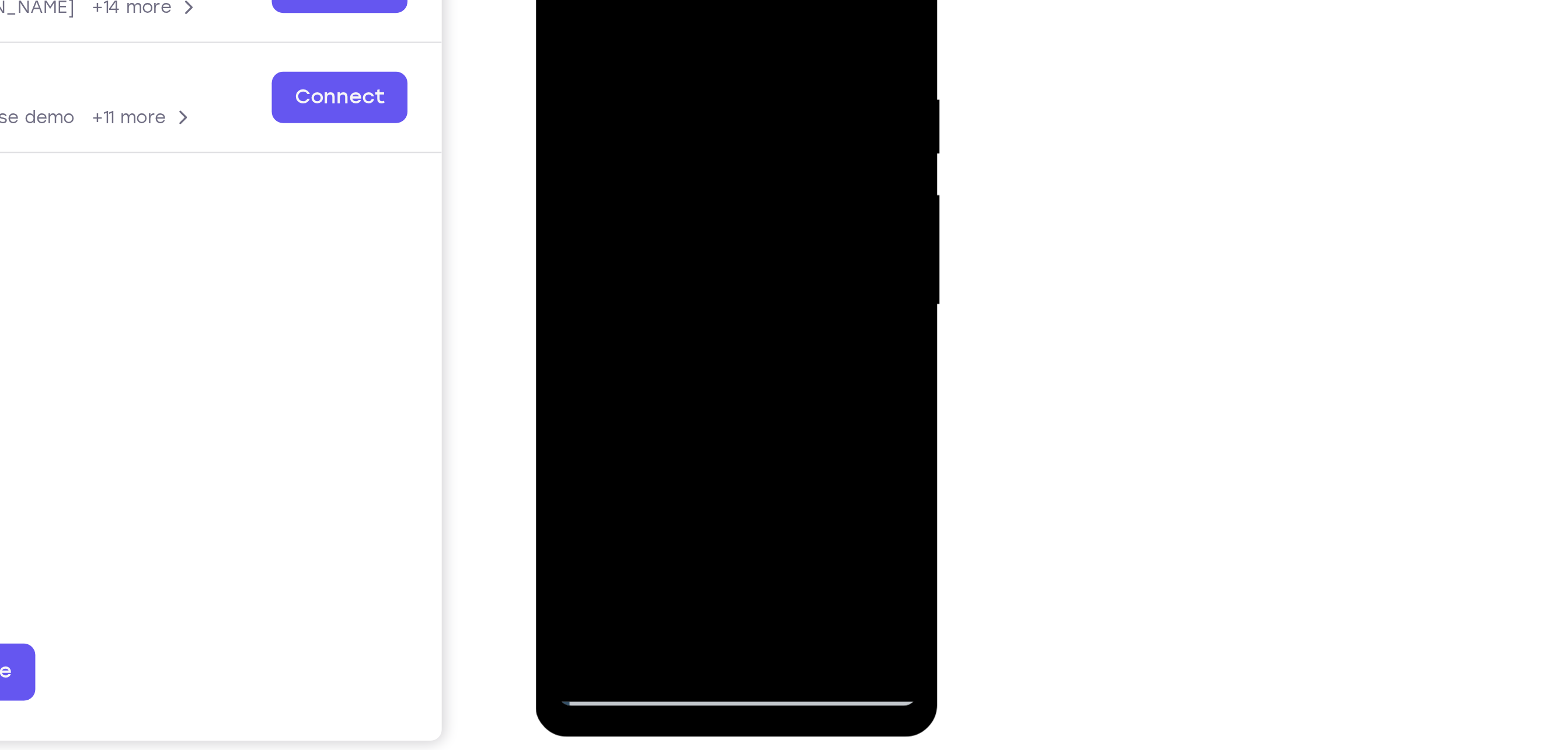
click at [633, 0] on div at bounding box center [617, 56] width 147 height 327
drag, startPoint x: 652, startPoint y: 94, endPoint x: 603, endPoint y: -83, distance: 183.7
click at [603, 0] on div at bounding box center [617, 56] width 147 height 327
click at [681, 191] on div at bounding box center [617, 56] width 147 height 327
drag, startPoint x: 653, startPoint y: 143, endPoint x: 584, endPoint y: -66, distance: 220.1
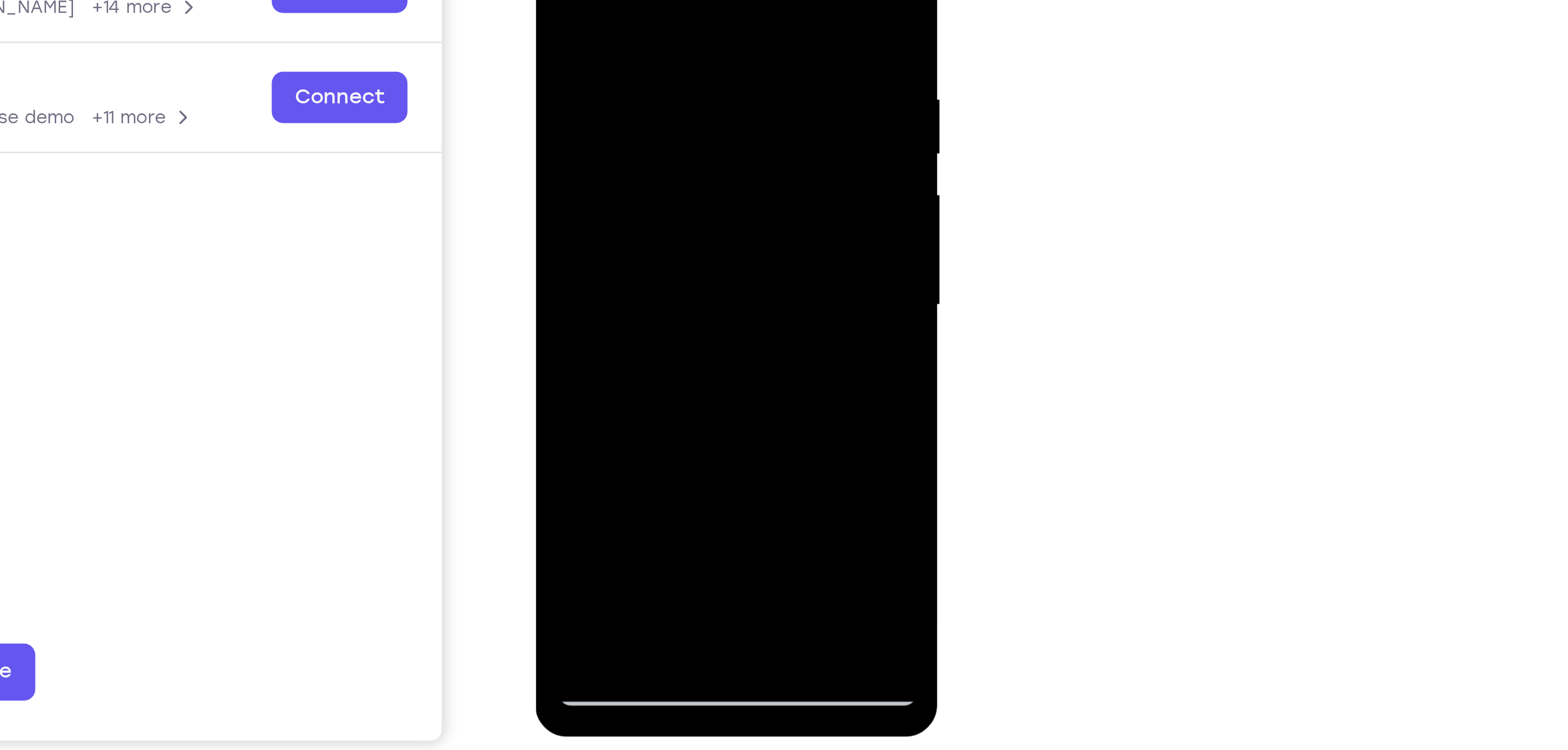
click at [584, 0] on div at bounding box center [617, 56] width 147 height 327
click at [588, 195] on div at bounding box center [617, 56] width 147 height 327
